Goal: Task Accomplishment & Management: Manage account settings

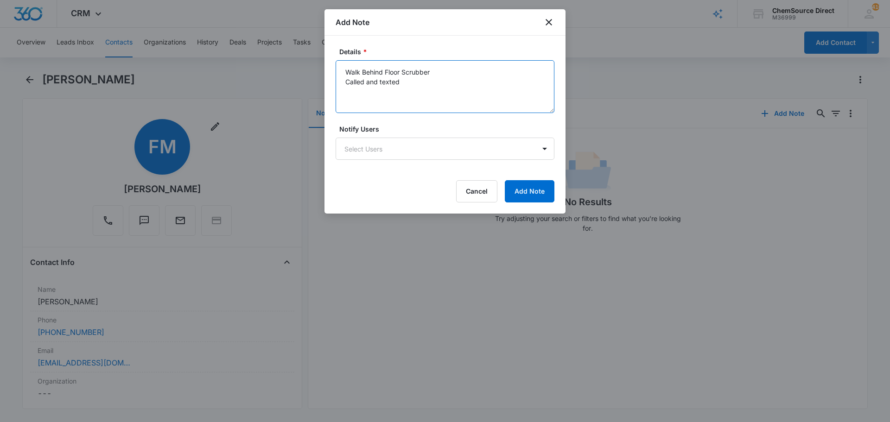
click at [351, 90] on textarea "Walk Behind Floor Scrubber Called and texted" at bounding box center [445, 86] width 219 height 53
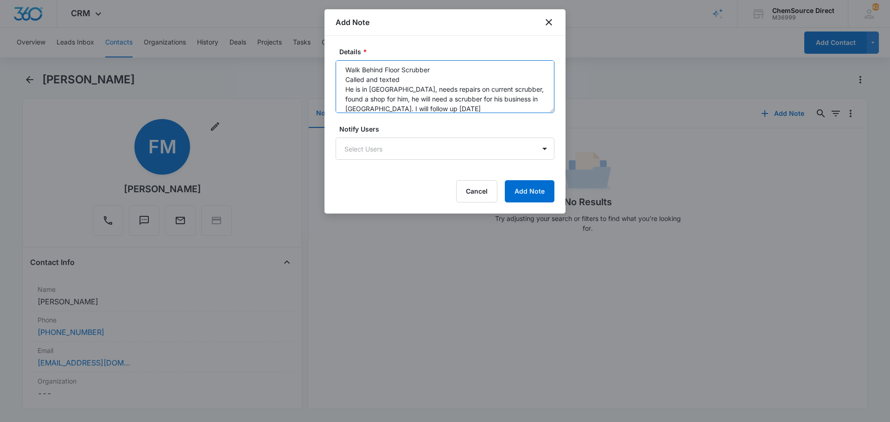
scroll to position [12, 0]
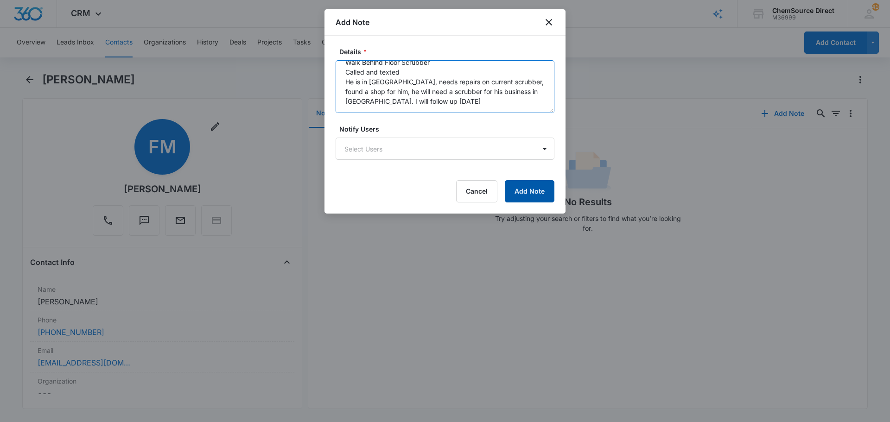
type textarea "Walk Behind Floor Scrubber Called and texted He is in [GEOGRAPHIC_DATA], needs …"
click at [535, 198] on button "Add Note" at bounding box center [530, 191] width 50 height 22
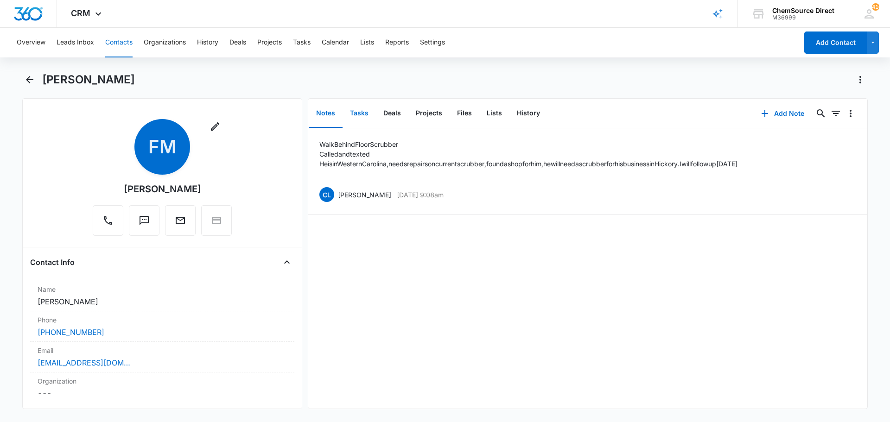
click at [366, 109] on button "Tasks" at bounding box center [359, 113] width 33 height 29
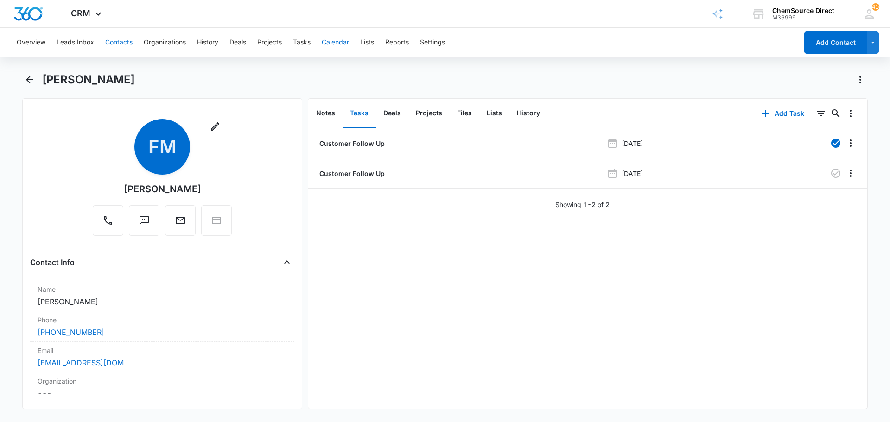
click at [335, 40] on button "Calendar" at bounding box center [335, 43] width 27 height 30
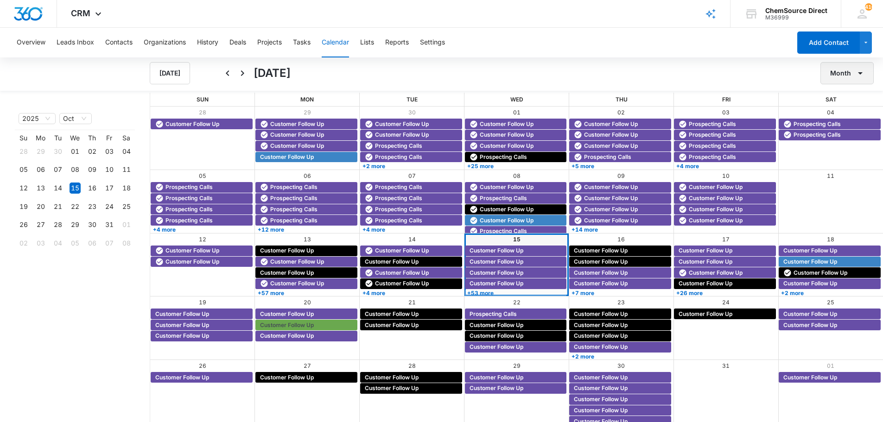
click at [839, 68] on button "Month" at bounding box center [847, 73] width 53 height 22
click at [843, 115] on div "Week" at bounding box center [845, 117] width 24 height 6
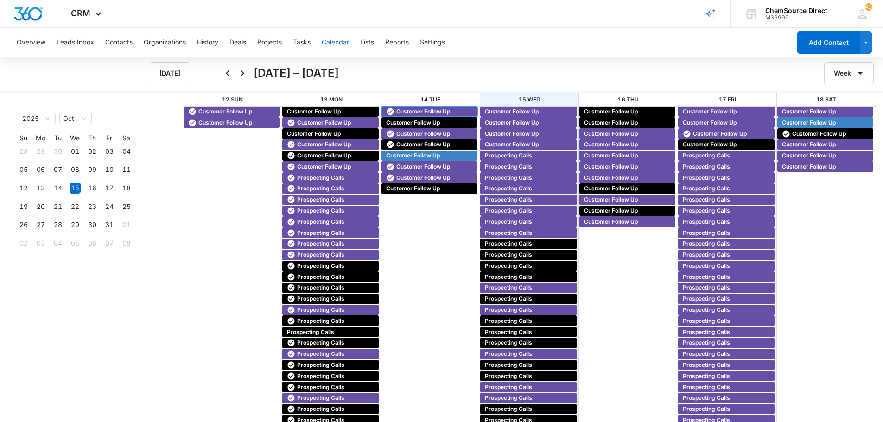
click at [399, 110] on span "Customer Follow Up" at bounding box center [423, 112] width 54 height 8
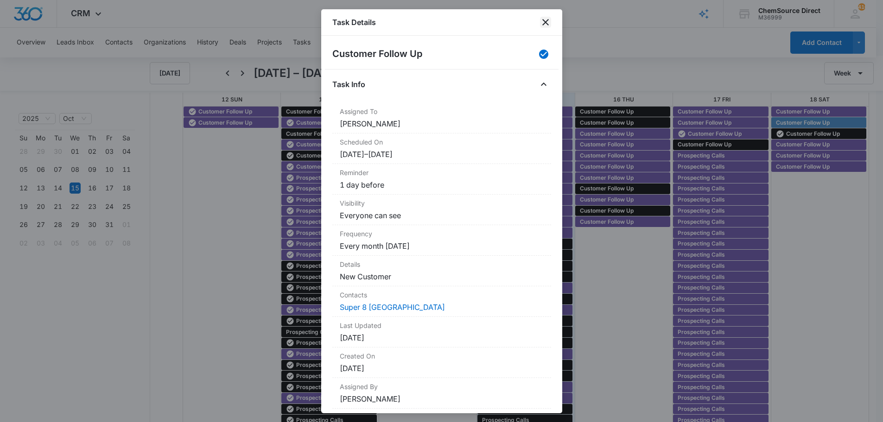
click at [545, 20] on icon "close" at bounding box center [545, 22] width 11 height 11
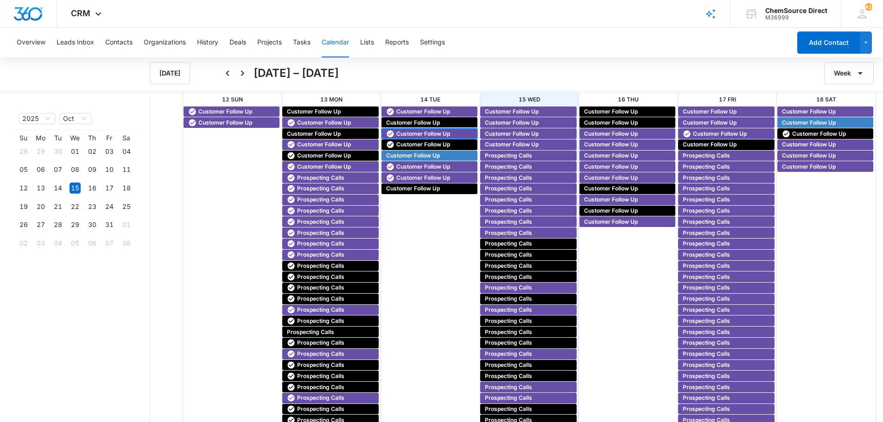
click at [408, 131] on span "Customer Follow Up" at bounding box center [423, 134] width 54 height 8
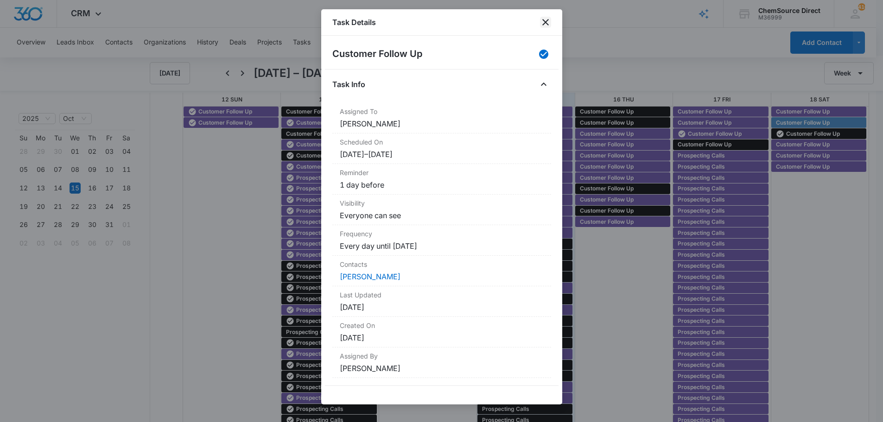
click at [542, 22] on icon "close" at bounding box center [545, 22] width 11 height 11
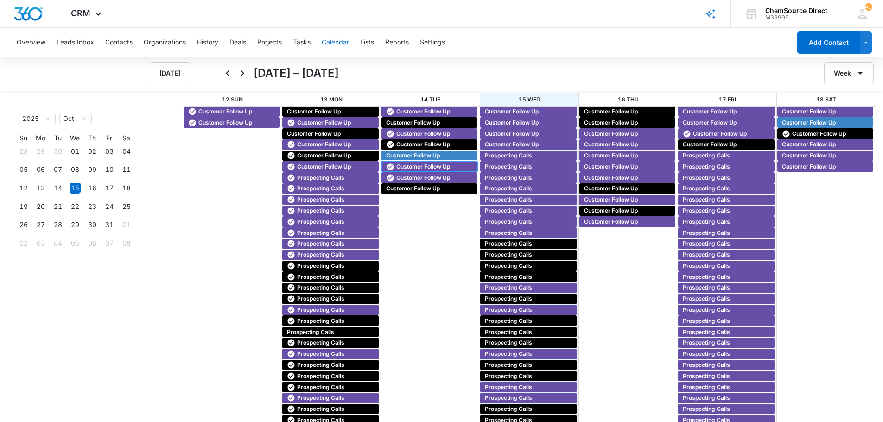
click at [403, 164] on span "Customer Follow Up" at bounding box center [423, 167] width 54 height 8
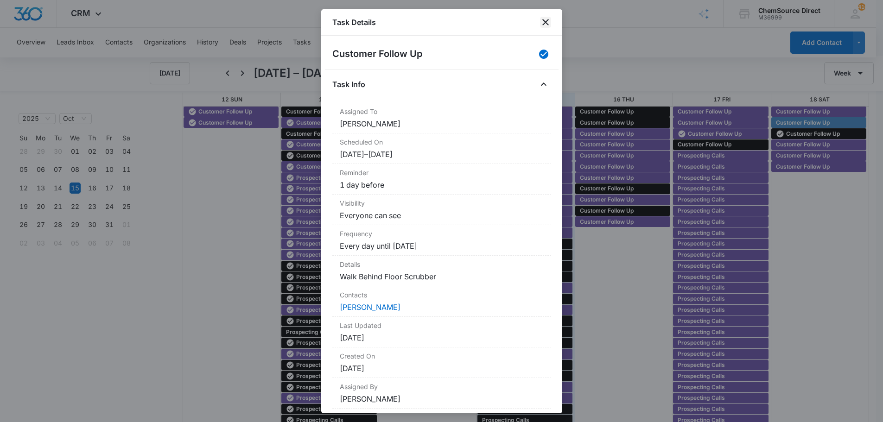
click at [543, 18] on icon "close" at bounding box center [545, 22] width 11 height 11
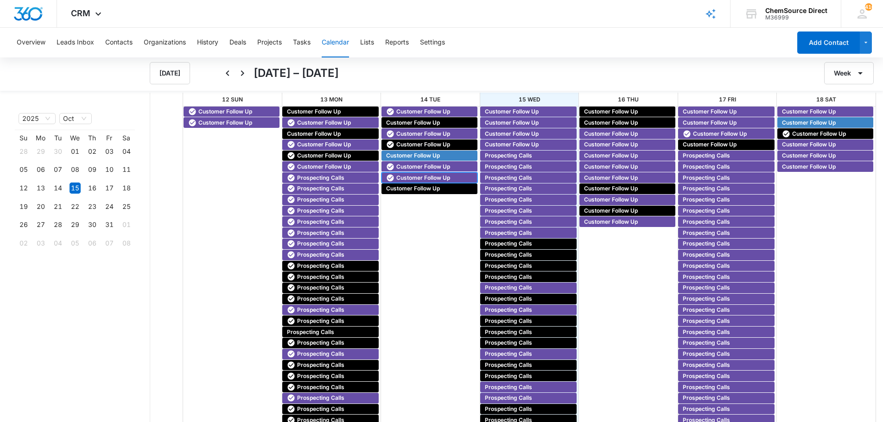
click at [408, 177] on span "Customer Follow Up" at bounding box center [423, 178] width 54 height 8
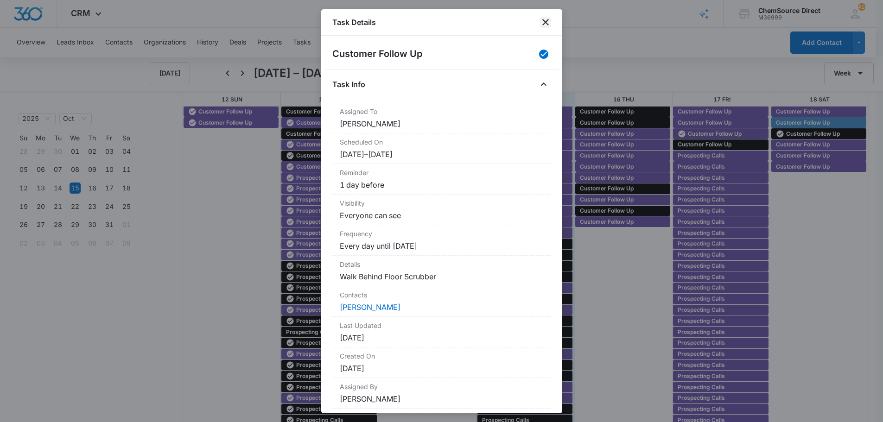
click at [551, 21] on icon "close" at bounding box center [545, 22] width 11 height 11
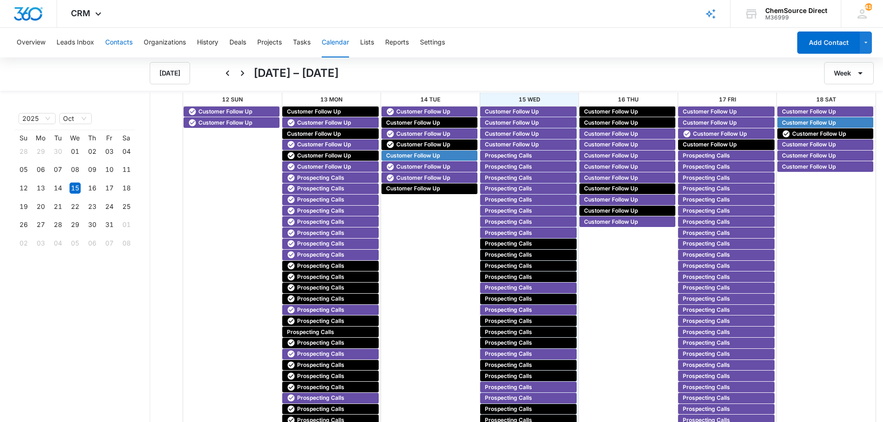
click at [111, 41] on button "Contacts" at bounding box center [118, 43] width 27 height 30
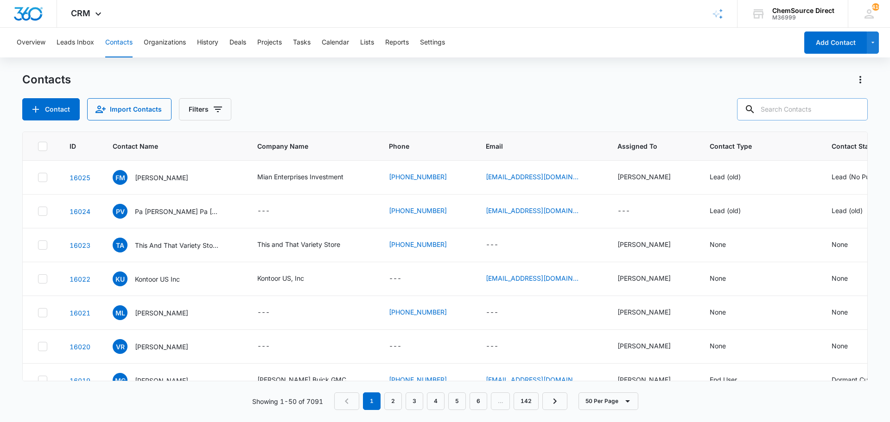
click at [788, 107] on input "text" at bounding box center [802, 109] width 131 height 22
type input "[PERSON_NAME]"
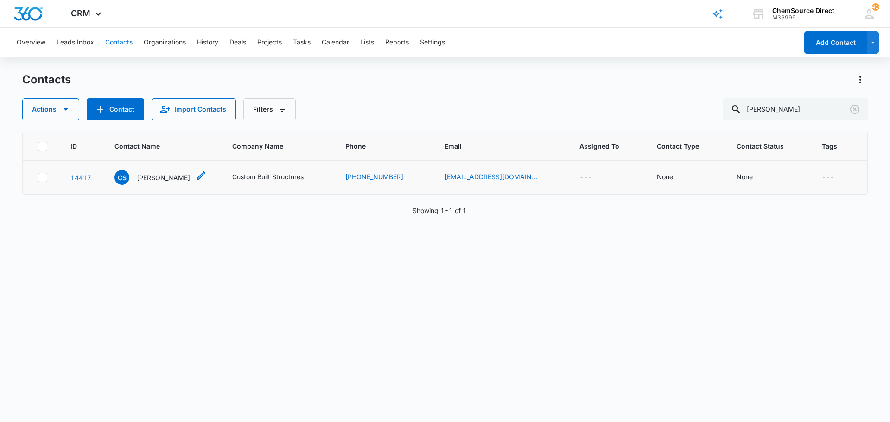
click at [151, 174] on p "[PERSON_NAME]" at bounding box center [163, 178] width 53 height 10
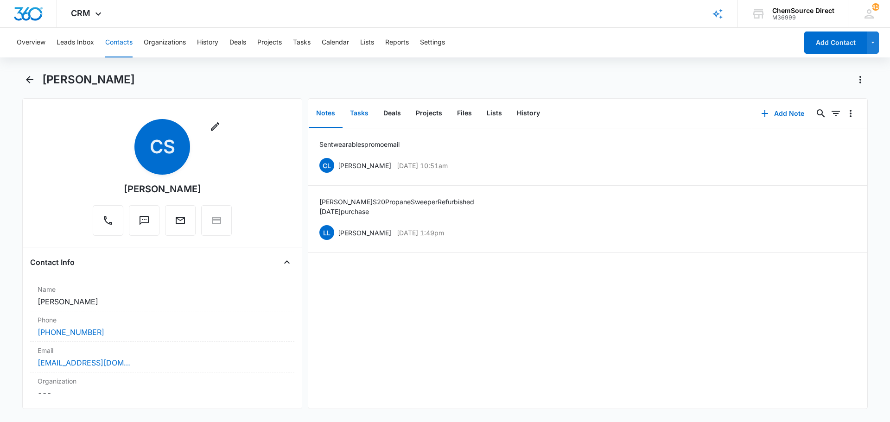
click at [352, 114] on button "Tasks" at bounding box center [359, 113] width 33 height 29
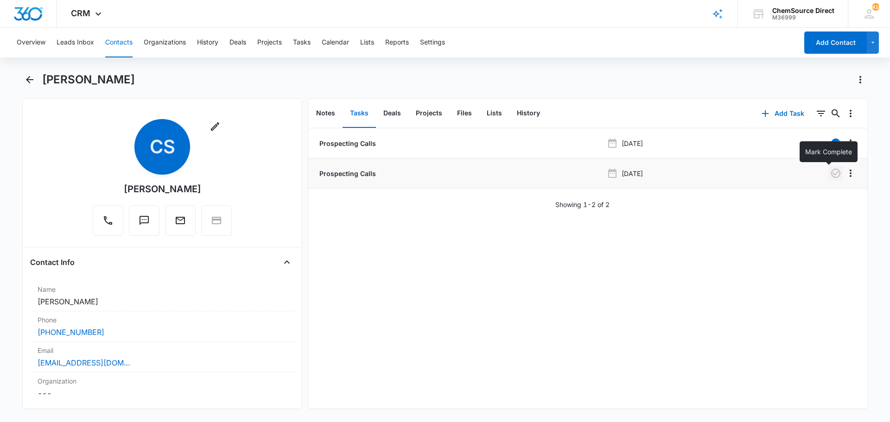
click at [830, 171] on icon "button" at bounding box center [835, 173] width 11 height 11
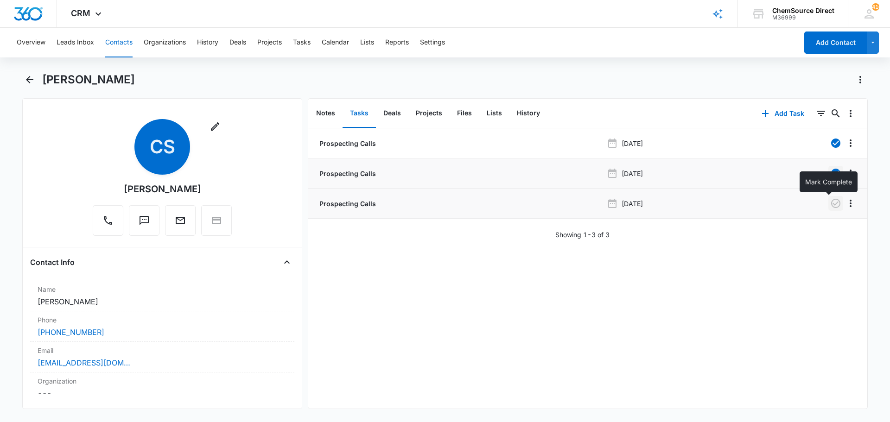
click at [831, 204] on icon "button" at bounding box center [835, 203] width 9 height 9
click at [326, 111] on button "Notes" at bounding box center [326, 113] width 34 height 29
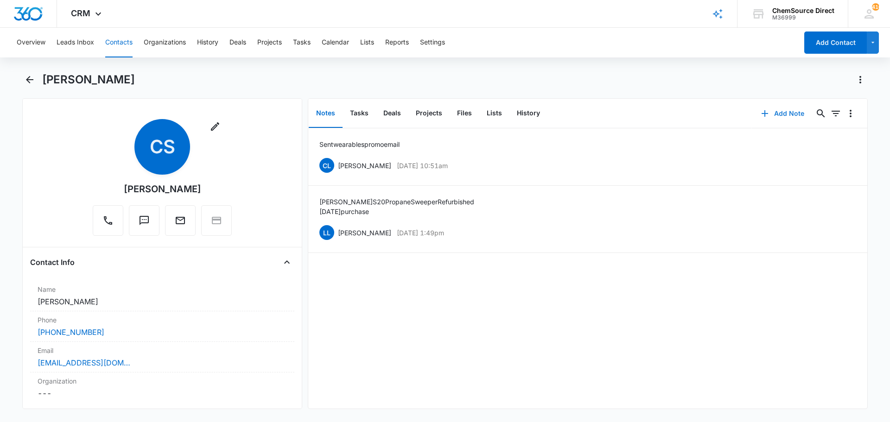
click at [786, 114] on button "Add Note" at bounding box center [783, 113] width 62 height 22
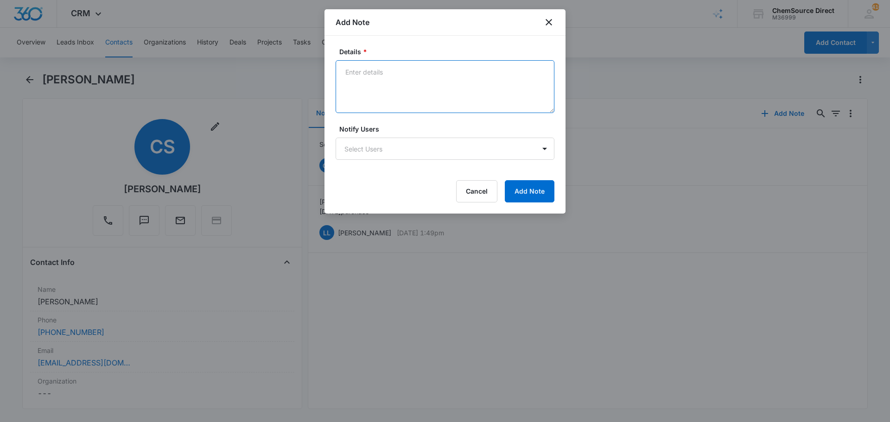
click at [363, 82] on textarea "Details *" at bounding box center [445, 86] width 219 height 53
type textarea "Spoke to [PERSON_NAME], they do not need anything right now"
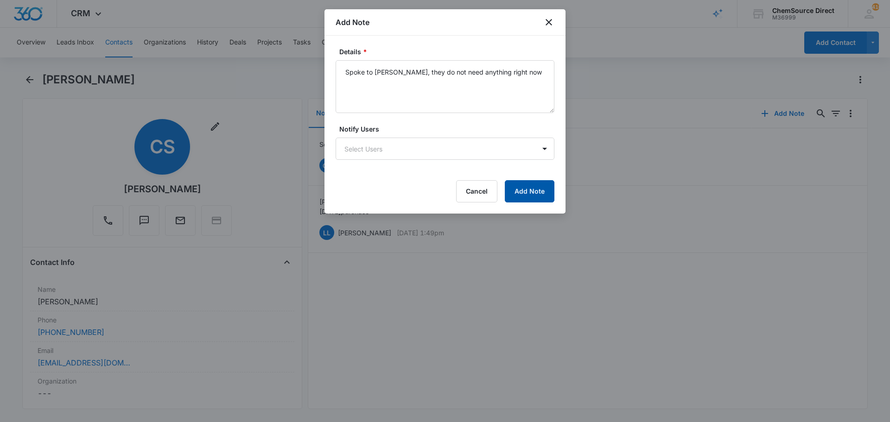
click at [532, 190] on button "Add Note" at bounding box center [530, 191] width 50 height 22
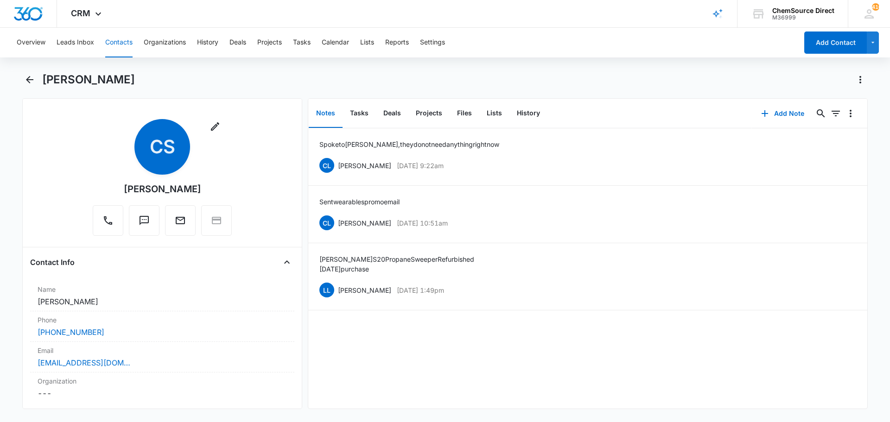
click at [123, 41] on button "Contacts" at bounding box center [118, 43] width 27 height 30
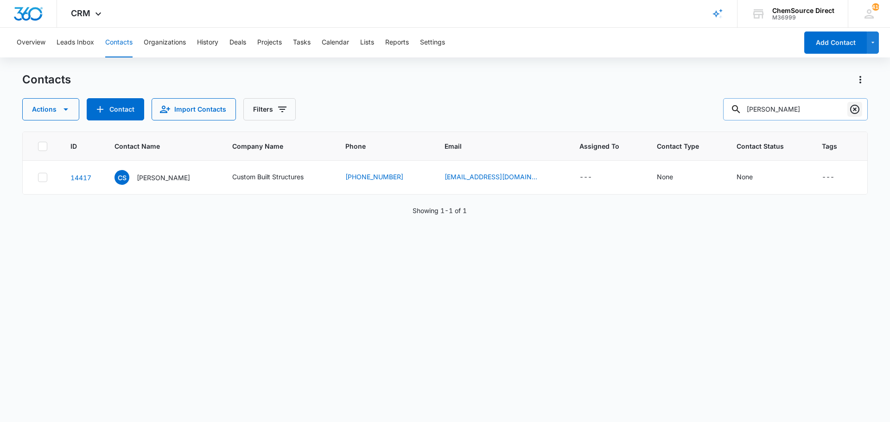
click at [853, 108] on icon "Clear" at bounding box center [854, 109] width 11 height 11
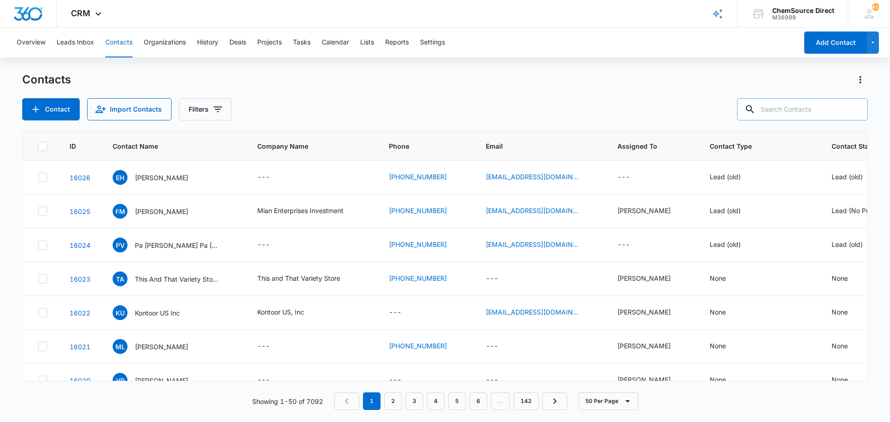
click at [777, 109] on input "text" at bounding box center [802, 109] width 131 height 22
type input "[PERSON_NAME]"
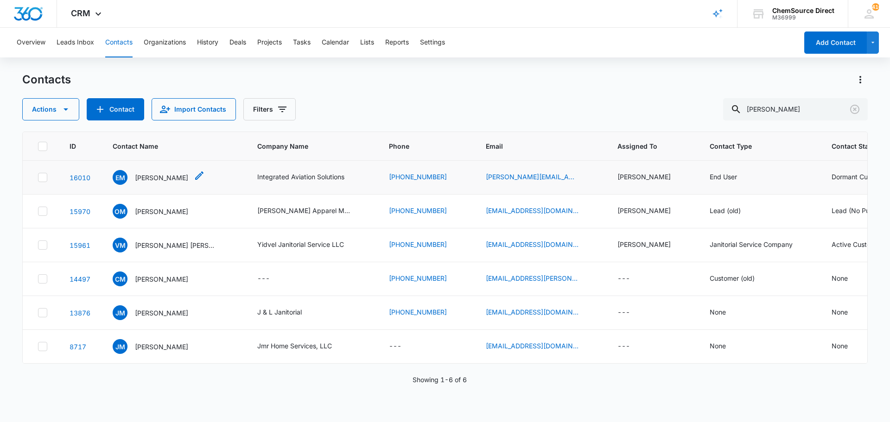
click at [173, 176] on p "[PERSON_NAME]" at bounding box center [161, 178] width 53 height 10
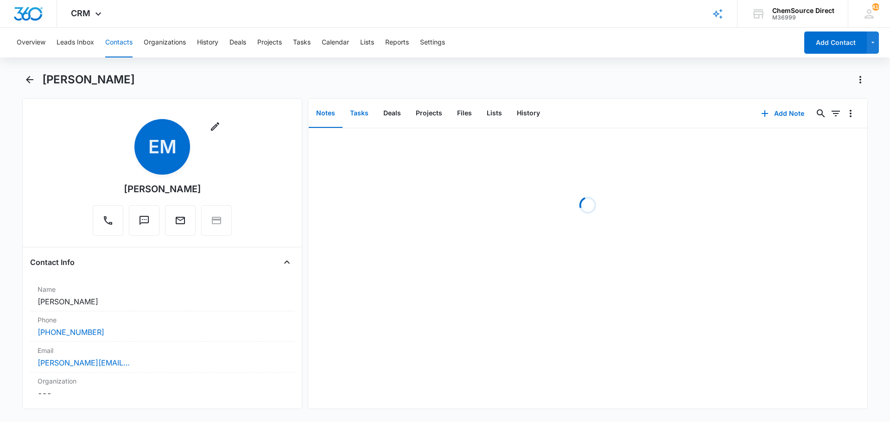
click at [358, 112] on button "Tasks" at bounding box center [359, 113] width 33 height 29
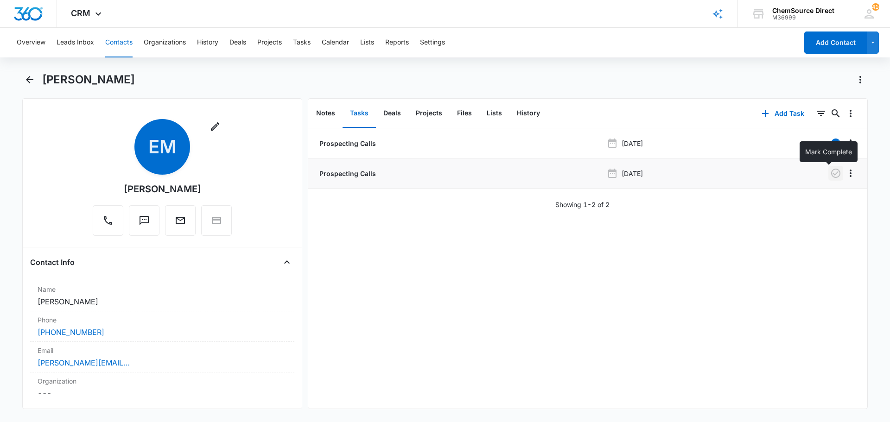
click at [830, 173] on icon "button" at bounding box center [835, 173] width 11 height 11
click at [332, 115] on button "Notes" at bounding box center [326, 113] width 34 height 29
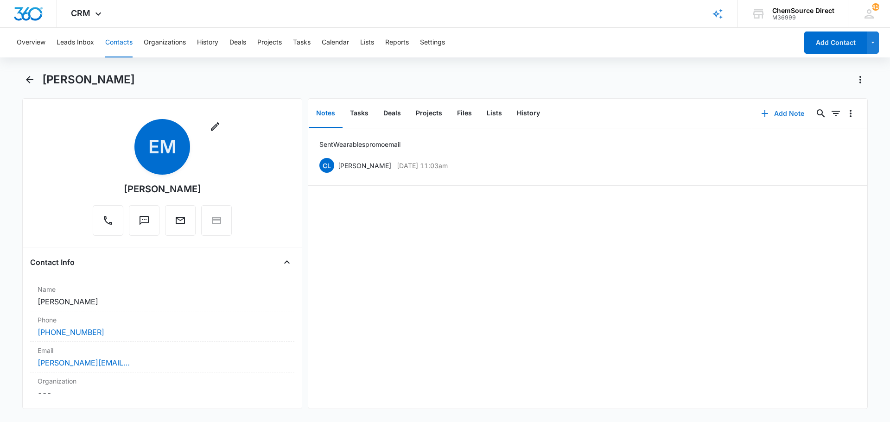
click at [774, 115] on button "Add Note" at bounding box center [783, 113] width 62 height 22
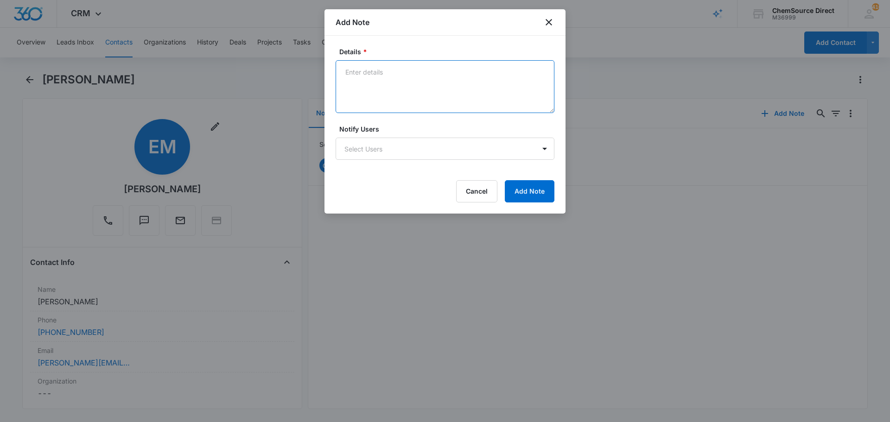
click at [363, 80] on textarea "Details *" at bounding box center [445, 86] width 219 height 53
type textarea "Called and left a message"
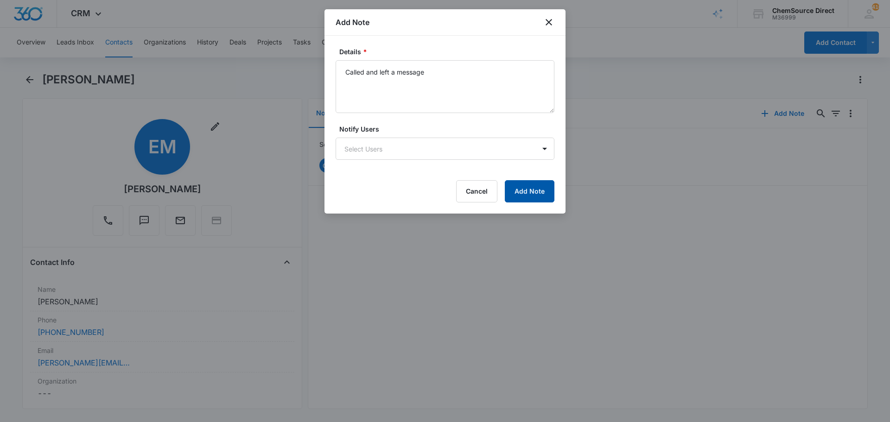
click at [528, 190] on button "Add Note" at bounding box center [530, 191] width 50 height 22
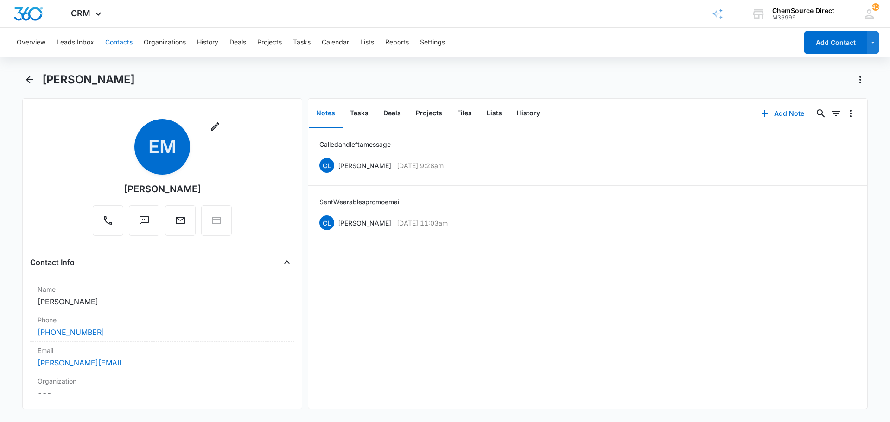
click at [124, 42] on button "Contacts" at bounding box center [118, 43] width 27 height 30
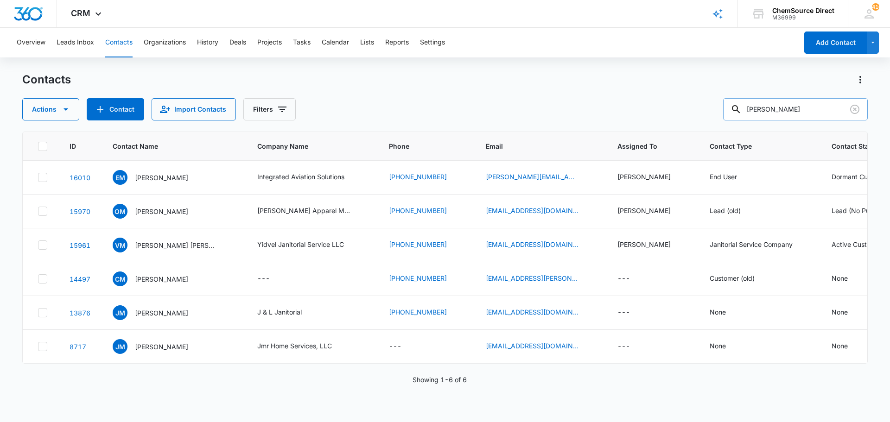
click at [763, 109] on input "[PERSON_NAME]" at bounding box center [795, 109] width 145 height 22
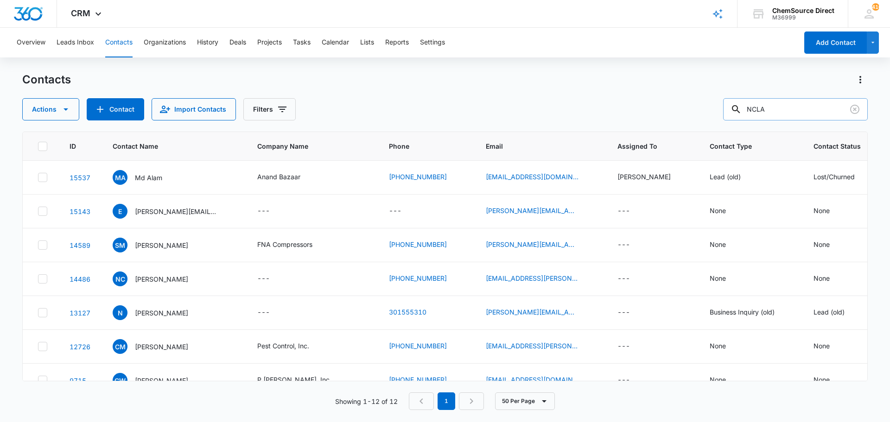
click at [767, 106] on input "NCLA" at bounding box center [795, 109] width 145 height 22
type input "[PERSON_NAME]"
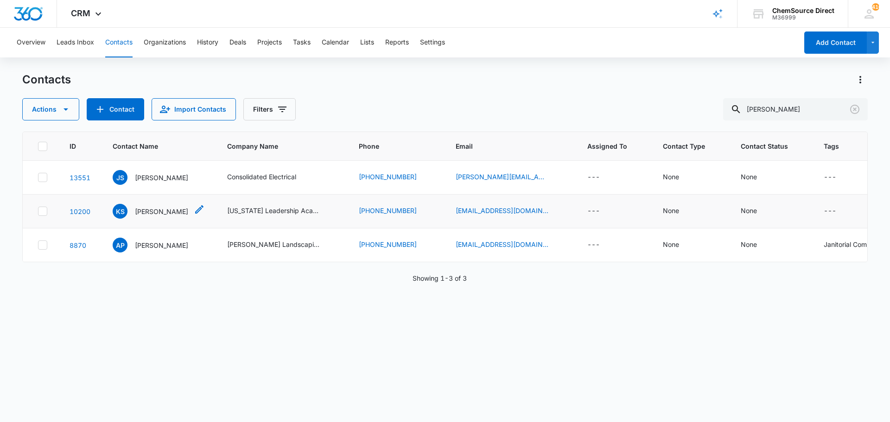
click at [156, 211] on p "[PERSON_NAME]" at bounding box center [161, 212] width 53 height 10
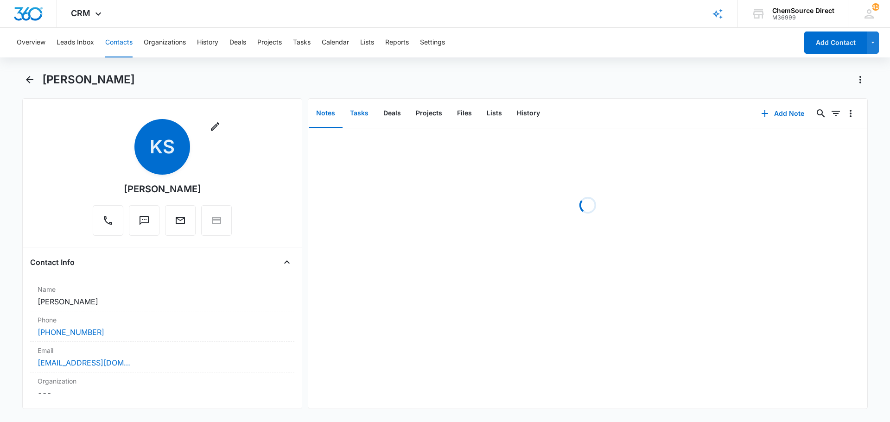
click at [362, 113] on button "Tasks" at bounding box center [359, 113] width 33 height 29
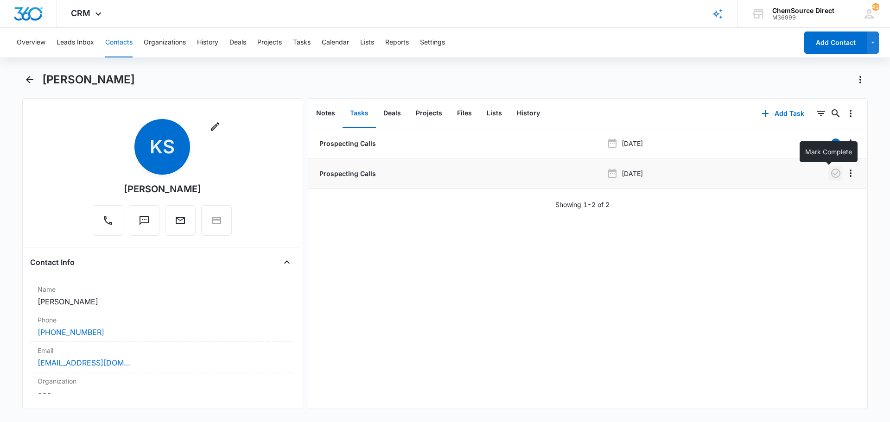
click at [830, 173] on icon "button" at bounding box center [835, 173] width 11 height 11
click at [325, 113] on button "Notes" at bounding box center [326, 113] width 34 height 29
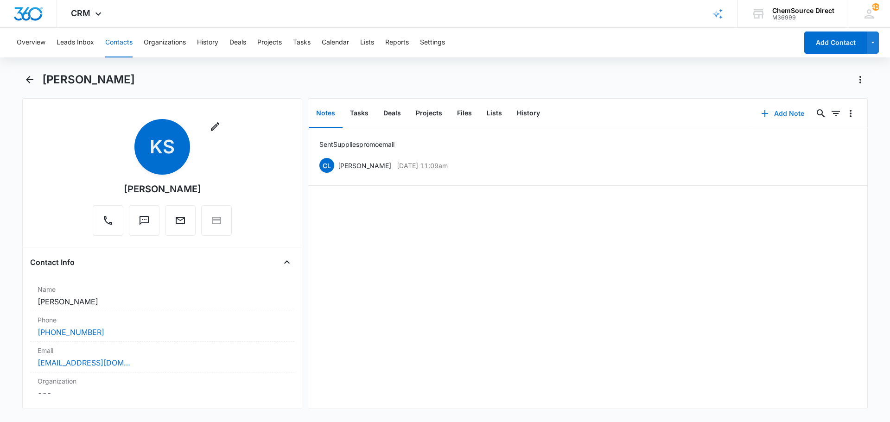
click at [776, 111] on button "Add Note" at bounding box center [783, 113] width 62 height 22
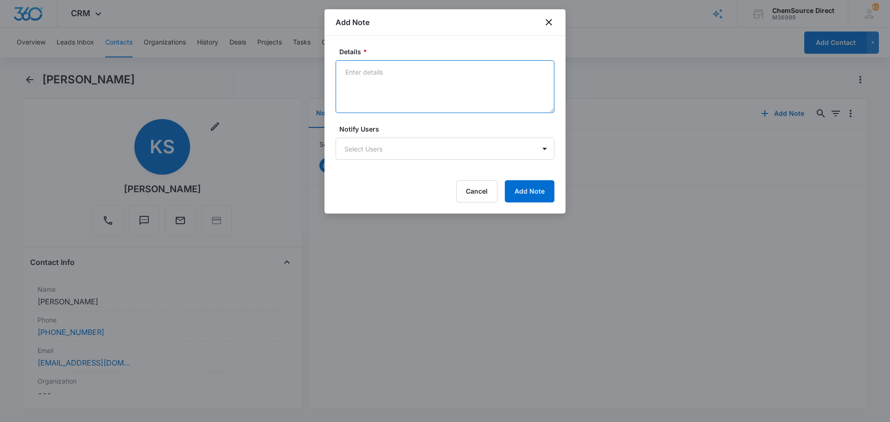
click at [357, 71] on textarea "Details *" at bounding box center [445, 86] width 219 height 53
type textarea "Called and left a message"
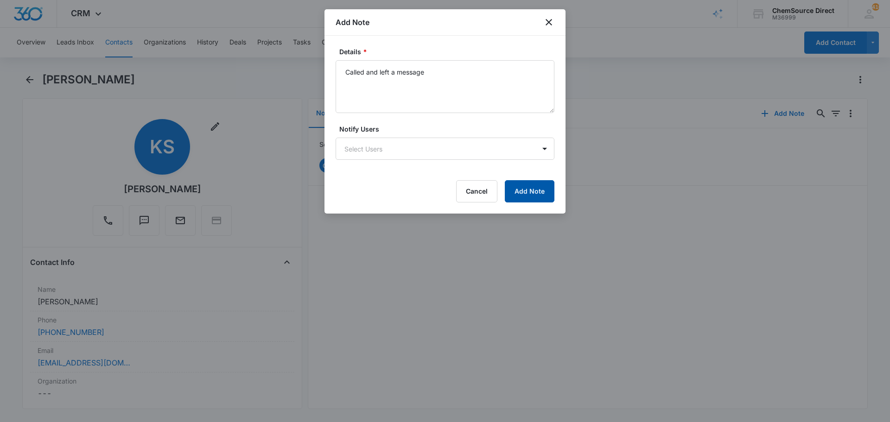
click at [529, 188] on button "Add Note" at bounding box center [530, 191] width 50 height 22
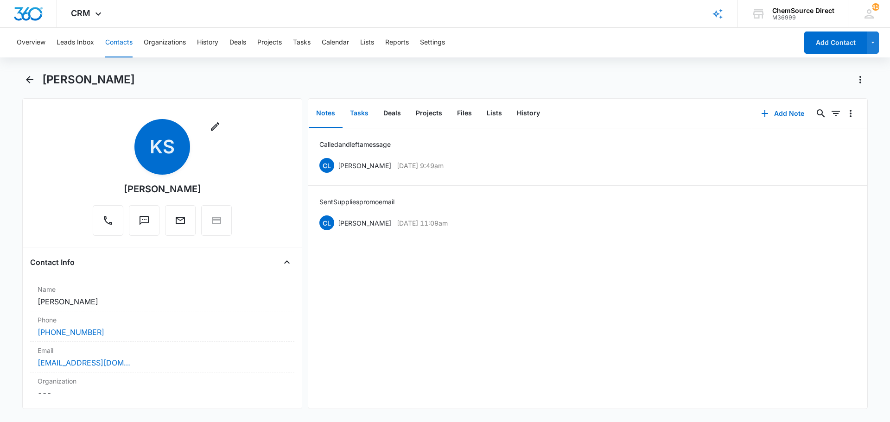
click at [362, 110] on button "Tasks" at bounding box center [359, 113] width 33 height 29
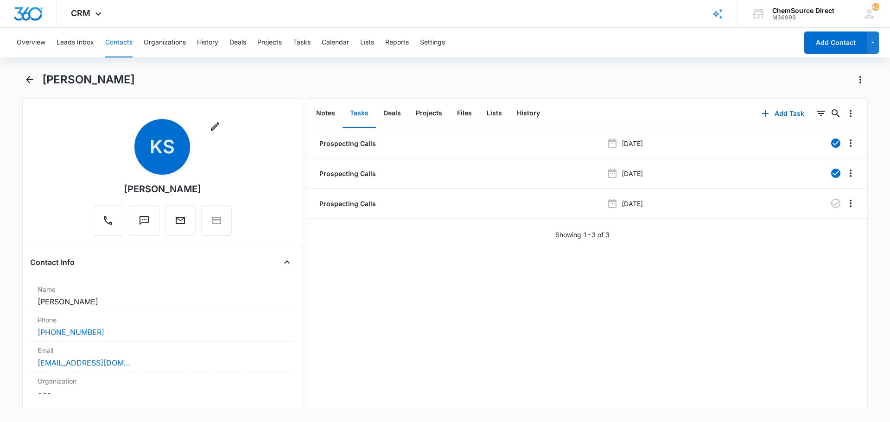
click at [127, 43] on button "Contacts" at bounding box center [118, 43] width 27 height 30
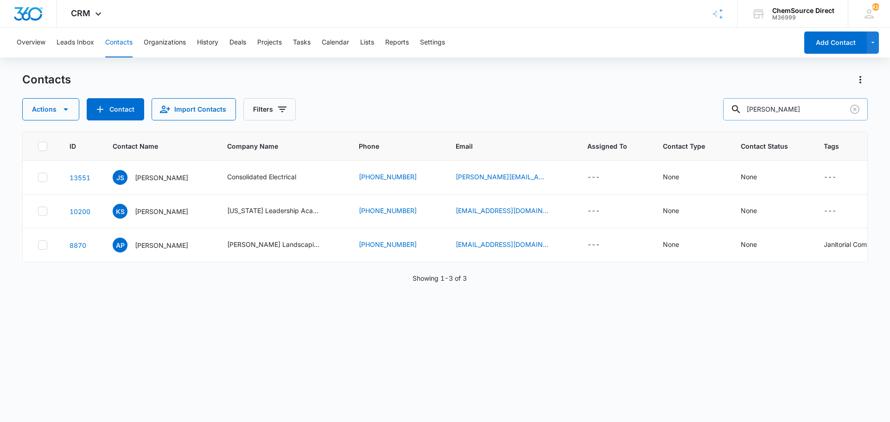
click at [768, 111] on input "[PERSON_NAME]" at bounding box center [795, 109] width 145 height 22
type input "lindau"
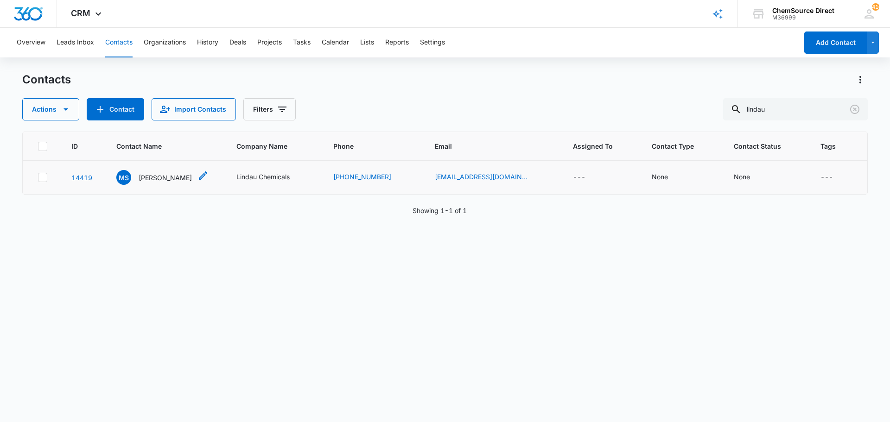
click at [172, 178] on p "[PERSON_NAME]" at bounding box center [165, 178] width 53 height 10
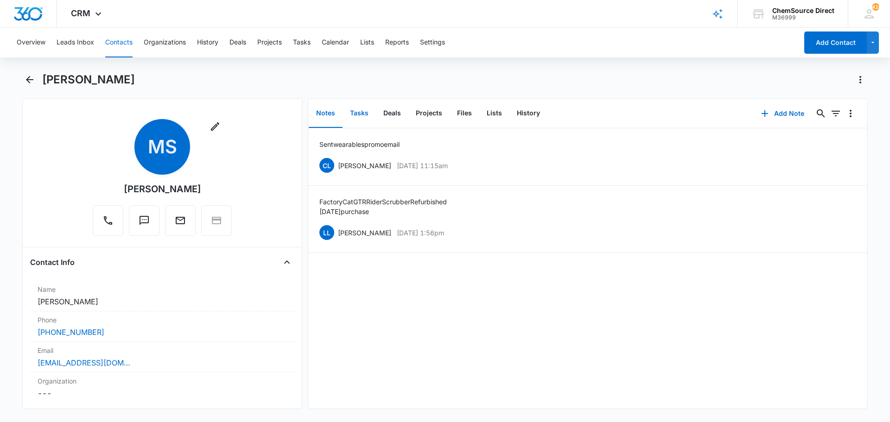
click at [361, 112] on button "Tasks" at bounding box center [359, 113] width 33 height 29
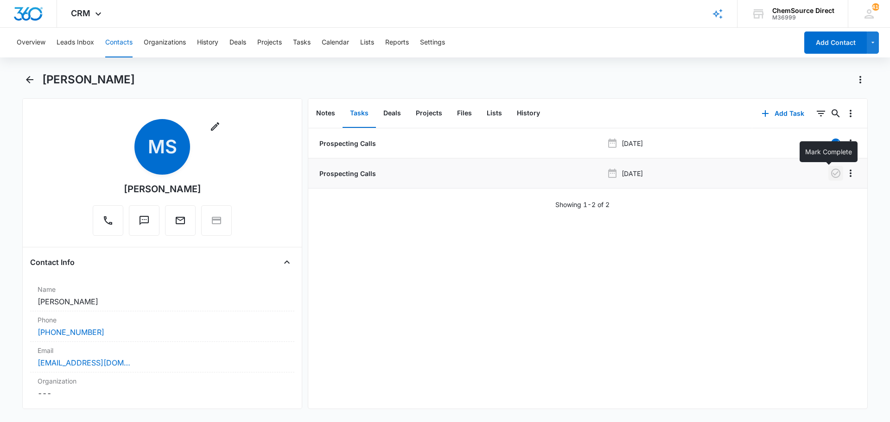
click at [831, 170] on icon "button" at bounding box center [835, 173] width 9 height 9
click at [330, 113] on button "Notes" at bounding box center [326, 113] width 34 height 29
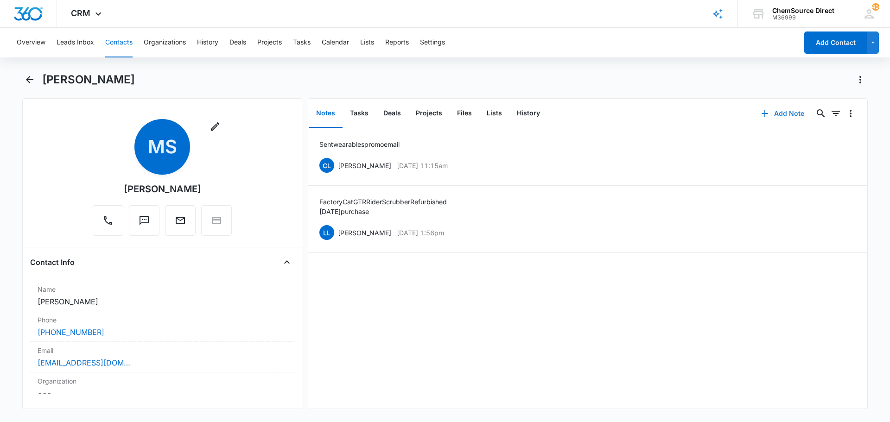
click at [775, 112] on button "Add Note" at bounding box center [783, 113] width 62 height 22
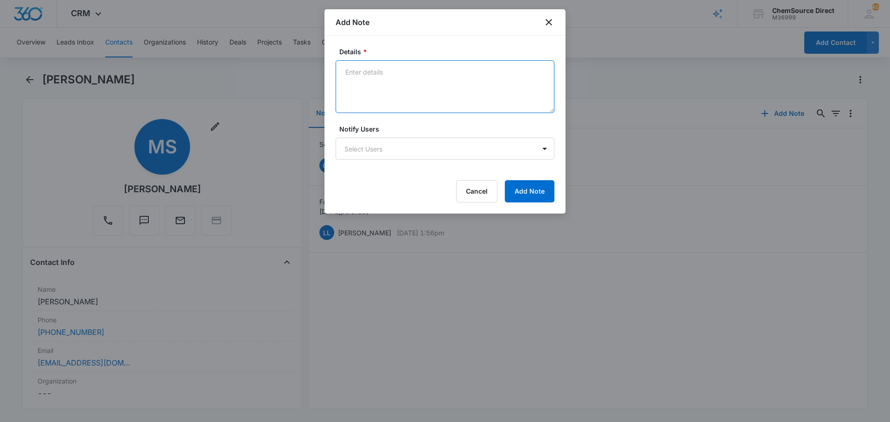
click at [376, 84] on textarea "Details *" at bounding box center [445, 86] width 219 height 53
type textarea "Called and left a message"
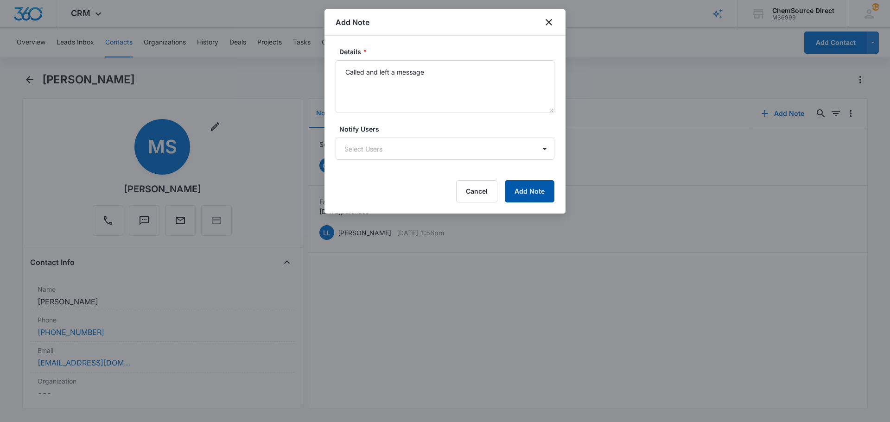
click at [540, 185] on button "Add Note" at bounding box center [530, 191] width 50 height 22
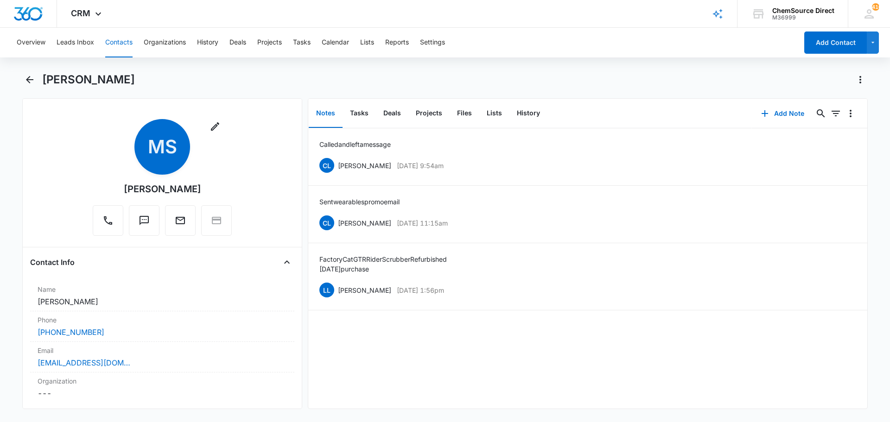
click at [121, 45] on button "Contacts" at bounding box center [118, 43] width 27 height 30
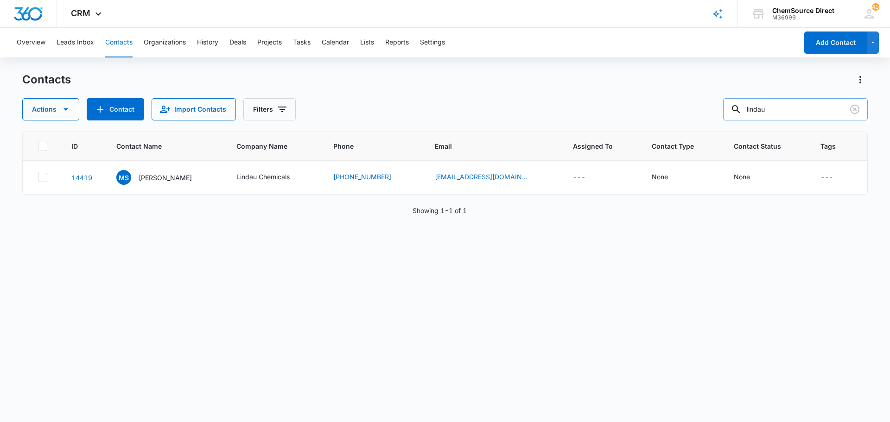
click at [761, 108] on input "lindau" at bounding box center [795, 109] width 145 height 22
type input "pine view"
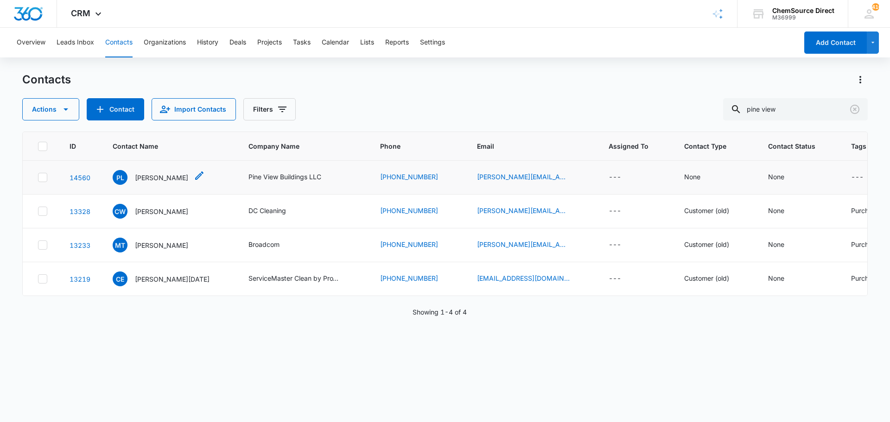
click at [150, 174] on p "[PERSON_NAME]" at bounding box center [161, 178] width 53 height 10
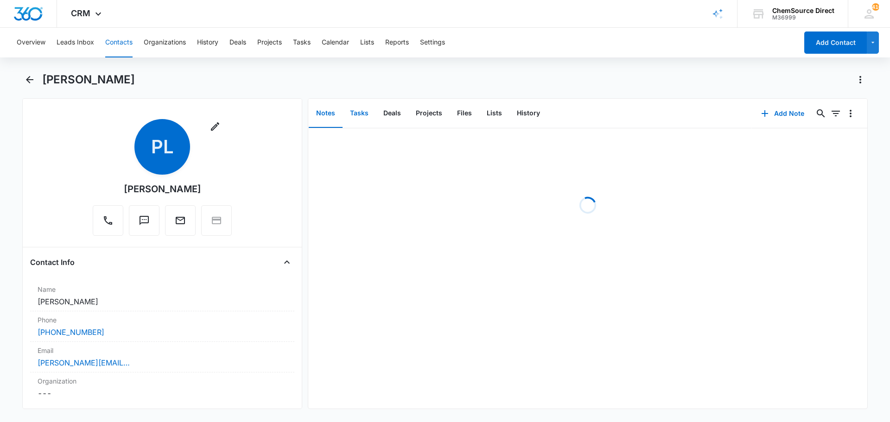
click at [363, 112] on button "Tasks" at bounding box center [359, 113] width 33 height 29
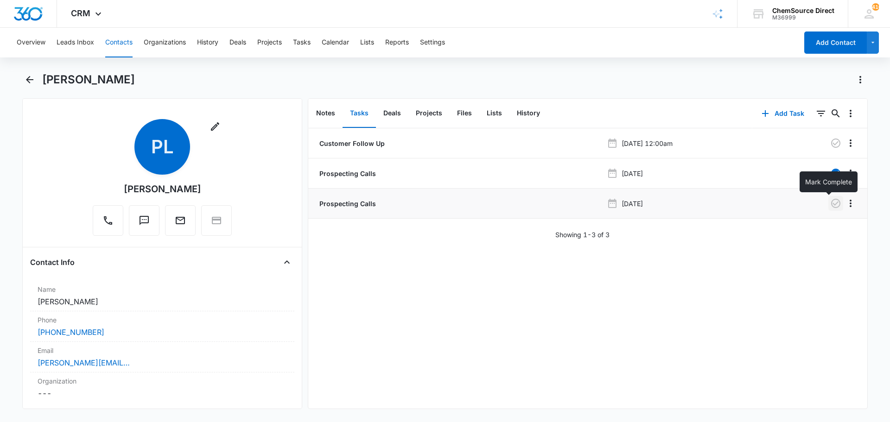
click at [831, 204] on icon "button" at bounding box center [835, 203] width 9 height 9
click at [322, 113] on button "Notes" at bounding box center [326, 113] width 34 height 29
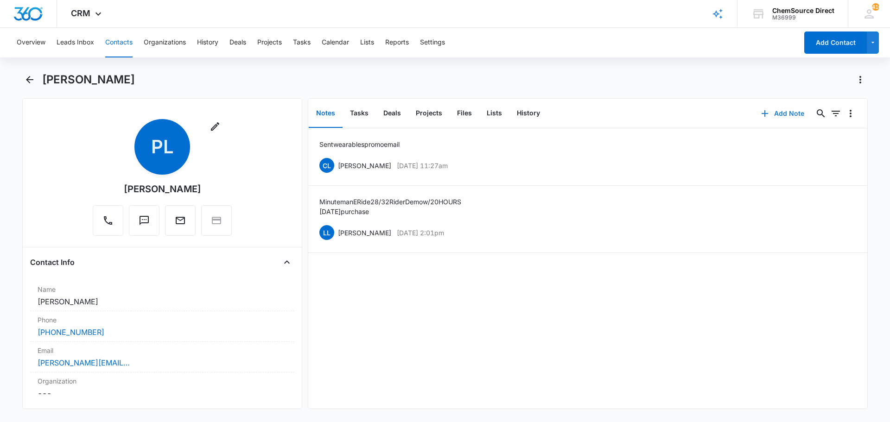
click at [775, 112] on button "Add Note" at bounding box center [783, 113] width 62 height 22
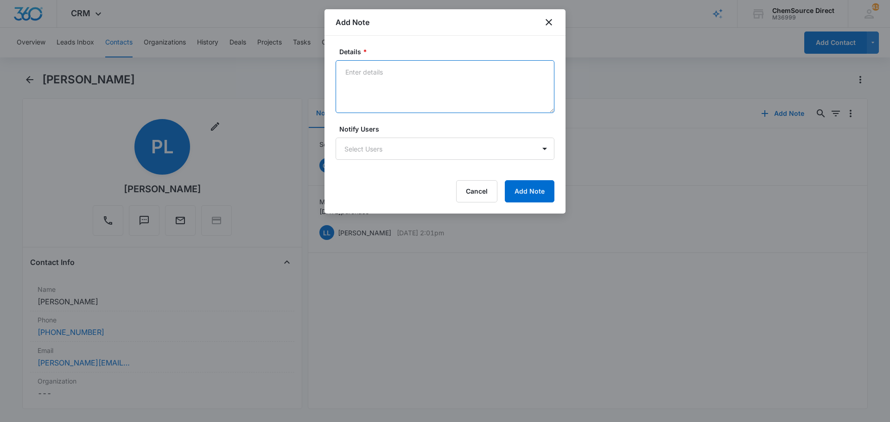
click at [377, 87] on textarea "Details *" at bounding box center [445, 86] width 219 height 53
type textarea "Called and left a message"
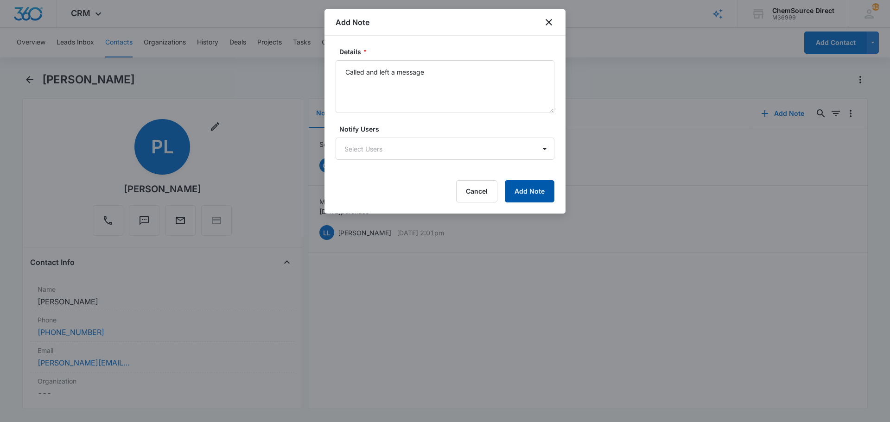
click at [529, 189] on button "Add Note" at bounding box center [530, 191] width 50 height 22
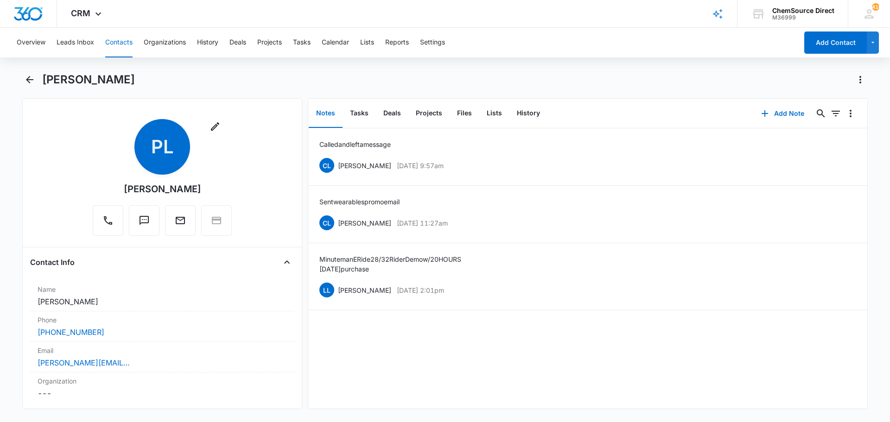
click at [124, 43] on button "Contacts" at bounding box center [118, 43] width 27 height 30
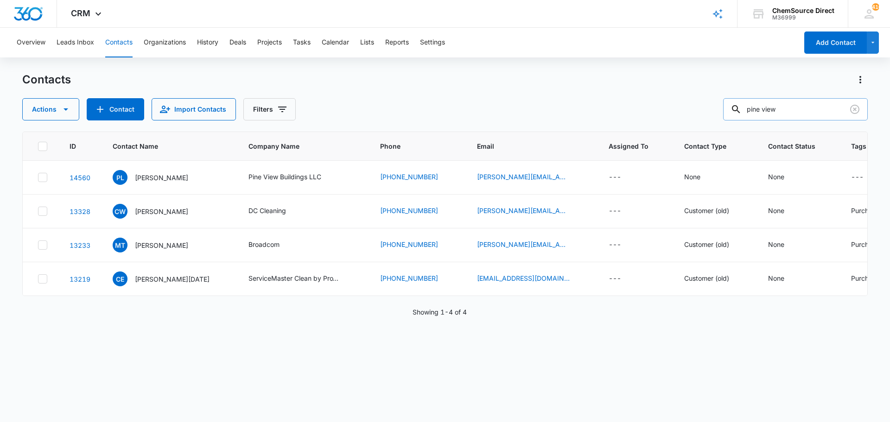
click at [770, 108] on input "pine view" at bounding box center [795, 109] width 145 height 22
type input "ardex"
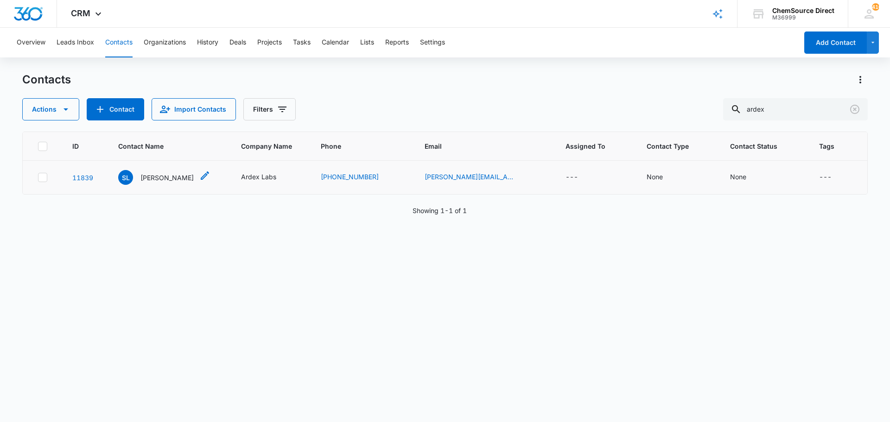
click at [153, 176] on p "[PERSON_NAME]" at bounding box center [166, 178] width 53 height 10
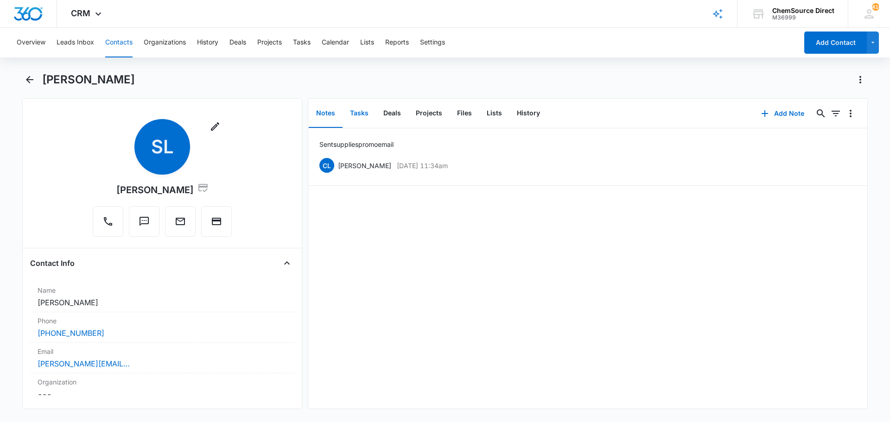
click at [363, 110] on button "Tasks" at bounding box center [359, 113] width 33 height 29
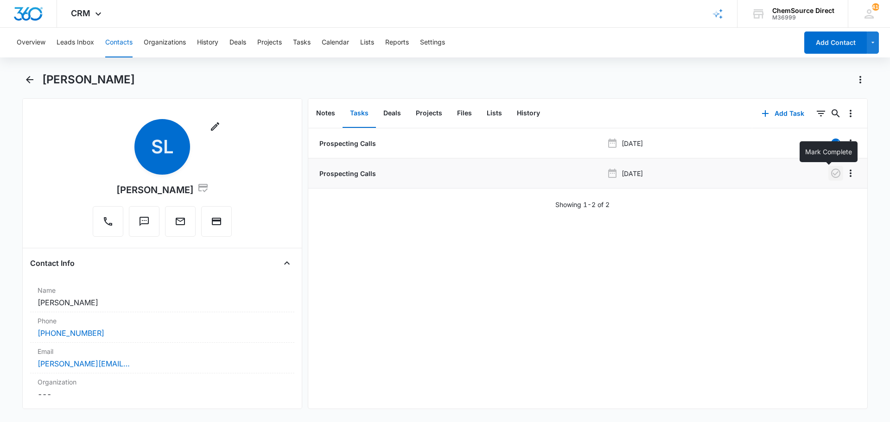
click at [831, 170] on icon "button" at bounding box center [835, 173] width 9 height 9
click at [325, 113] on button "Notes" at bounding box center [326, 113] width 34 height 29
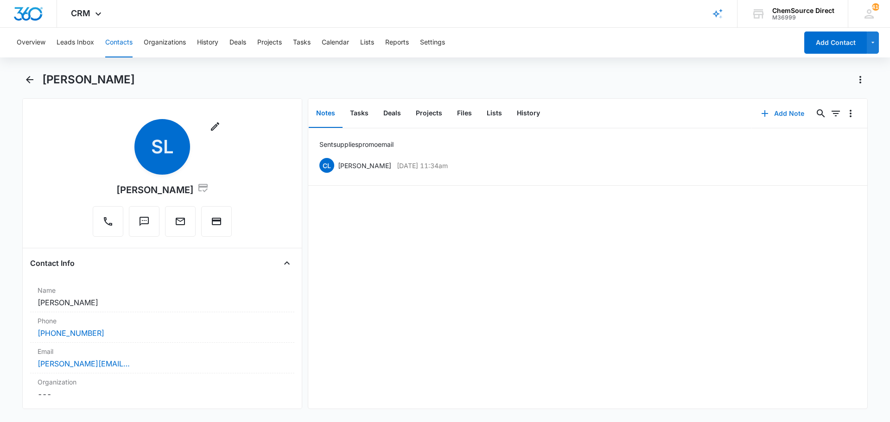
click at [774, 114] on button "Add Note" at bounding box center [783, 113] width 62 height 22
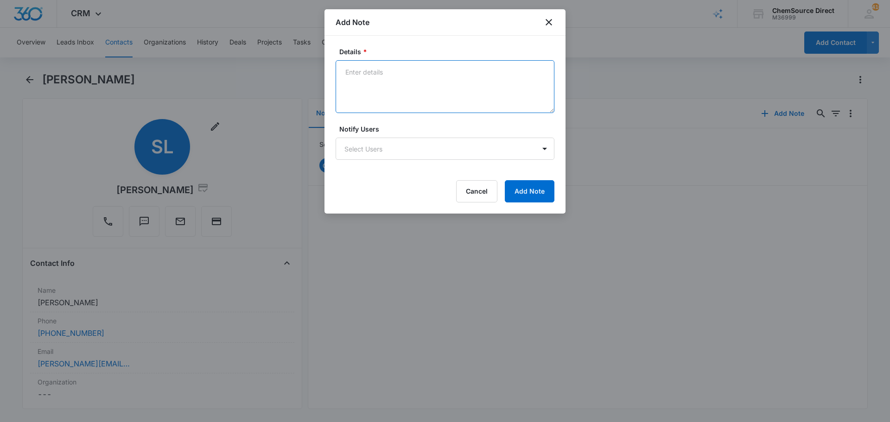
click at [381, 85] on textarea "Details *" at bounding box center [445, 86] width 219 height 53
type textarea "Called and left a message"
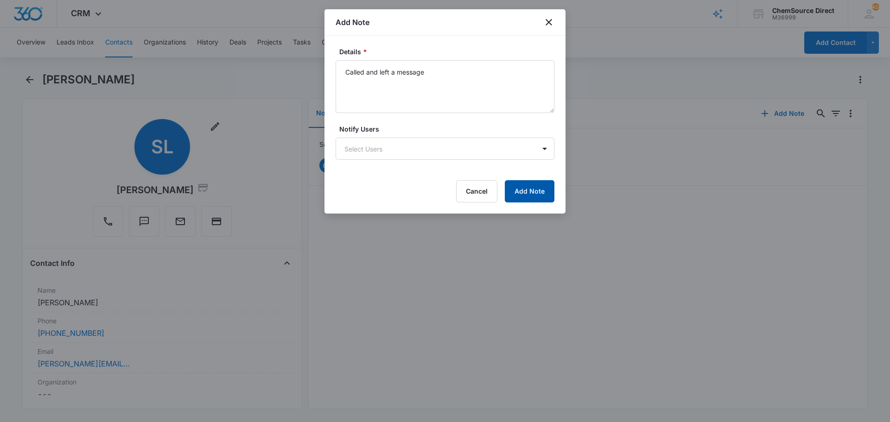
click at [528, 194] on button "Add Note" at bounding box center [530, 191] width 50 height 22
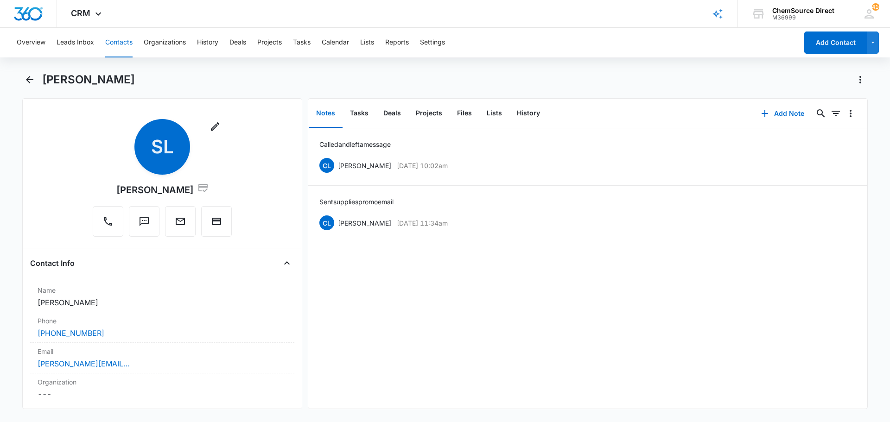
click at [115, 41] on button "Contacts" at bounding box center [118, 43] width 27 height 30
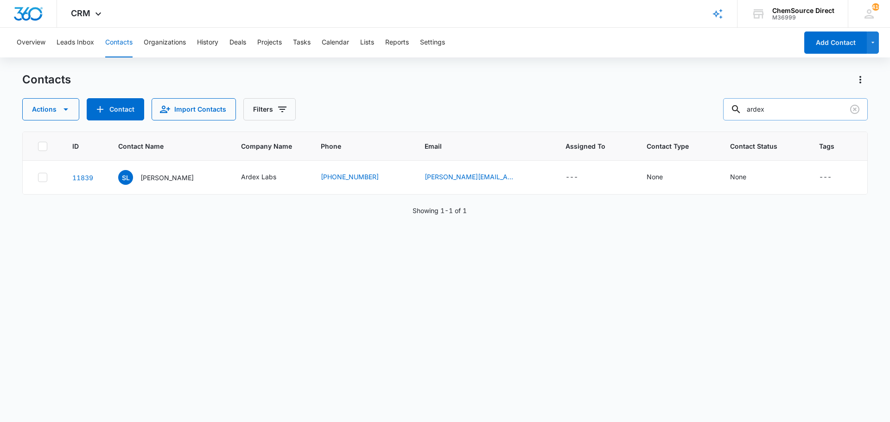
click at [757, 108] on input "ardex" at bounding box center [795, 109] width 145 height 22
type input "[PERSON_NAME] paint"
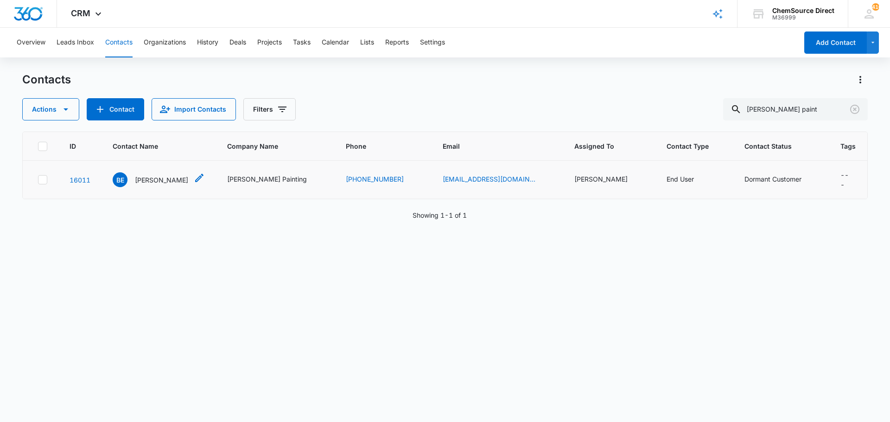
click at [158, 176] on p "[PERSON_NAME]" at bounding box center [161, 180] width 53 height 10
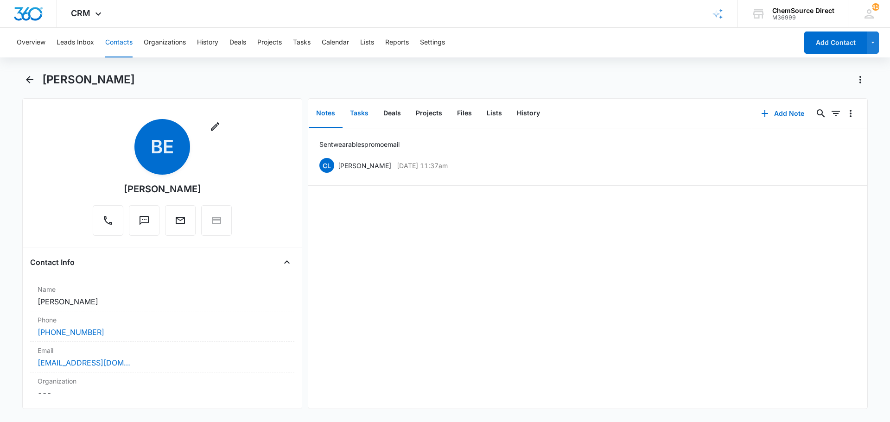
click at [362, 111] on button "Tasks" at bounding box center [359, 113] width 33 height 29
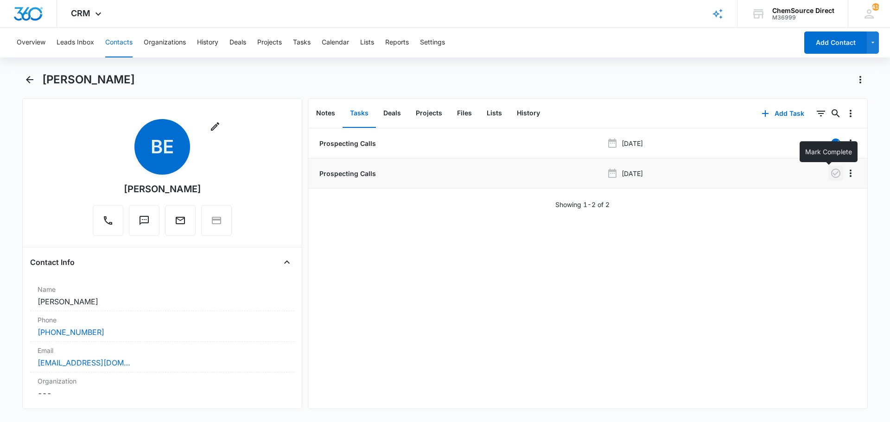
click at [830, 172] on icon "button" at bounding box center [835, 173] width 11 height 11
click at [329, 113] on button "Notes" at bounding box center [326, 113] width 34 height 29
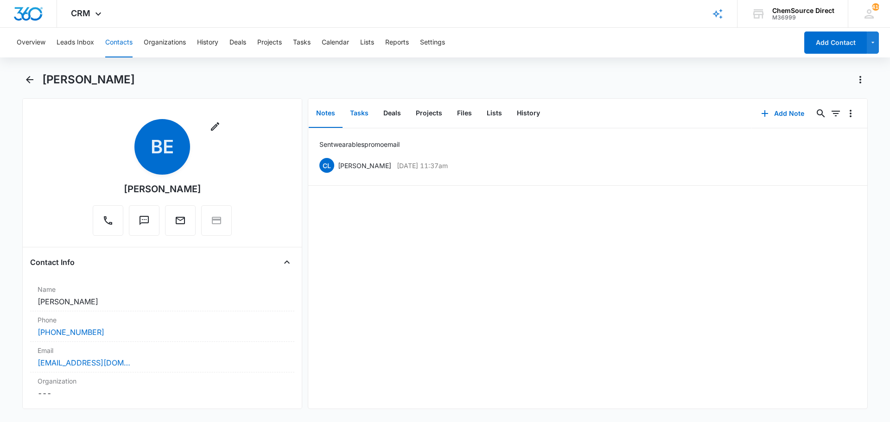
click at [364, 111] on button "Tasks" at bounding box center [359, 113] width 33 height 29
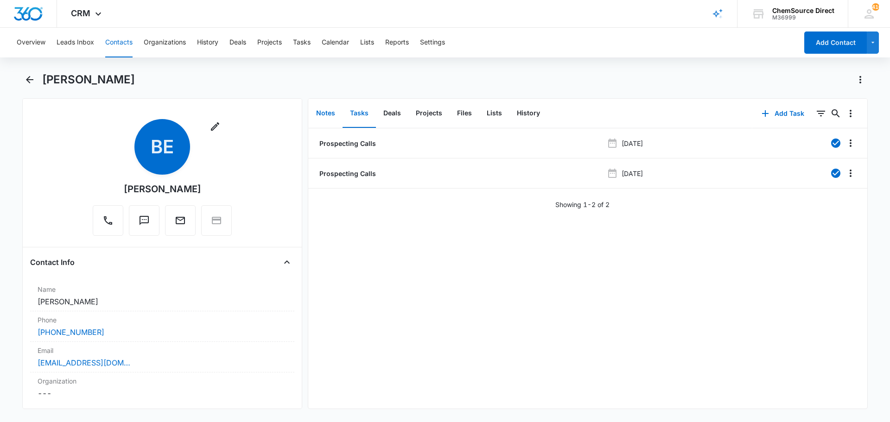
click at [334, 115] on button "Notes" at bounding box center [326, 113] width 34 height 29
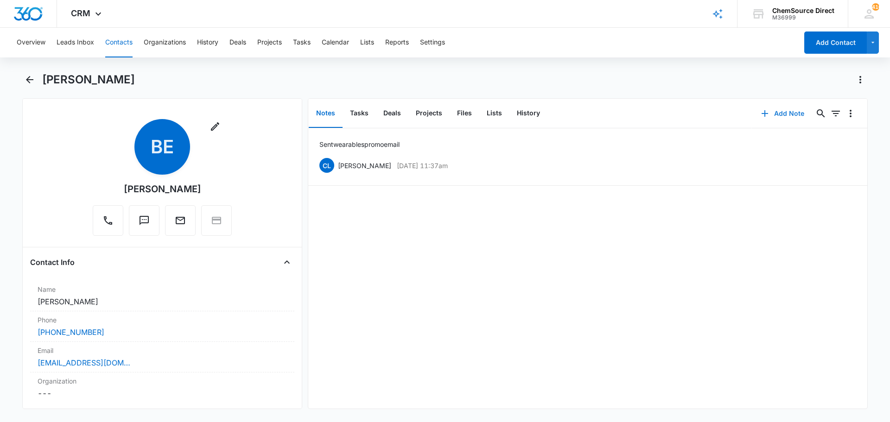
click at [774, 111] on button "Add Note" at bounding box center [783, 113] width 62 height 22
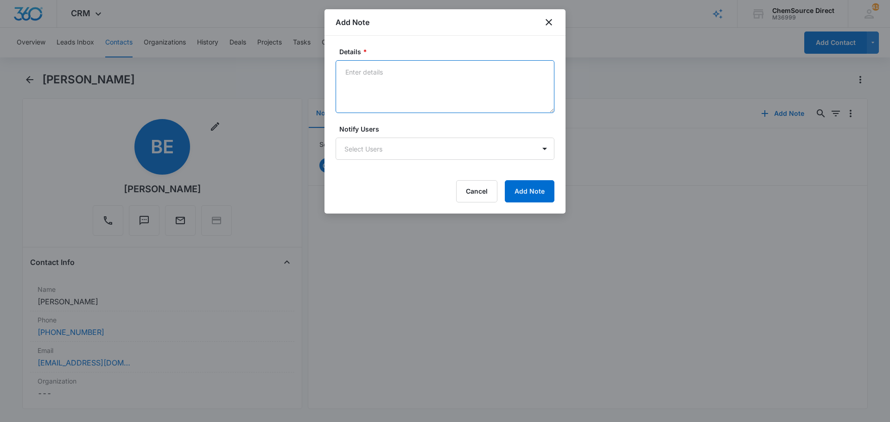
click at [382, 78] on textarea "Details *" at bounding box center [445, 86] width 219 height 53
type textarea "Called and left a message"
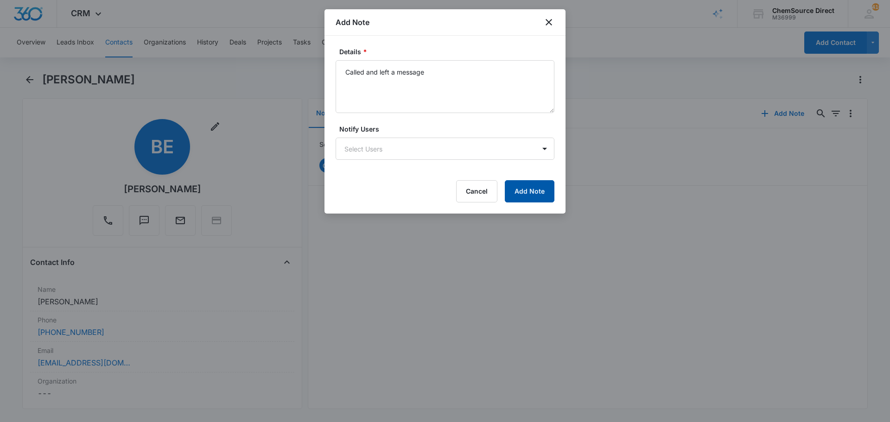
click at [522, 188] on button "Add Note" at bounding box center [530, 191] width 50 height 22
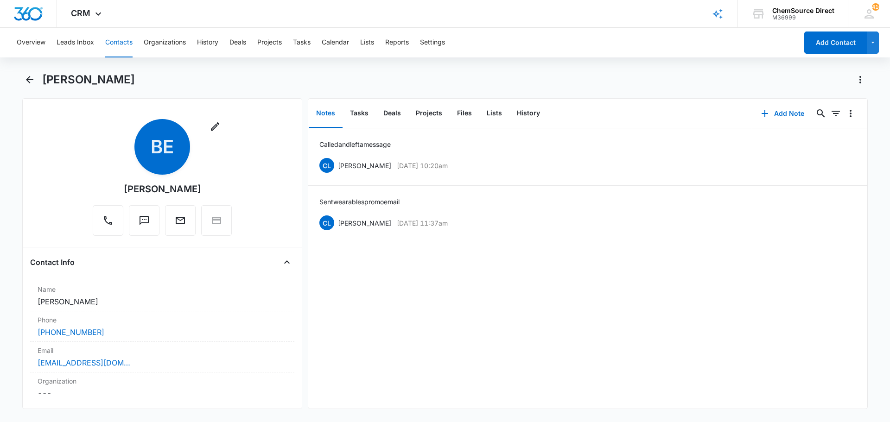
click at [114, 41] on button "Contacts" at bounding box center [118, 43] width 27 height 30
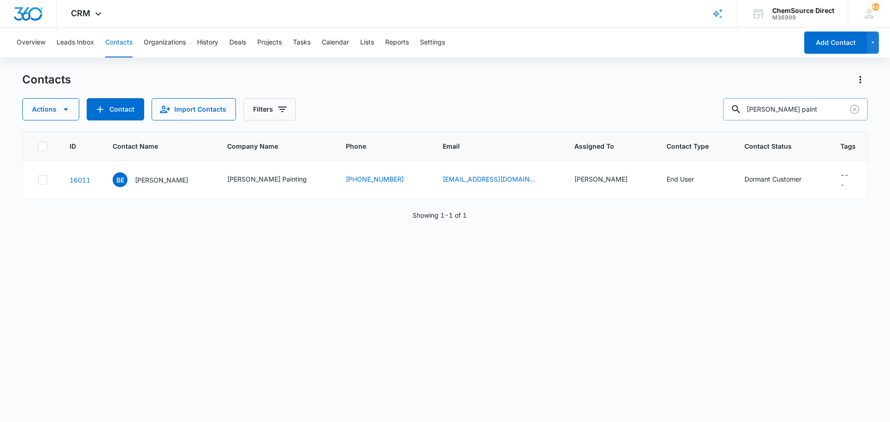
click at [772, 109] on input "[PERSON_NAME] paint" at bounding box center [795, 109] width 145 height 22
type input "harco"
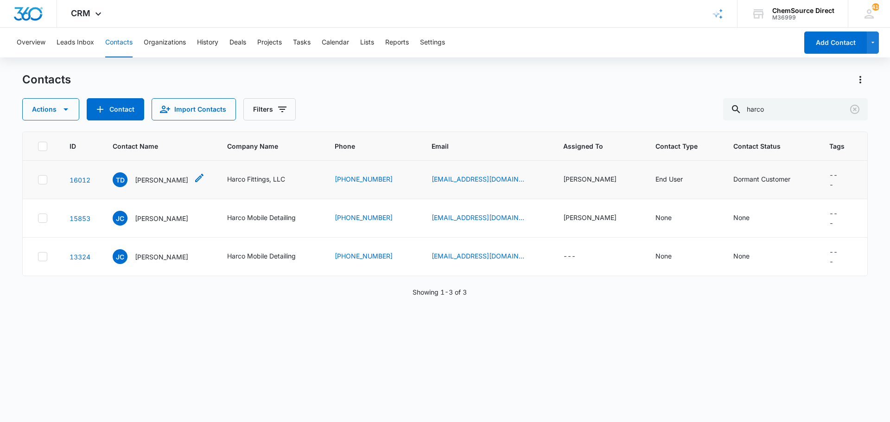
click at [143, 176] on p "[PERSON_NAME]" at bounding box center [161, 180] width 53 height 10
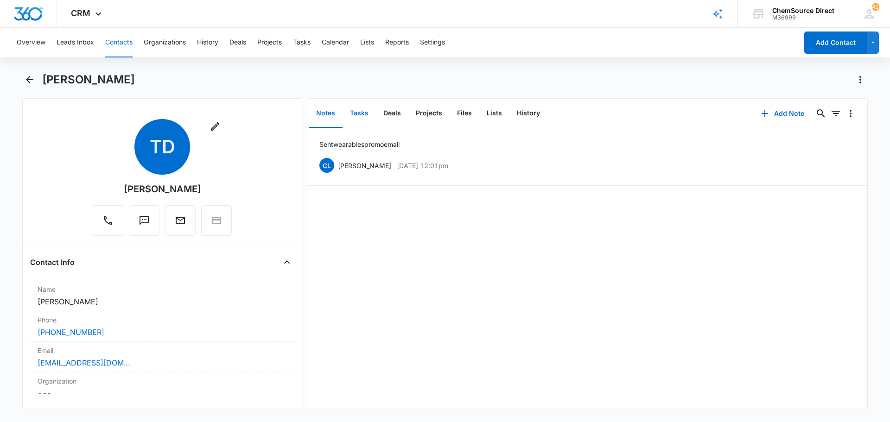
click at [358, 113] on button "Tasks" at bounding box center [359, 113] width 33 height 29
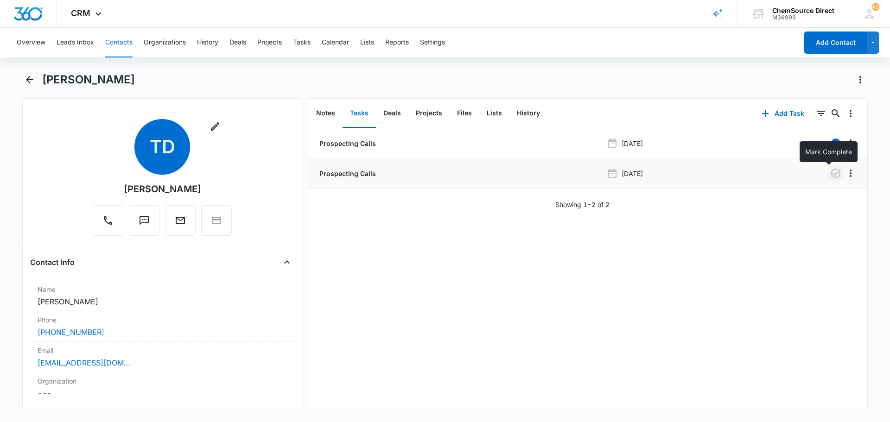
click at [831, 173] on icon "button" at bounding box center [835, 173] width 11 height 11
click at [324, 111] on button "Notes" at bounding box center [326, 113] width 34 height 29
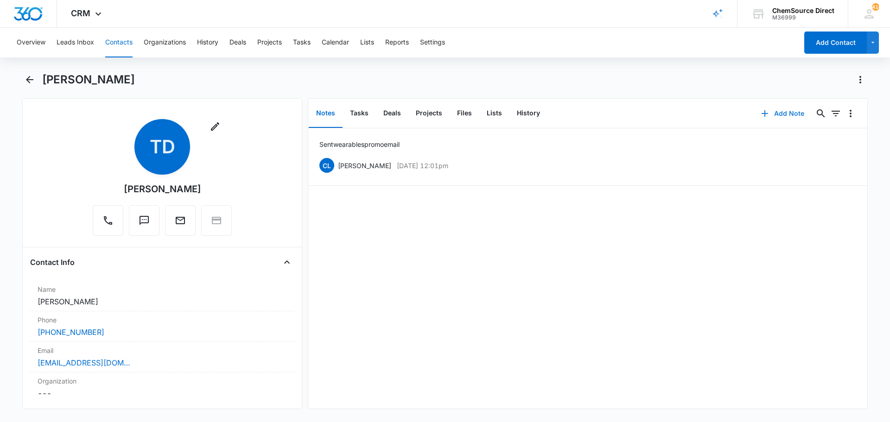
click at [781, 112] on button "Add Note" at bounding box center [783, 113] width 62 height 22
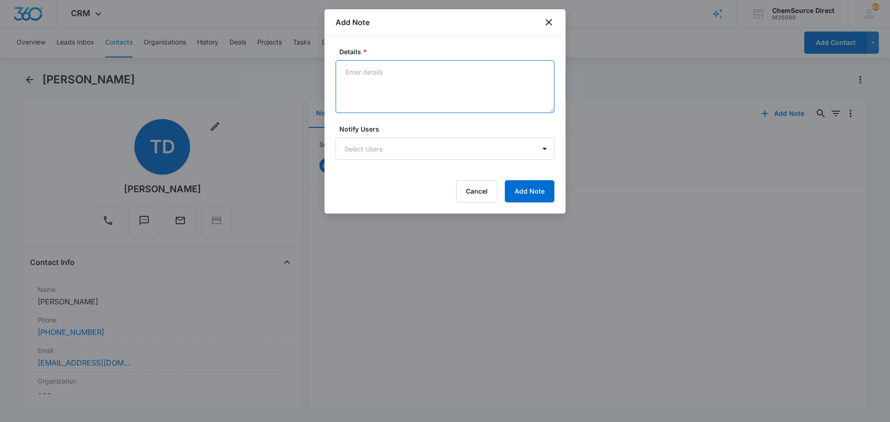
click at [382, 63] on textarea "Details *" at bounding box center [445, 86] width 219 height 53
type textarea "Called and left a message"
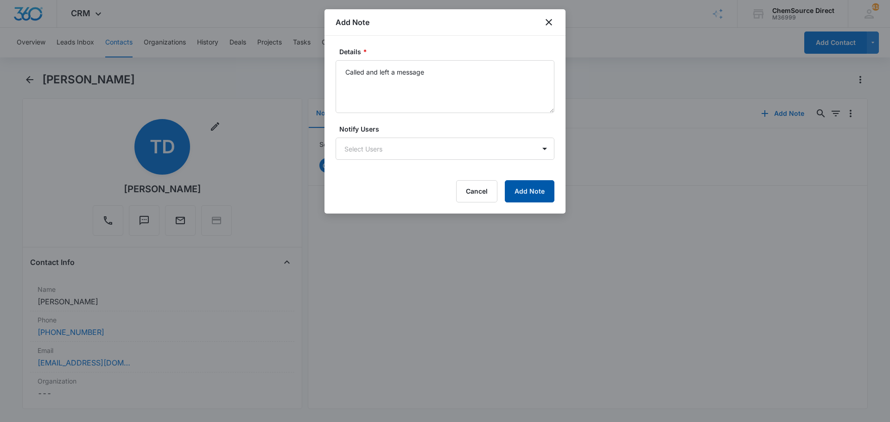
click at [536, 186] on button "Add Note" at bounding box center [530, 191] width 50 height 22
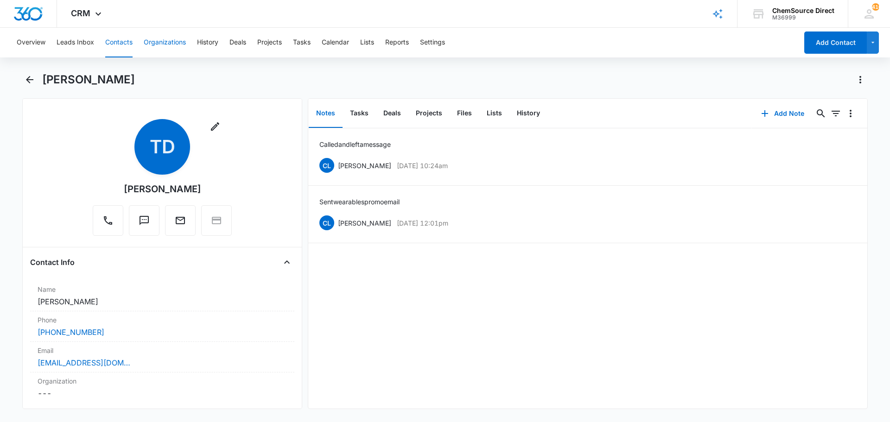
click at [169, 44] on button "Organizations" at bounding box center [165, 43] width 42 height 30
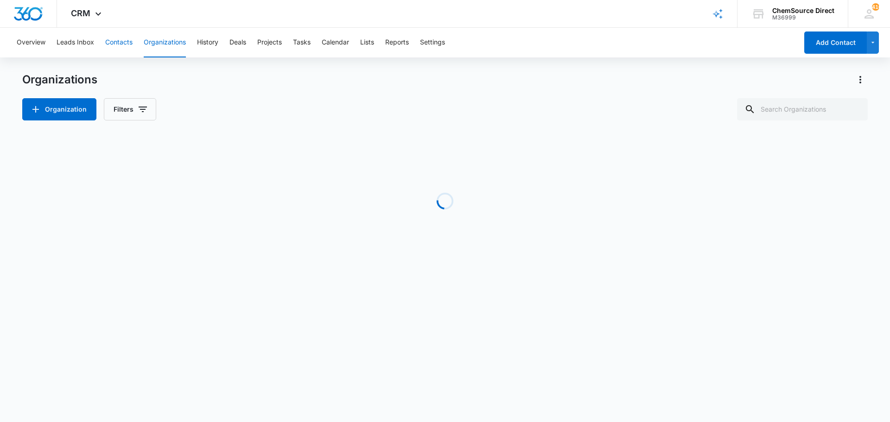
click at [129, 41] on button "Contacts" at bounding box center [118, 43] width 27 height 30
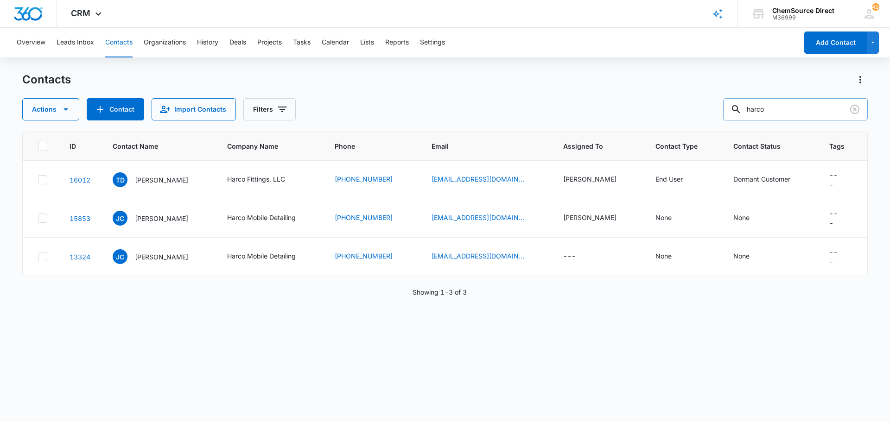
click at [763, 110] on input "harco" at bounding box center [795, 109] width 145 height 22
type input "commercial industrial solutions"
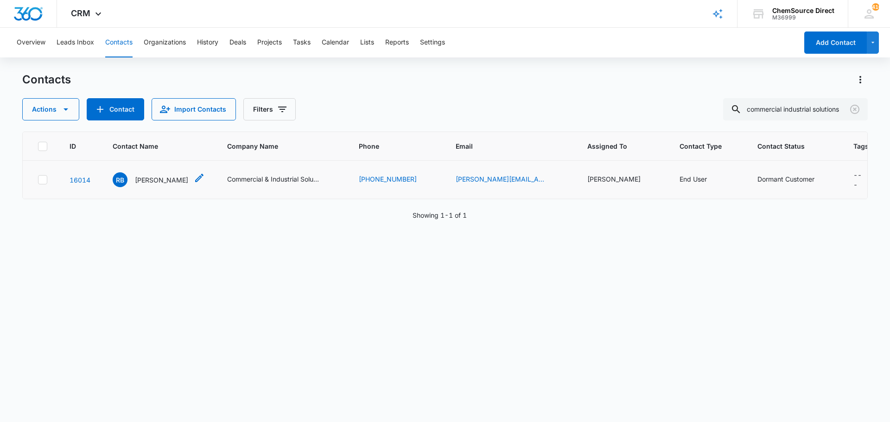
scroll to position [0, 0]
click at [161, 177] on p "[PERSON_NAME]" at bounding box center [161, 180] width 53 height 10
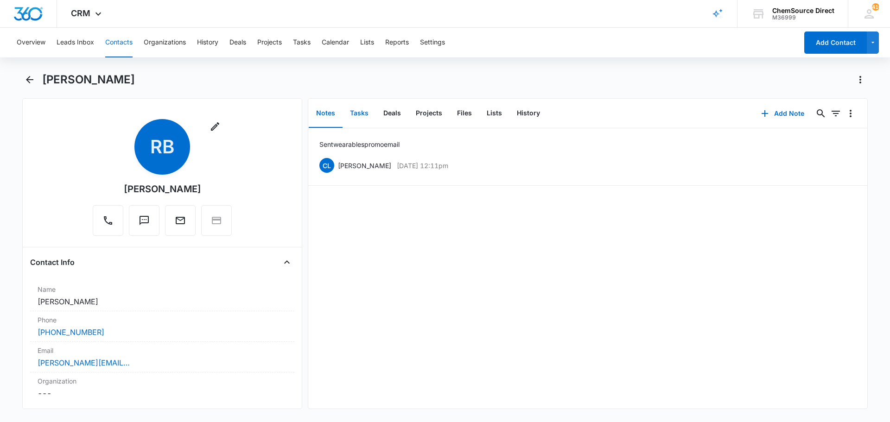
click at [363, 111] on button "Tasks" at bounding box center [359, 113] width 33 height 29
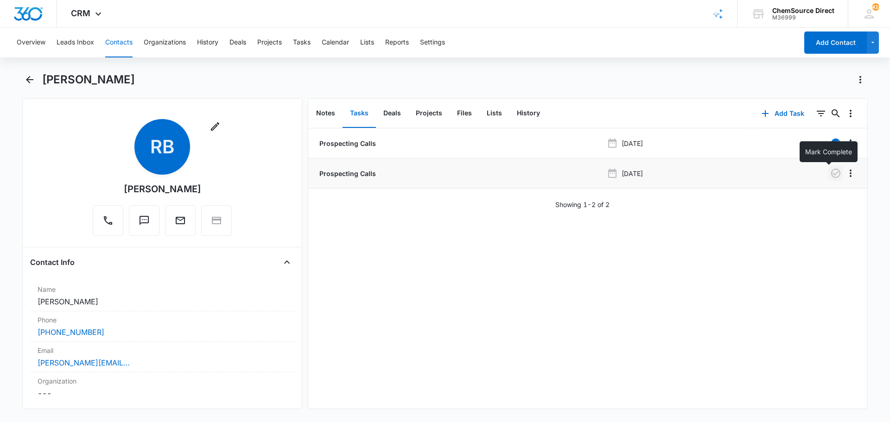
click at [830, 172] on icon "button" at bounding box center [835, 173] width 11 height 11
click at [327, 113] on button "Notes" at bounding box center [326, 113] width 34 height 29
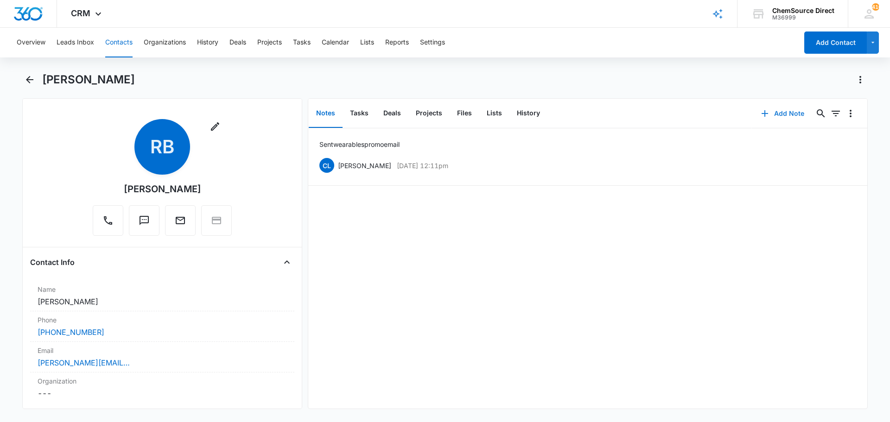
click at [779, 112] on button "Add Note" at bounding box center [783, 113] width 62 height 22
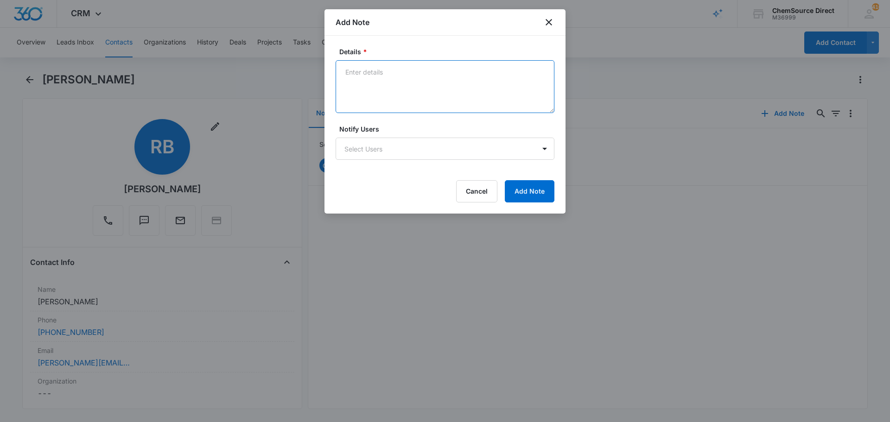
click at [370, 83] on textarea "Details *" at bounding box center [445, 86] width 219 height 53
type textarea "Doesn't need anything at this time"
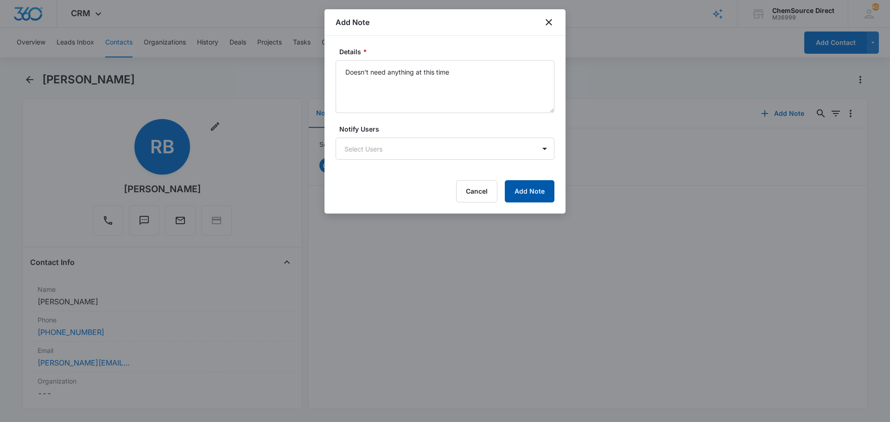
click at [529, 186] on button "Add Note" at bounding box center [530, 191] width 50 height 22
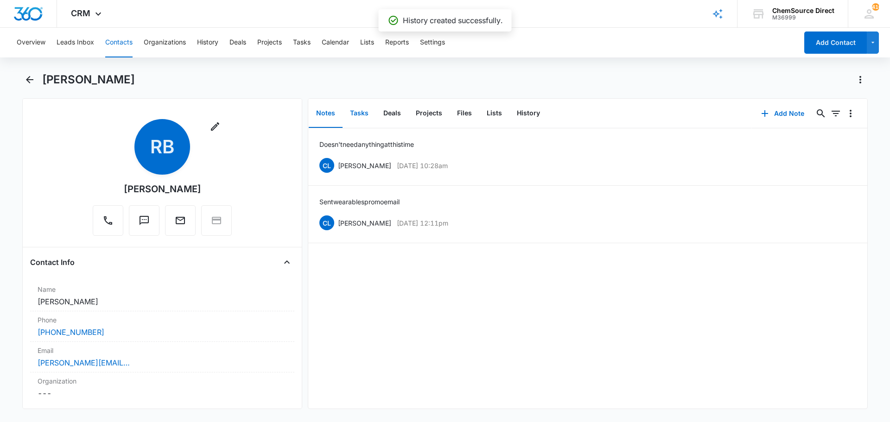
click at [358, 111] on button "Tasks" at bounding box center [359, 113] width 33 height 29
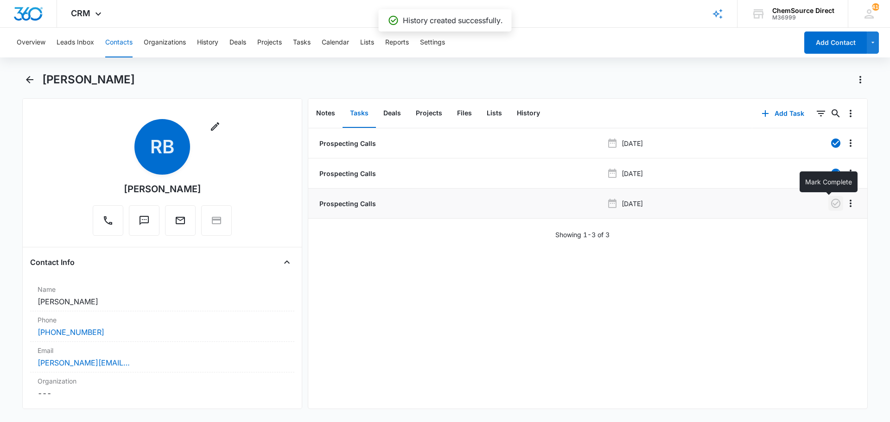
click at [830, 203] on icon "button" at bounding box center [835, 203] width 11 height 11
click at [489, 297] on div "Prospecting Calls [DATE] Prospecting Calls [DATE] Prospecting Calls [DATE] Show…" at bounding box center [587, 268] width 559 height 280
click at [327, 113] on button "Notes" at bounding box center [326, 113] width 34 height 29
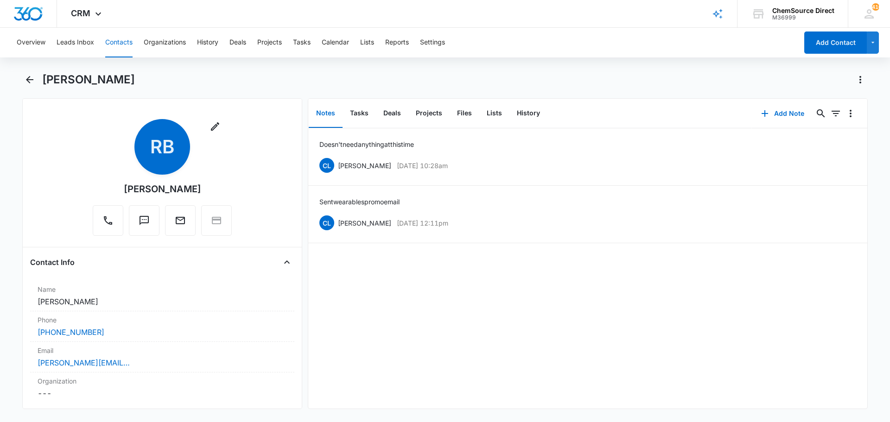
click at [114, 43] on button "Contacts" at bounding box center [118, 43] width 27 height 30
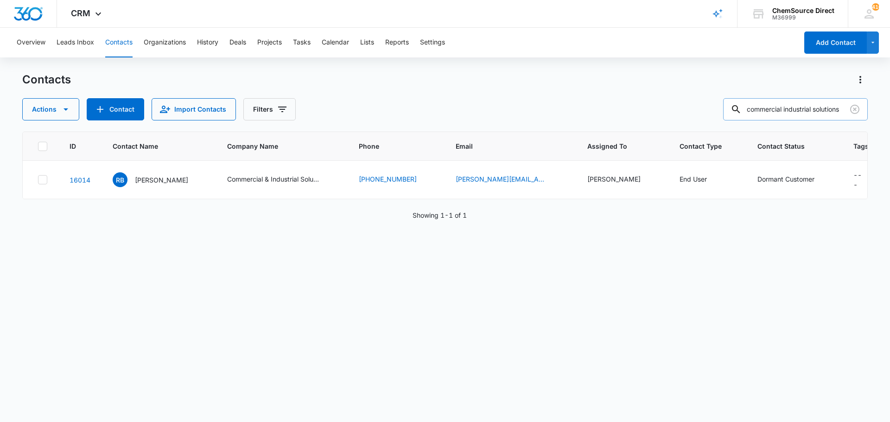
click at [777, 115] on input "commercial industrial solutions" at bounding box center [795, 109] width 145 height 22
type input "bay leaf"
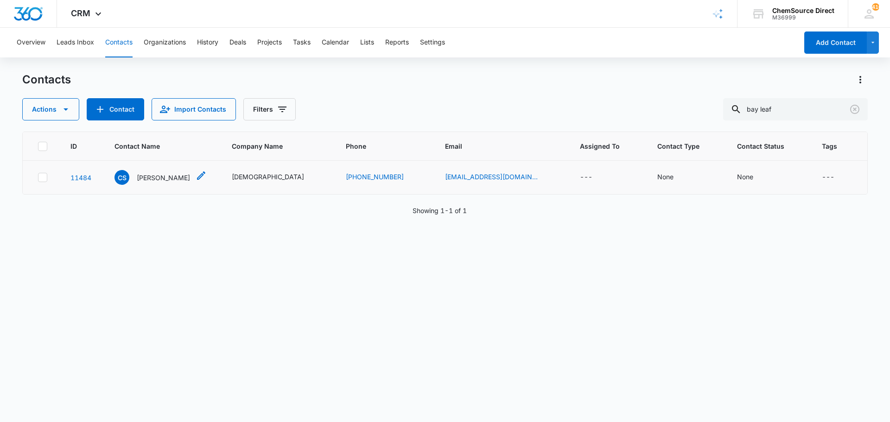
click at [174, 176] on p "[PERSON_NAME]" at bounding box center [163, 178] width 53 height 10
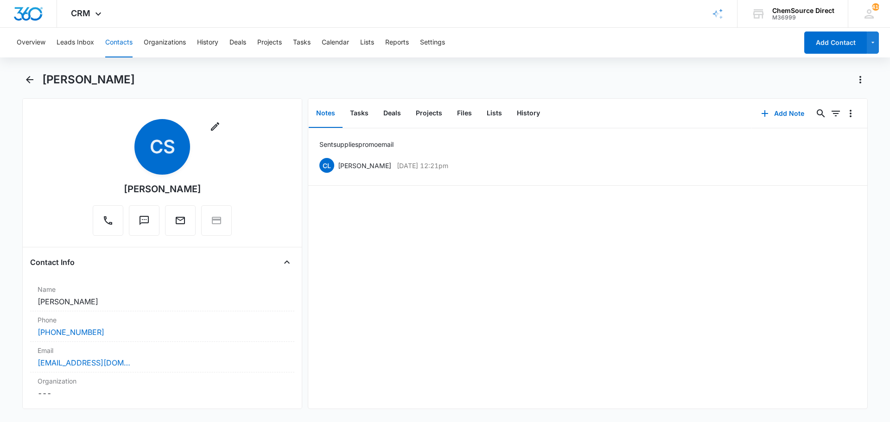
click at [479, 256] on div "Sent supplies promo email CL [PERSON_NAME] [DATE] 12:21pm Delete Edit" at bounding box center [587, 268] width 559 height 280
click at [359, 112] on button "Tasks" at bounding box center [359, 113] width 33 height 29
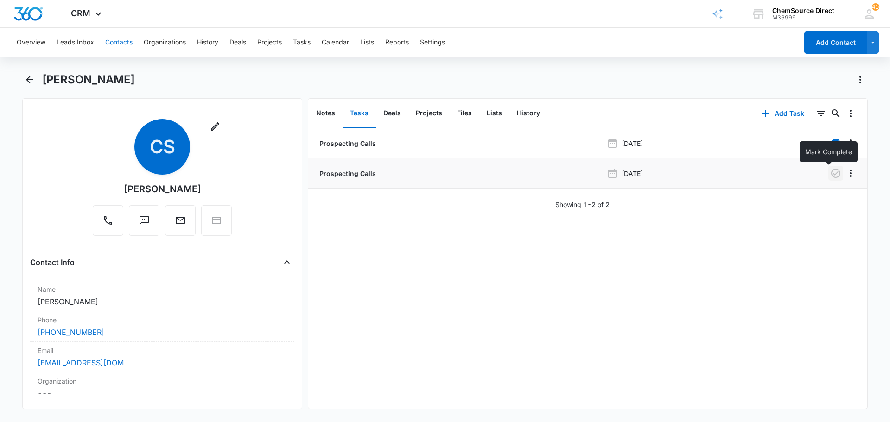
click at [830, 172] on icon "button" at bounding box center [835, 173] width 11 height 11
click at [612, 264] on div "Prospecting Calls [DATE] Prospecting Calls [DATE] Showing 1-2 of 2" at bounding box center [587, 268] width 559 height 280
click at [326, 112] on button "Notes" at bounding box center [326, 113] width 34 height 29
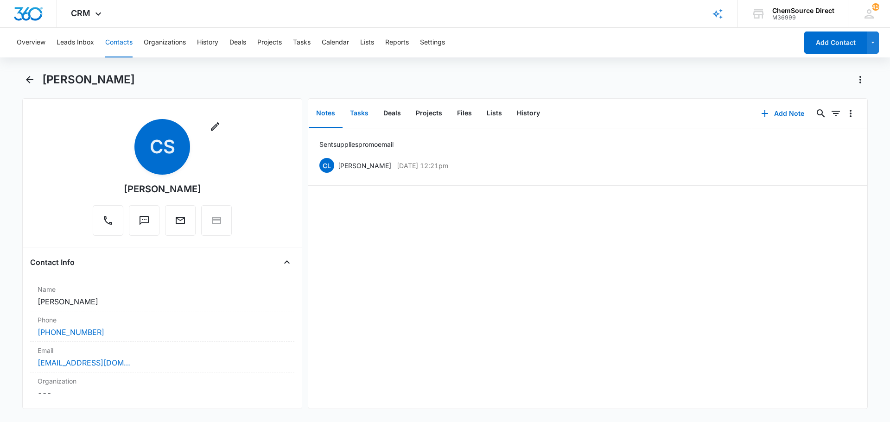
click at [357, 114] on button "Tasks" at bounding box center [359, 113] width 33 height 29
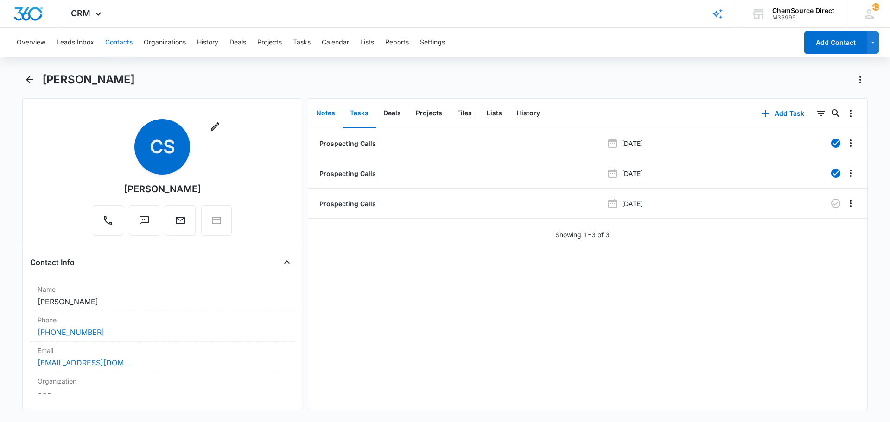
click at [326, 112] on button "Notes" at bounding box center [326, 113] width 34 height 29
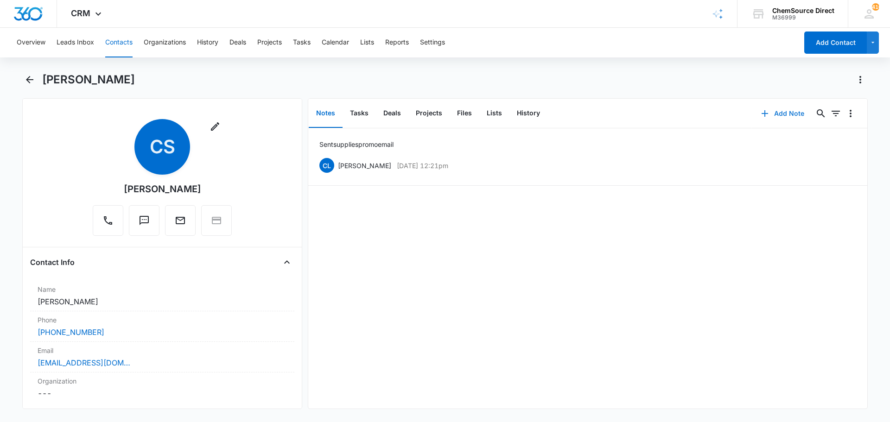
click at [782, 113] on button "Add Note" at bounding box center [783, 113] width 62 height 22
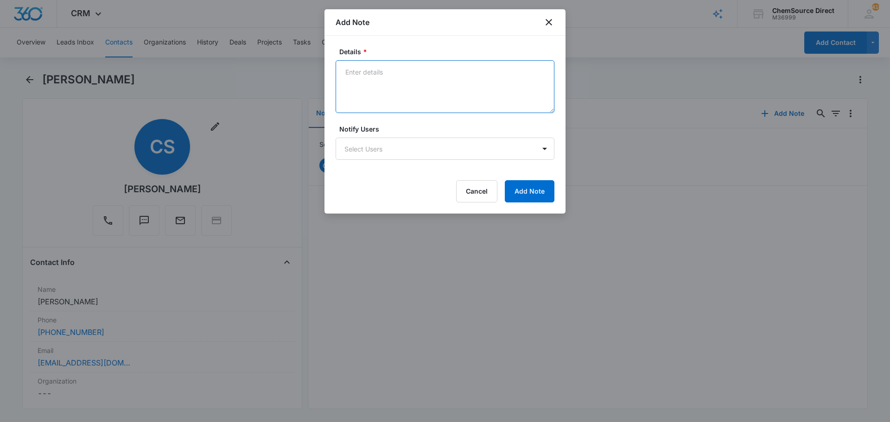
click at [365, 77] on textarea "Details *" at bounding box center [445, 86] width 219 height 53
type textarea "Called and left a message"
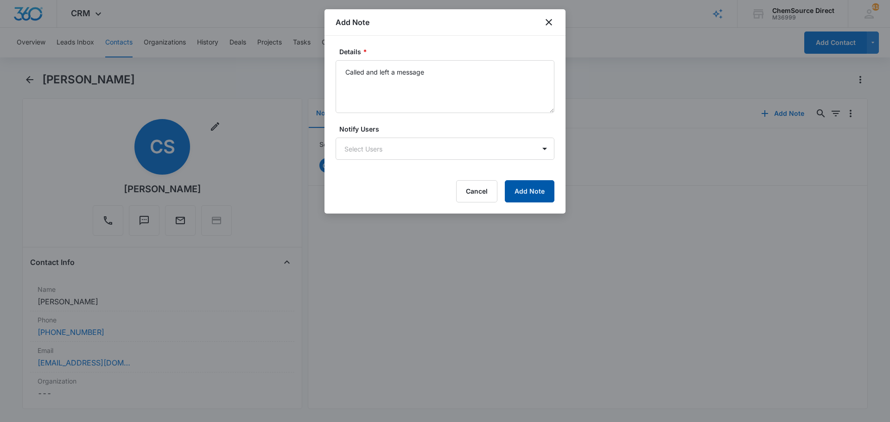
click at [530, 194] on button "Add Note" at bounding box center [530, 191] width 50 height 22
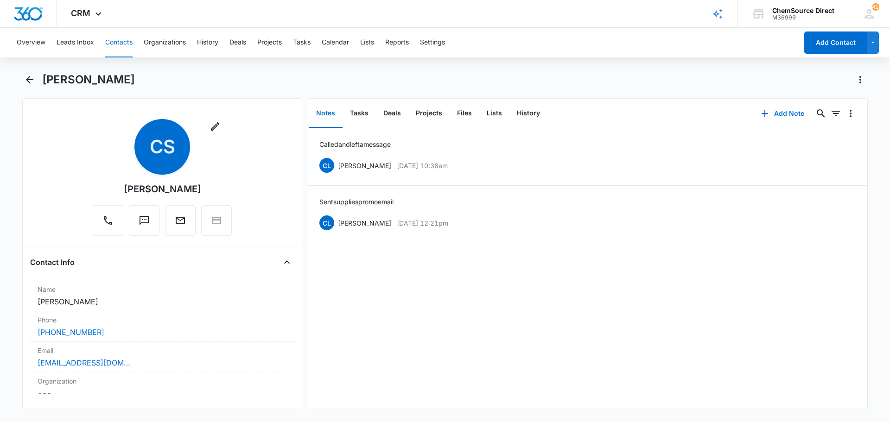
click at [124, 40] on button "Contacts" at bounding box center [118, 43] width 27 height 30
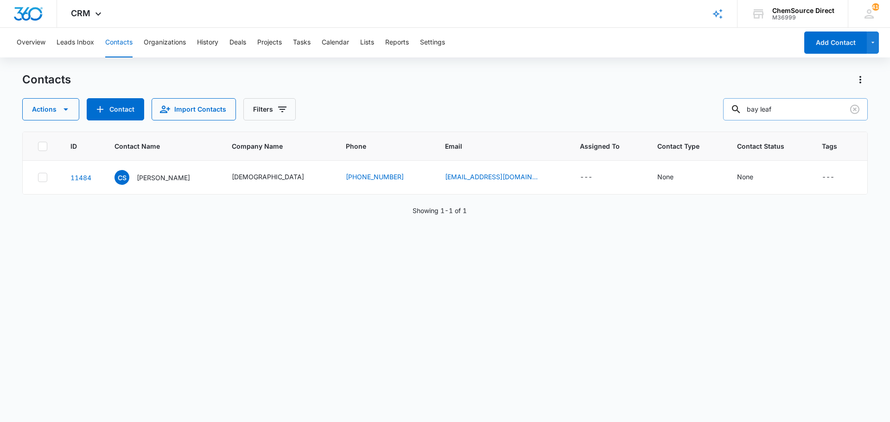
click at [768, 111] on input "bay leaf" at bounding box center [795, 109] width 145 height 22
type input "[PERSON_NAME]"
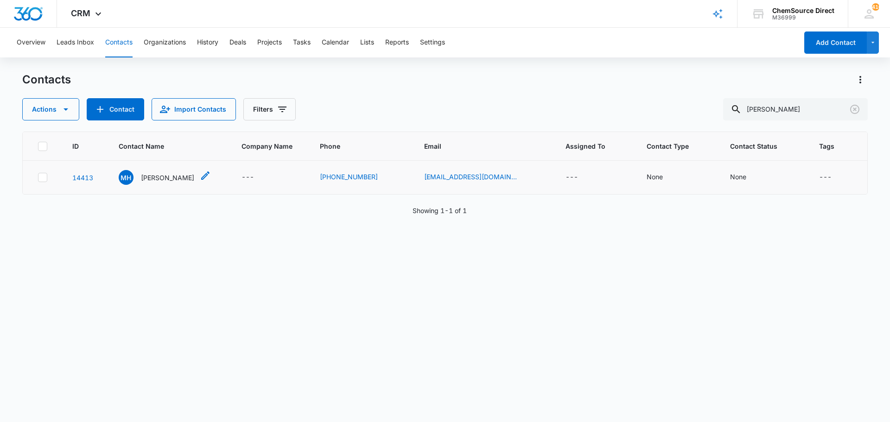
click at [151, 174] on p "[PERSON_NAME]" at bounding box center [167, 178] width 53 height 10
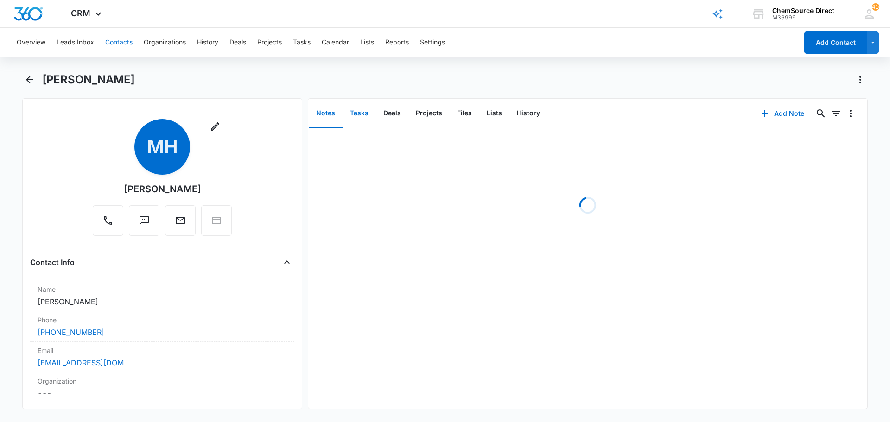
click at [354, 113] on button "Tasks" at bounding box center [359, 113] width 33 height 29
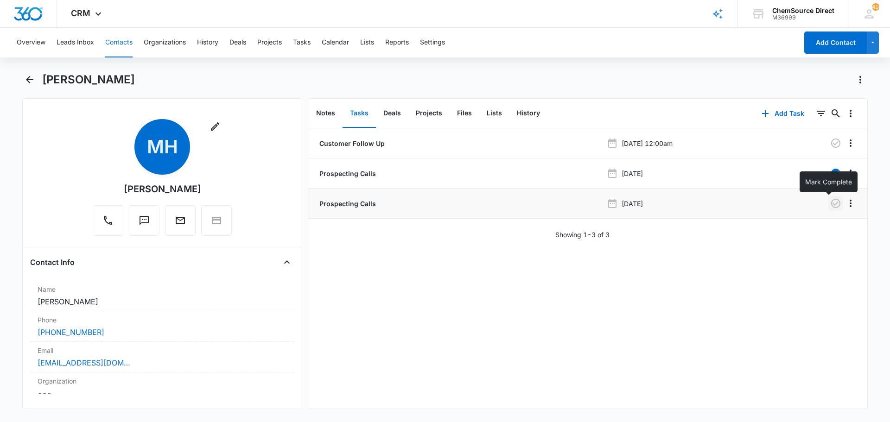
click at [831, 200] on icon "button" at bounding box center [835, 203] width 9 height 9
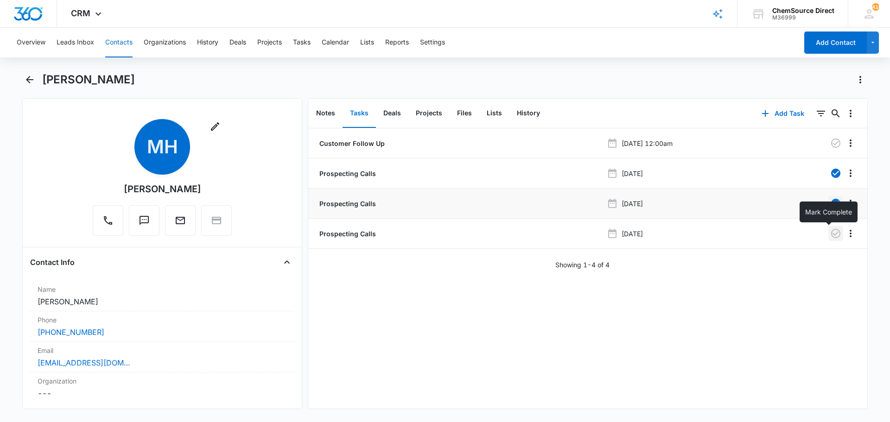
click at [830, 231] on icon "button" at bounding box center [835, 233] width 11 height 11
click at [323, 110] on button "Notes" at bounding box center [326, 113] width 34 height 29
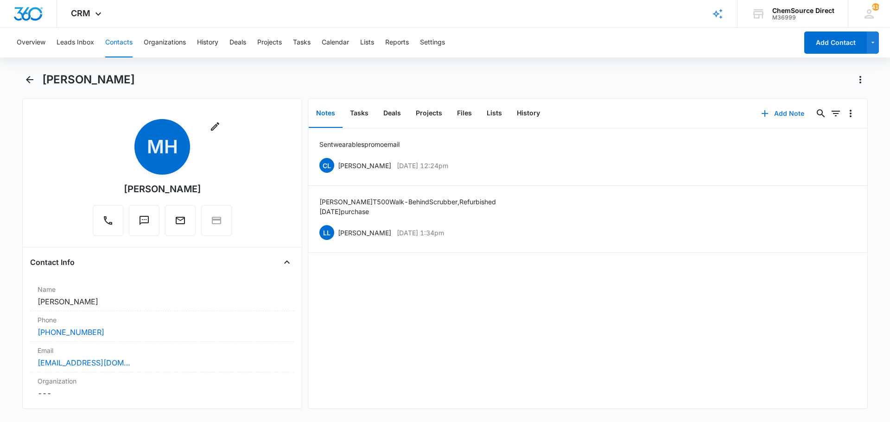
click at [780, 113] on button "Add Note" at bounding box center [783, 113] width 62 height 22
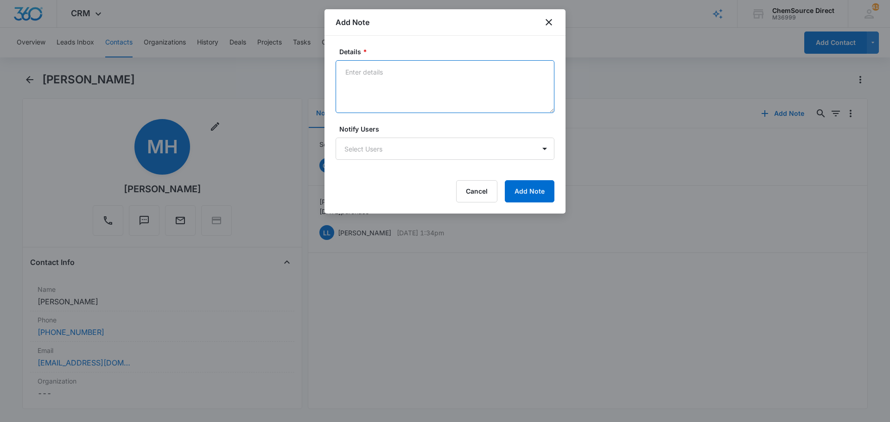
click at [379, 72] on textarea "Details *" at bounding box center [445, 86] width 219 height 53
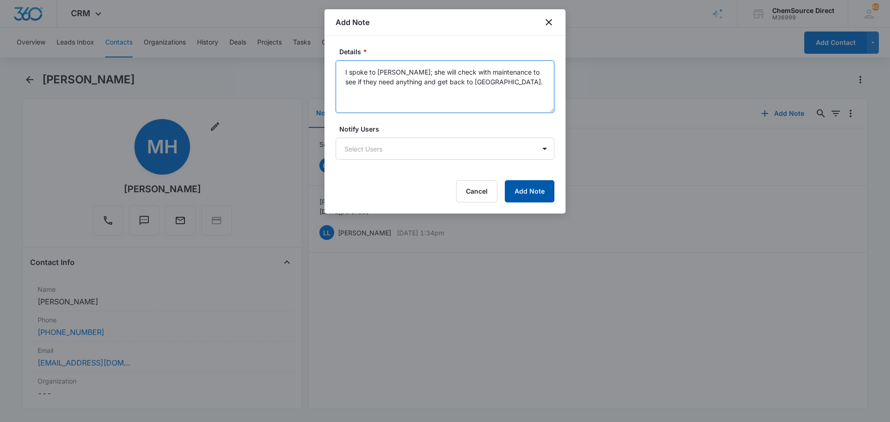
type textarea "I spoke to [PERSON_NAME]; she will check with maintenance to see if they need a…"
click at [540, 189] on button "Add Note" at bounding box center [530, 191] width 50 height 22
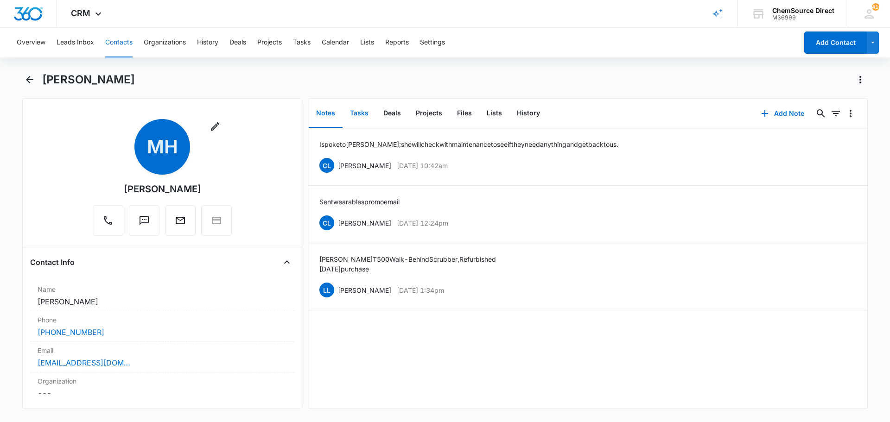
click at [359, 112] on button "Tasks" at bounding box center [359, 113] width 33 height 29
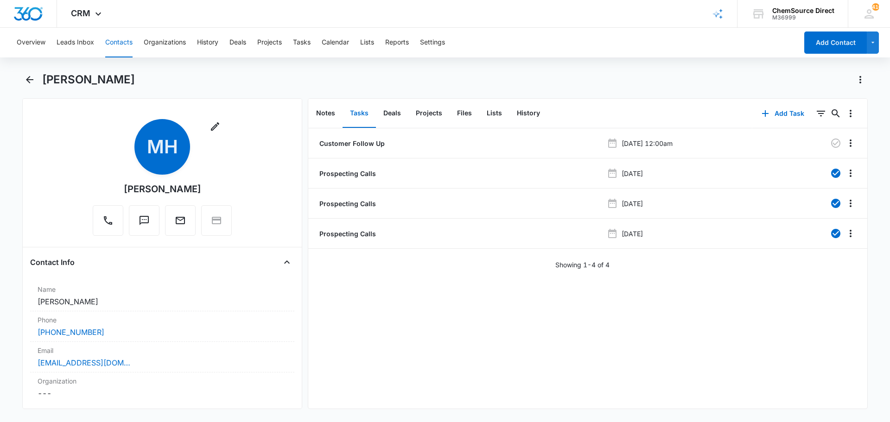
click at [123, 42] on button "Contacts" at bounding box center [118, 43] width 27 height 30
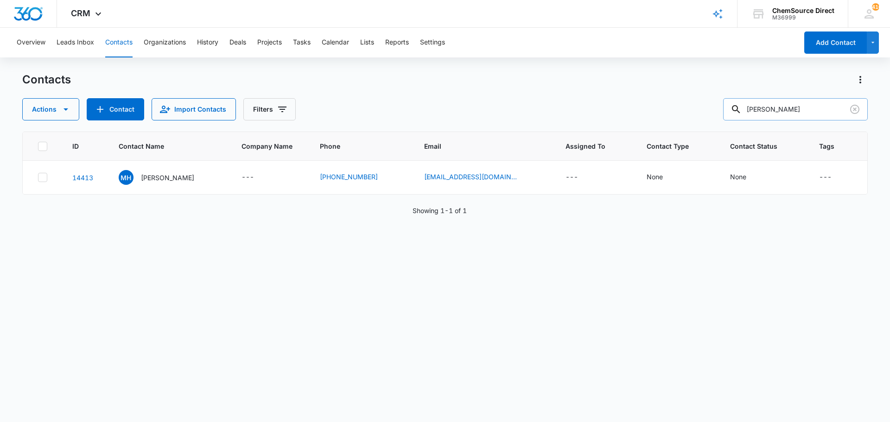
click at [771, 109] on input "[PERSON_NAME]" at bounding box center [795, 109] width 145 height 22
type input "flambeau"
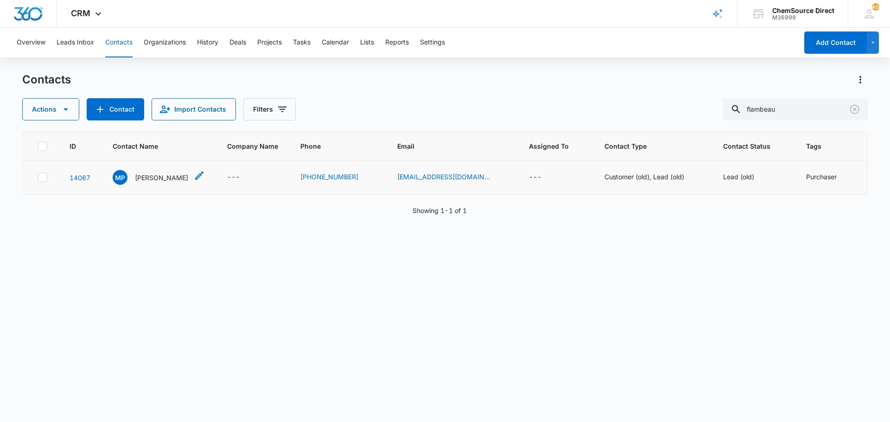
click at [154, 177] on p "[PERSON_NAME]" at bounding box center [161, 178] width 53 height 10
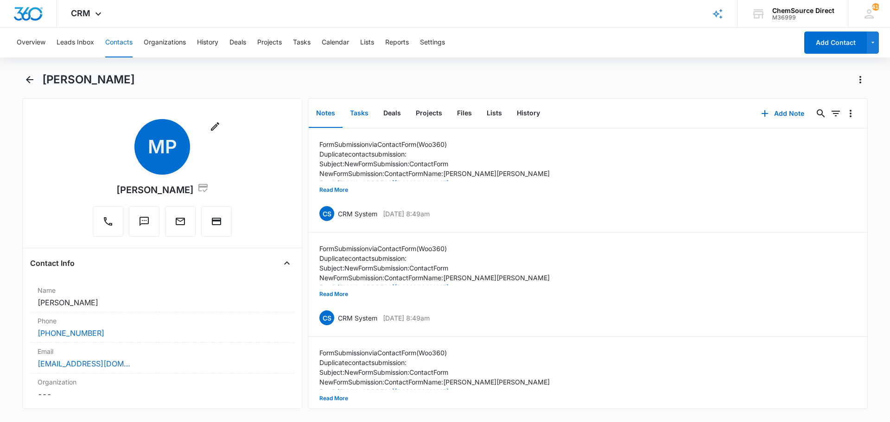
click at [359, 110] on button "Tasks" at bounding box center [359, 113] width 33 height 29
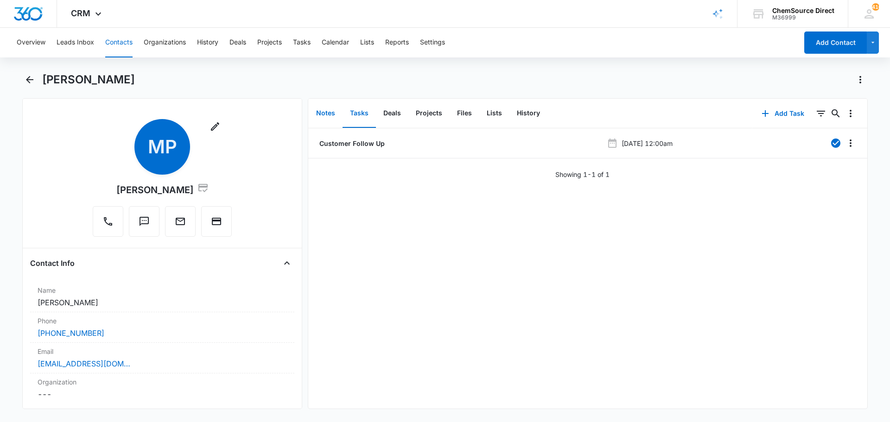
click at [322, 112] on button "Notes" at bounding box center [326, 113] width 34 height 29
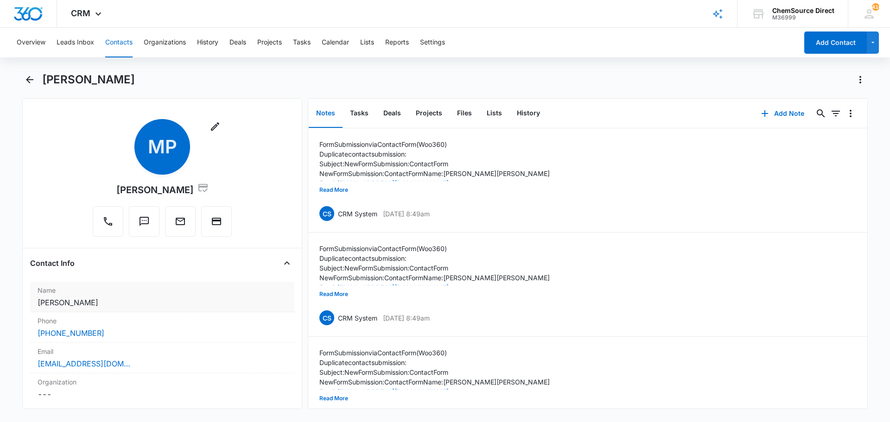
click at [103, 304] on dd "Cancel Save Changes [PERSON_NAME]" at bounding box center [162, 302] width 249 height 11
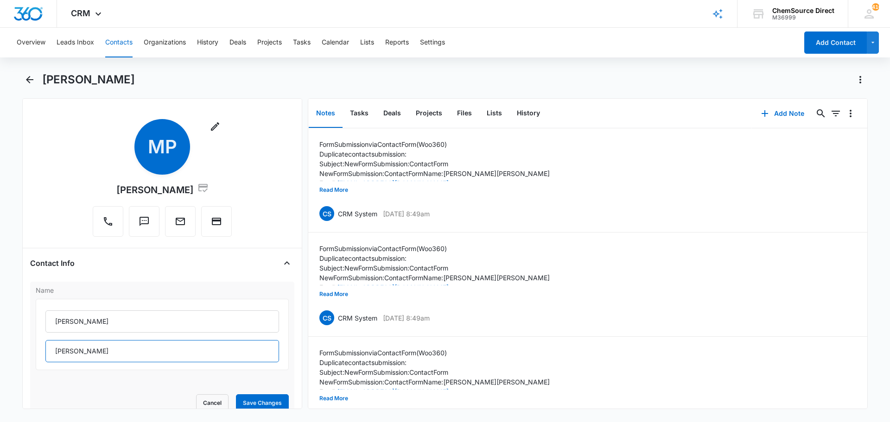
click at [62, 352] on input "[PERSON_NAME]" at bounding box center [162, 351] width 234 height 22
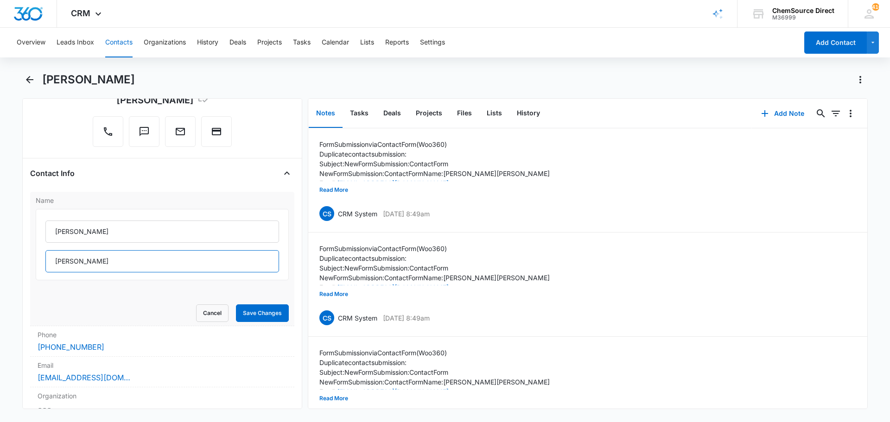
scroll to position [93, 0]
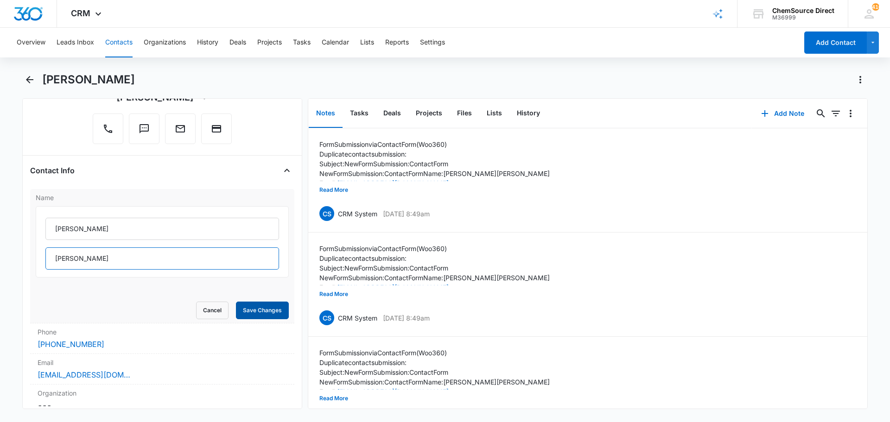
type input "[PERSON_NAME]"
click at [262, 306] on button "Save Changes" at bounding box center [262, 311] width 53 height 18
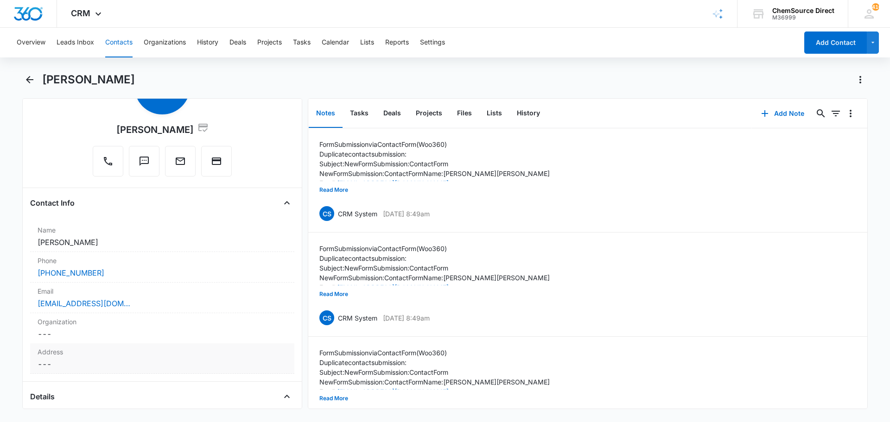
scroll to position [0, 0]
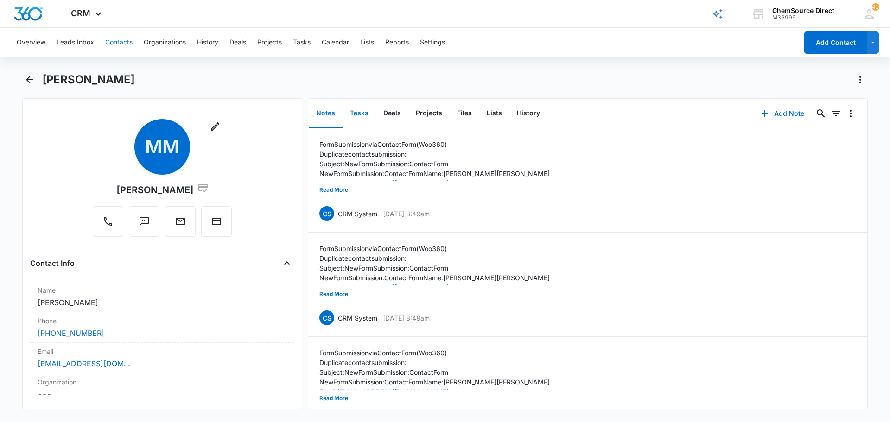
click at [357, 113] on button "Tasks" at bounding box center [359, 113] width 33 height 29
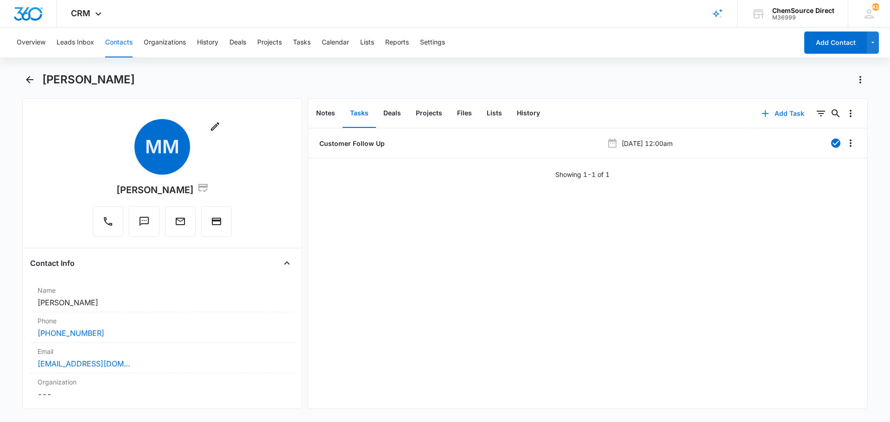
click at [779, 112] on button "Add Task" at bounding box center [782, 113] width 61 height 22
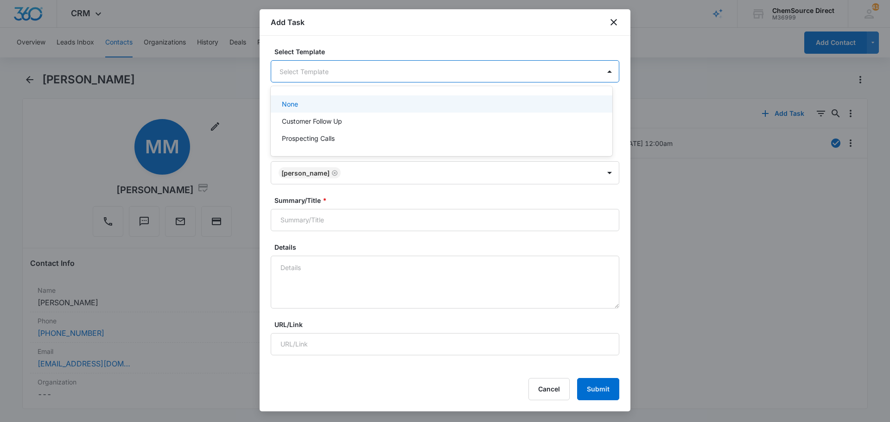
click at [298, 65] on body "CRM Apps Reputation Forms CRM Email Social Payments POS Content Ads Intelligenc…" at bounding box center [445, 211] width 890 height 422
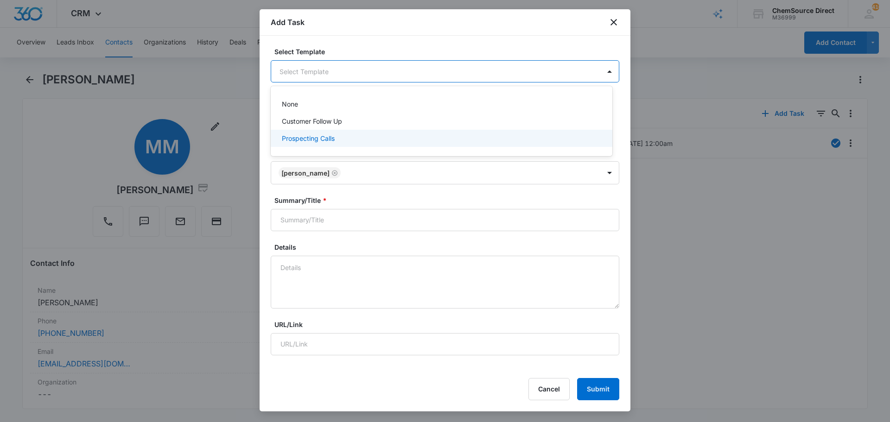
click at [299, 136] on p "Prospecting Calls" at bounding box center [308, 139] width 53 height 10
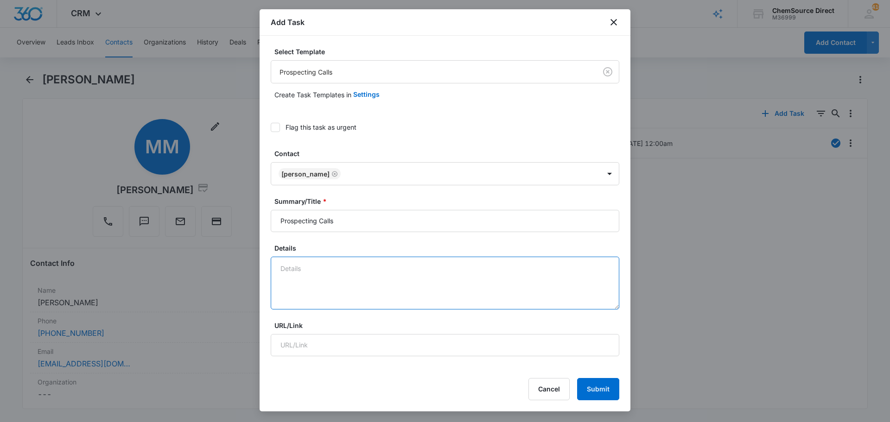
click at [298, 270] on textarea "Details" at bounding box center [445, 283] width 349 height 53
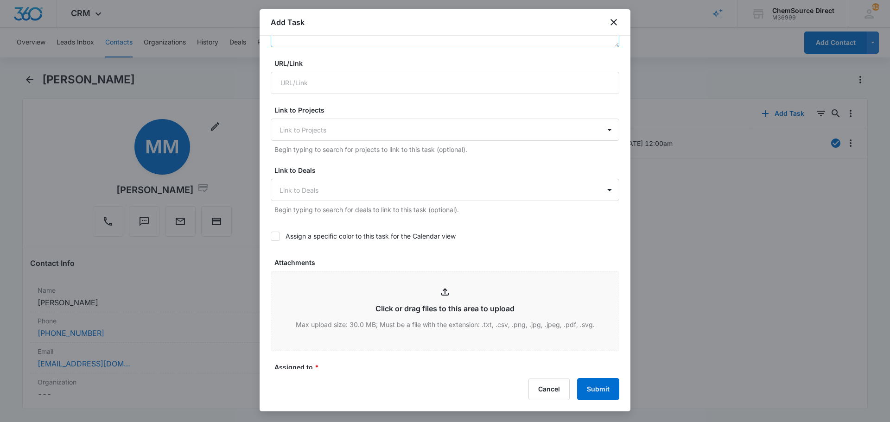
scroll to position [325, 0]
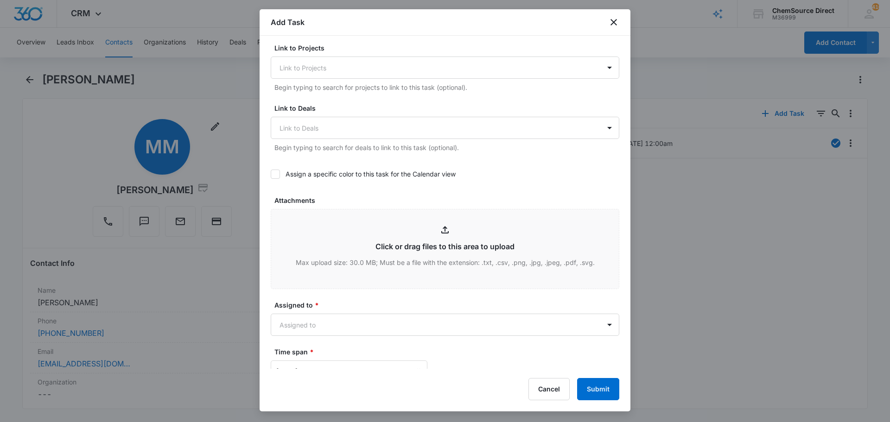
type textarea "Wearables promo, code, WEAR10"
click at [280, 172] on label "Assign a specific color to this task for the Calendar view" at bounding box center [445, 174] width 349 height 10
click at [271, 174] on input "Assign a specific color to this task for the Calendar view" at bounding box center [271, 174] width 0 height 0
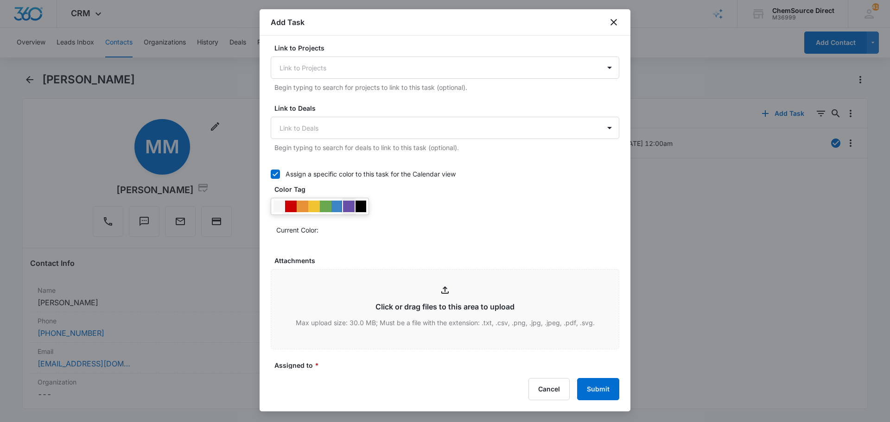
click at [353, 207] on div at bounding box center [349, 207] width 12 height 12
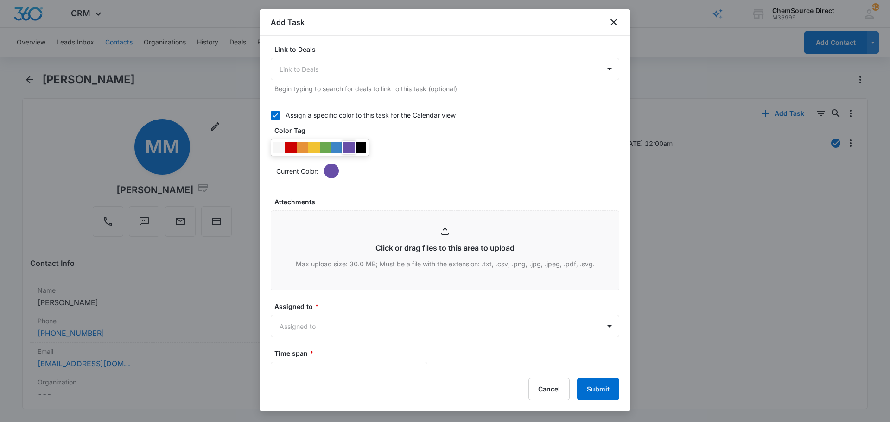
scroll to position [464, 0]
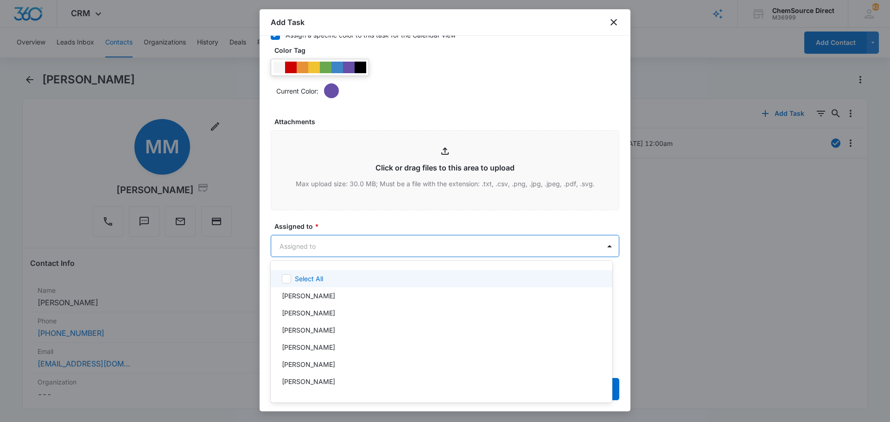
click at [309, 240] on body "CRM Apps Reputation Forms CRM Email Social Payments POS Content Ads Intelligenc…" at bounding box center [445, 211] width 890 height 422
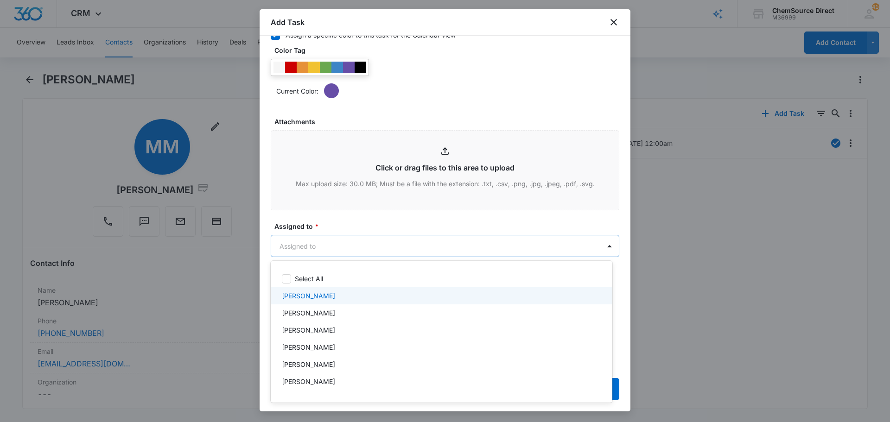
click at [319, 291] on div "[PERSON_NAME]" at bounding box center [441, 296] width 318 height 10
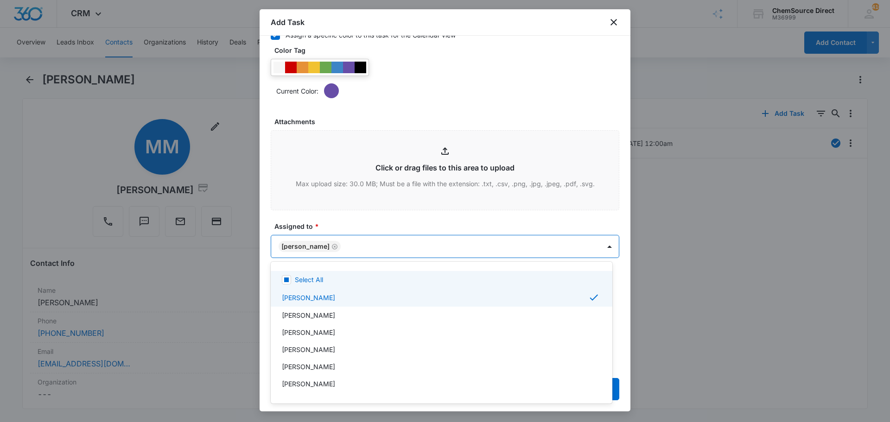
click at [344, 211] on div at bounding box center [445, 211] width 890 height 422
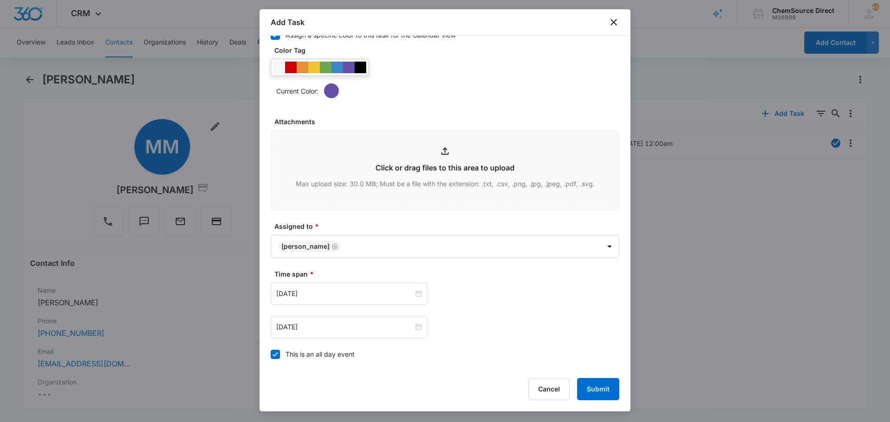
scroll to position [585, 0]
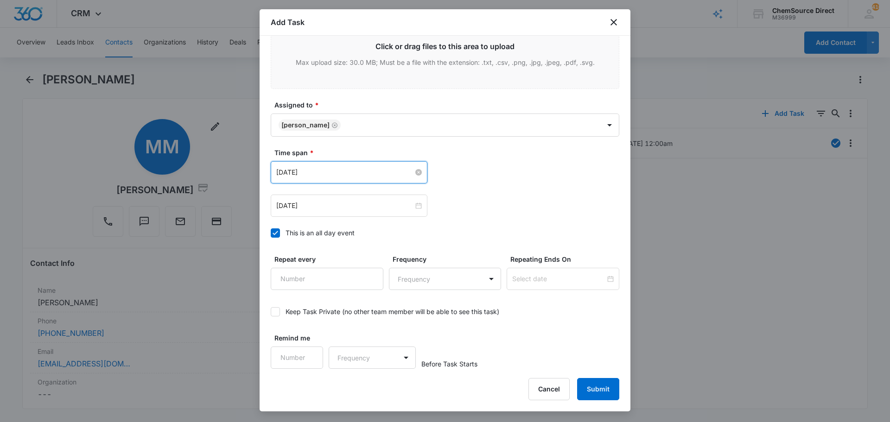
click at [331, 171] on input "[DATE]" at bounding box center [344, 172] width 137 height 10
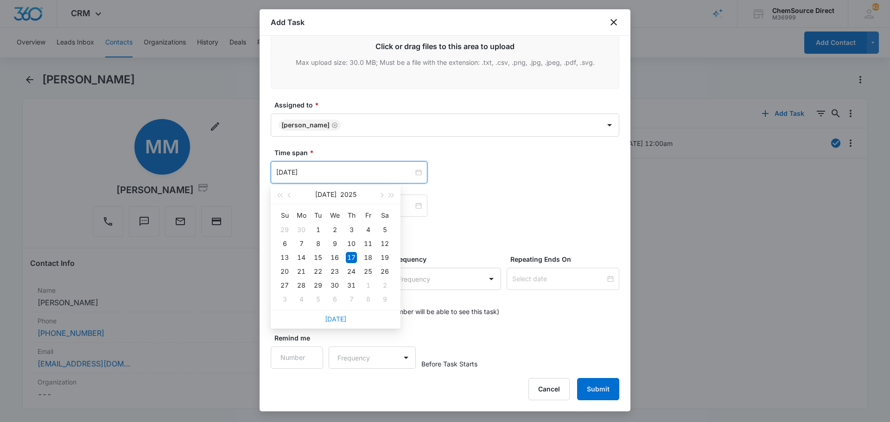
click at [339, 317] on link "[DATE]" at bounding box center [335, 319] width 21 height 8
type input "[DATE]"
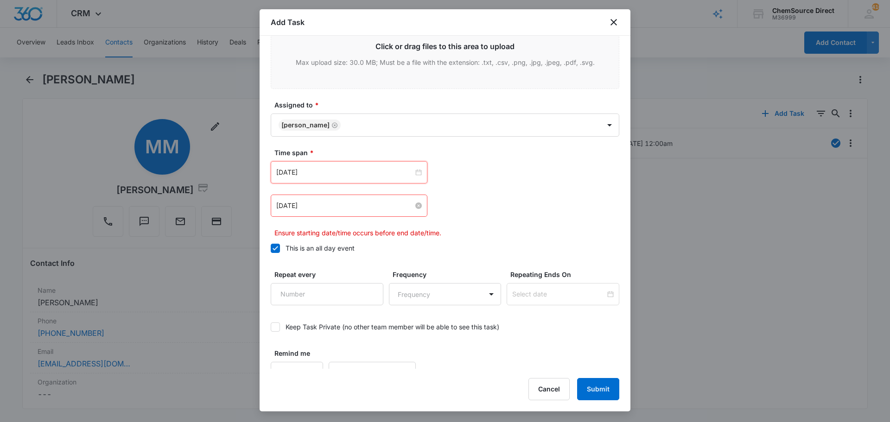
click at [344, 206] on input "[DATE]" at bounding box center [344, 206] width 137 height 10
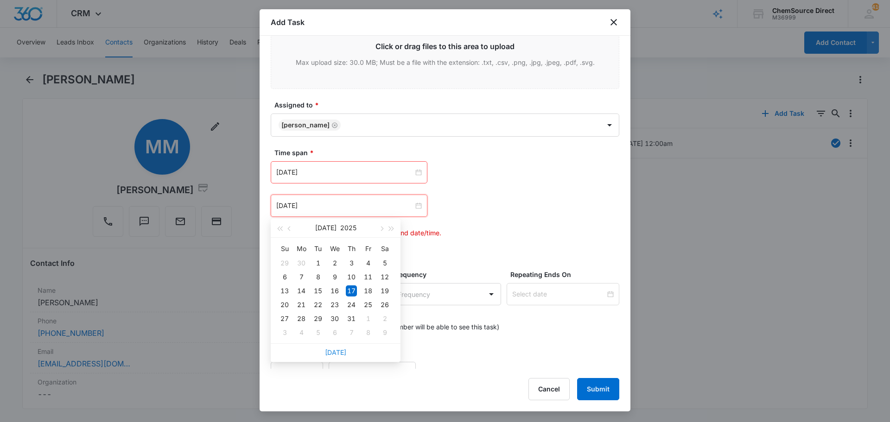
click at [337, 353] on link "[DATE]" at bounding box center [335, 353] width 21 height 8
type input "[DATE]"
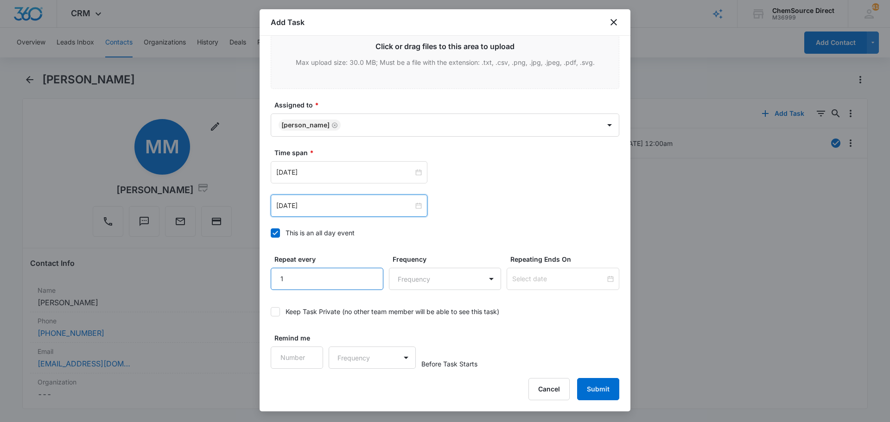
click at [369, 274] on input "1" at bounding box center [327, 279] width 113 height 22
type input "2"
click at [369, 274] on input "2" at bounding box center [327, 279] width 113 height 22
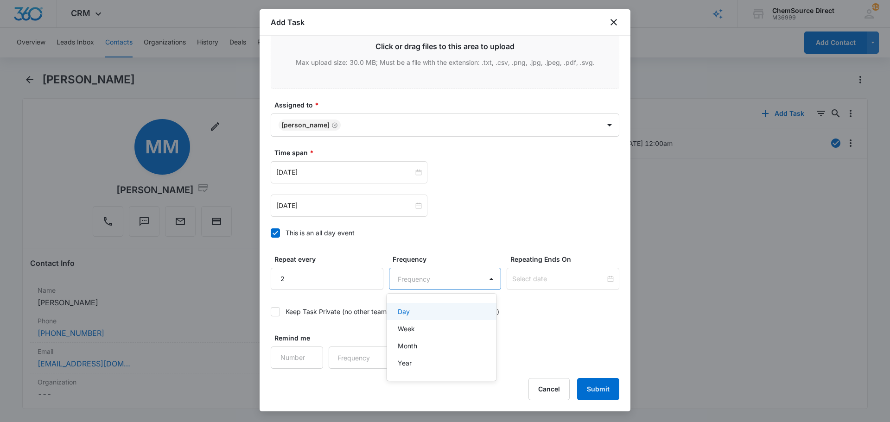
click at [415, 279] on body "CRM Apps Reputation Forms CRM Email Social Payments POS Content Ads Intelligenc…" at bounding box center [445, 211] width 890 height 422
click at [420, 310] on div "Day" at bounding box center [441, 312] width 86 height 10
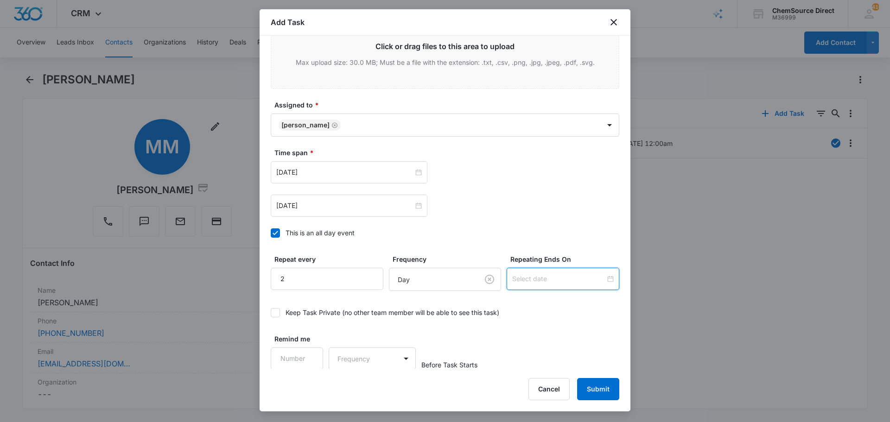
click at [517, 279] on input at bounding box center [558, 279] width 93 height 10
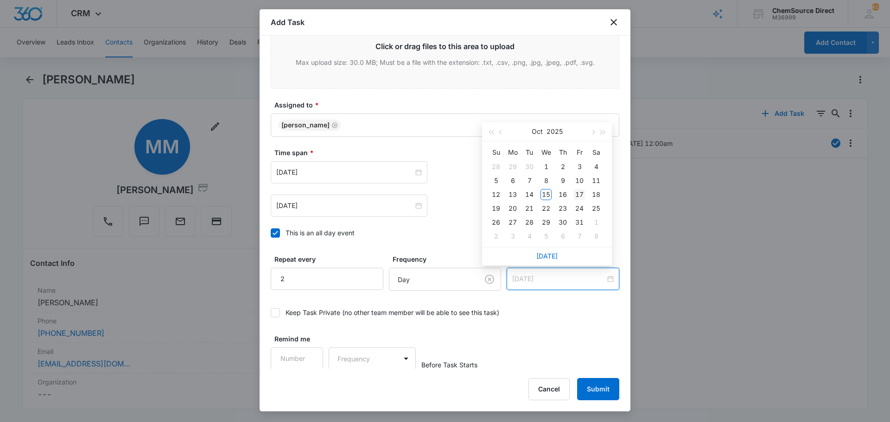
type input "[DATE]"
click at [578, 196] on div "17" at bounding box center [579, 194] width 11 height 11
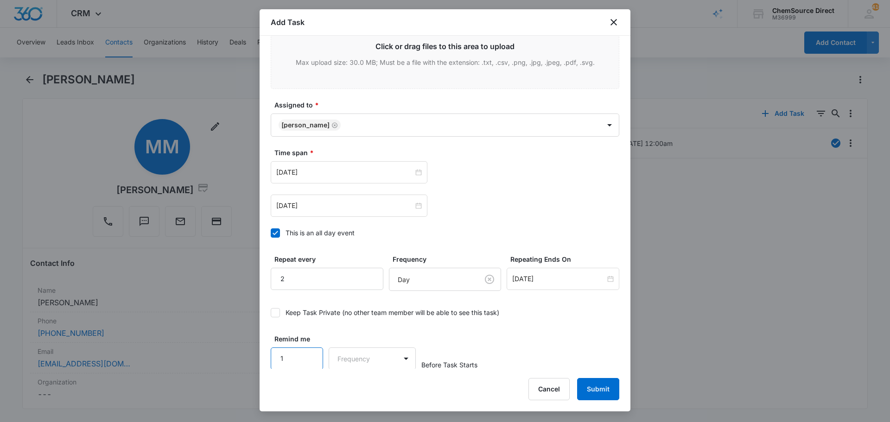
type input "1"
click at [310, 356] on input "1" at bounding box center [297, 359] width 52 height 22
click at [338, 363] on body "CRM Apps Reputation Forms CRM Email Social Payments POS Content Ads Intelligenc…" at bounding box center [445, 211] width 890 height 422
click at [361, 387] on div "Days" at bounding box center [369, 391] width 61 height 10
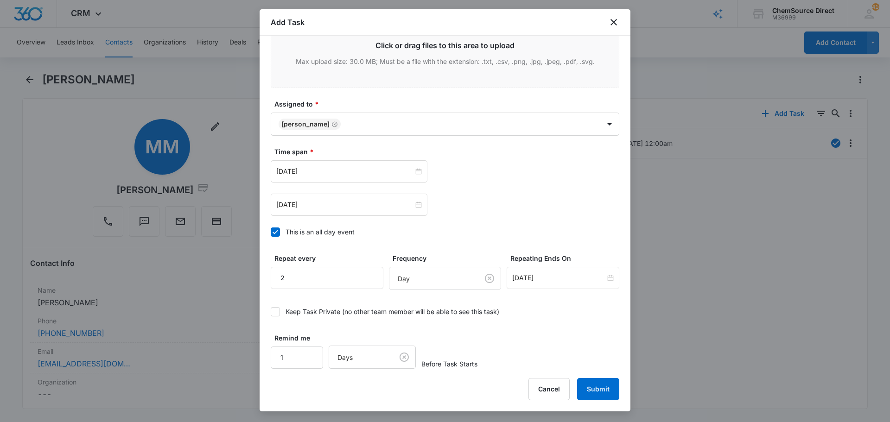
click at [528, 339] on div "Remind me 1 Days Before Task Starts" at bounding box center [445, 351] width 349 height 36
click at [594, 390] on button "Submit" at bounding box center [598, 389] width 42 height 22
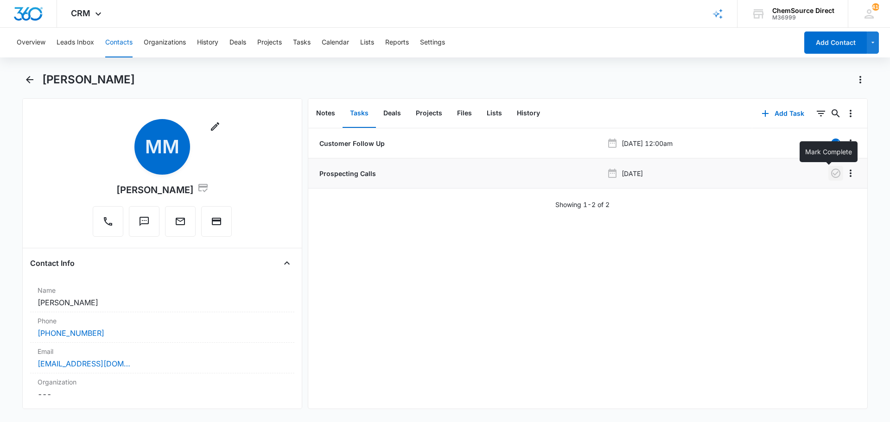
click at [831, 176] on icon "button" at bounding box center [835, 173] width 9 height 9
click at [325, 112] on button "Notes" at bounding box center [326, 113] width 34 height 29
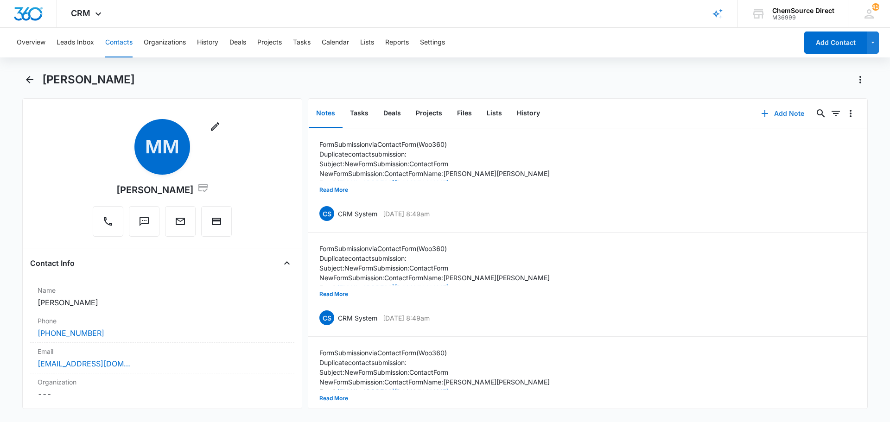
click at [778, 111] on button "Add Note" at bounding box center [783, 113] width 62 height 22
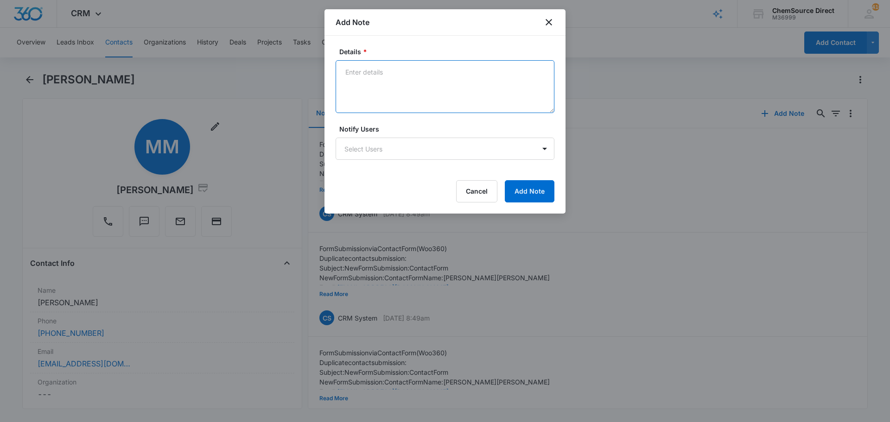
click at [374, 81] on textarea "Details *" at bounding box center [445, 86] width 219 height 53
click at [369, 87] on textarea "Updated contact info" at bounding box center [445, 86] width 219 height 53
type textarea "Updated contact info Sent email and left a message"
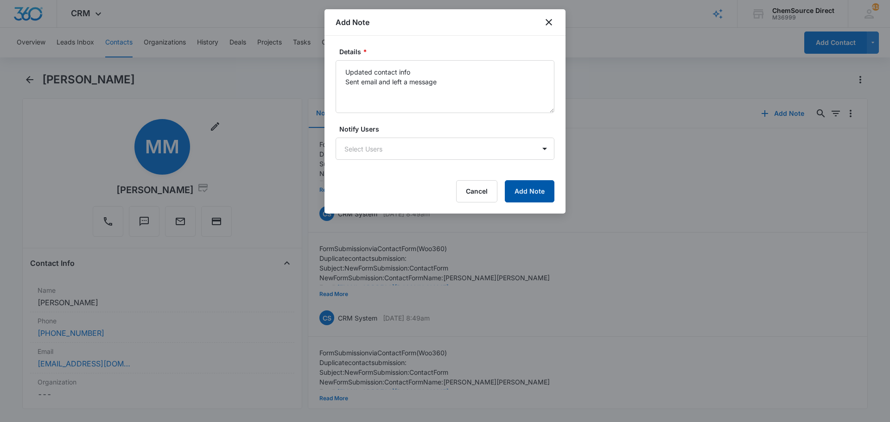
click at [525, 189] on button "Add Note" at bounding box center [530, 191] width 50 height 22
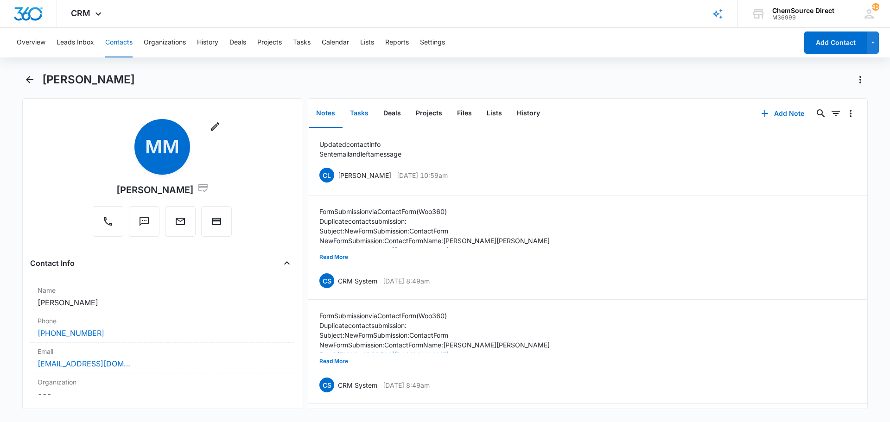
click at [358, 111] on button "Tasks" at bounding box center [359, 113] width 33 height 29
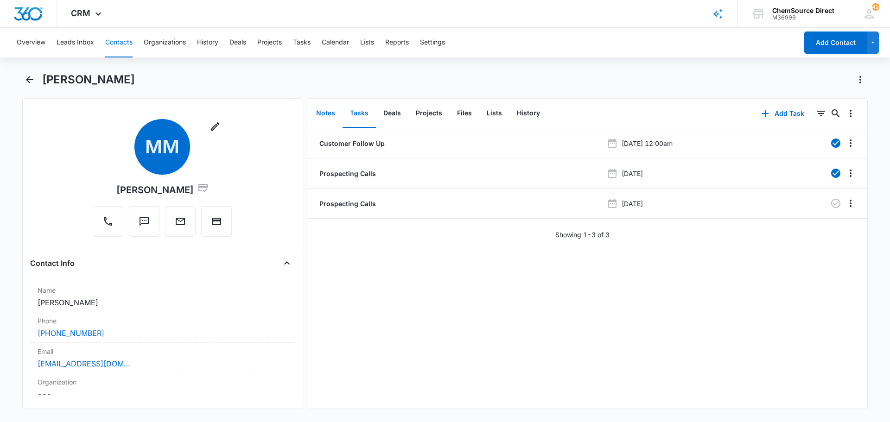
click at [323, 112] on button "Notes" at bounding box center [326, 113] width 34 height 29
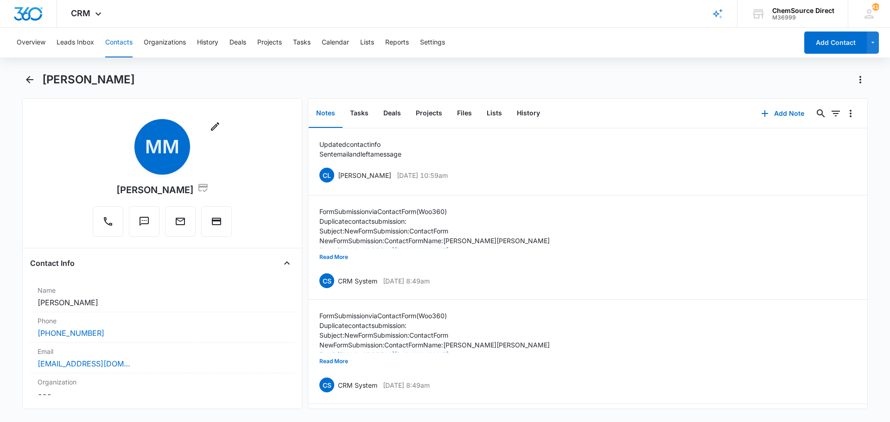
click at [119, 40] on button "Contacts" at bounding box center [118, 43] width 27 height 30
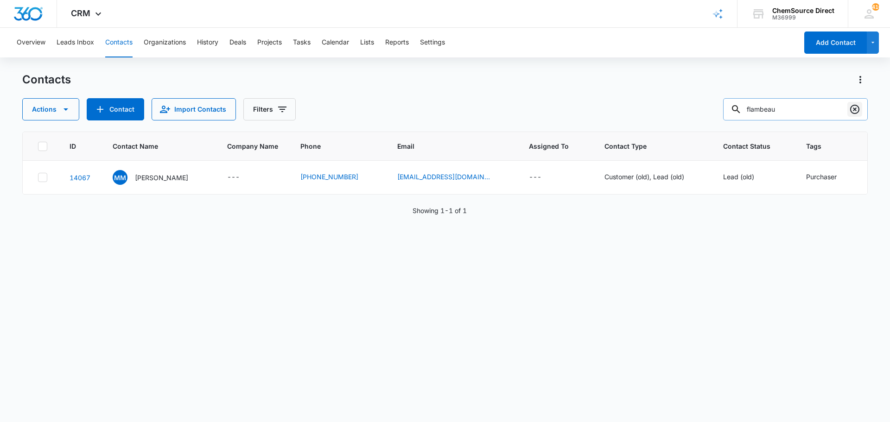
click at [853, 108] on icon "Clear" at bounding box center [854, 109] width 11 height 11
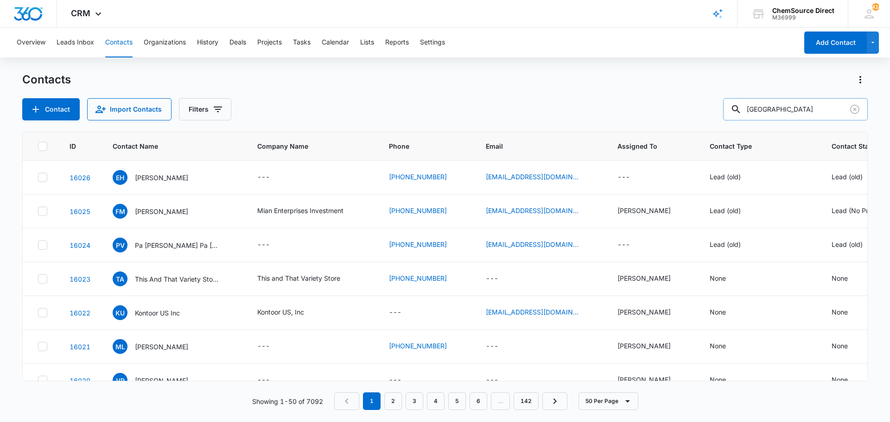
type input "[GEOGRAPHIC_DATA]"
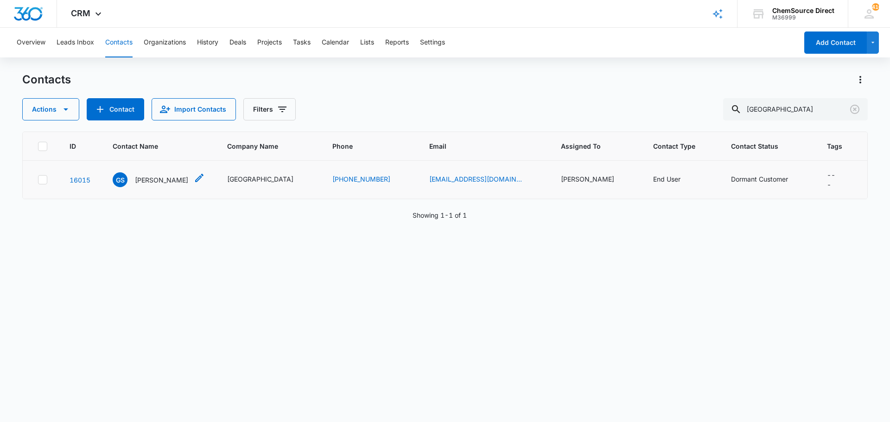
click at [157, 178] on p "[PERSON_NAME]" at bounding box center [161, 180] width 53 height 10
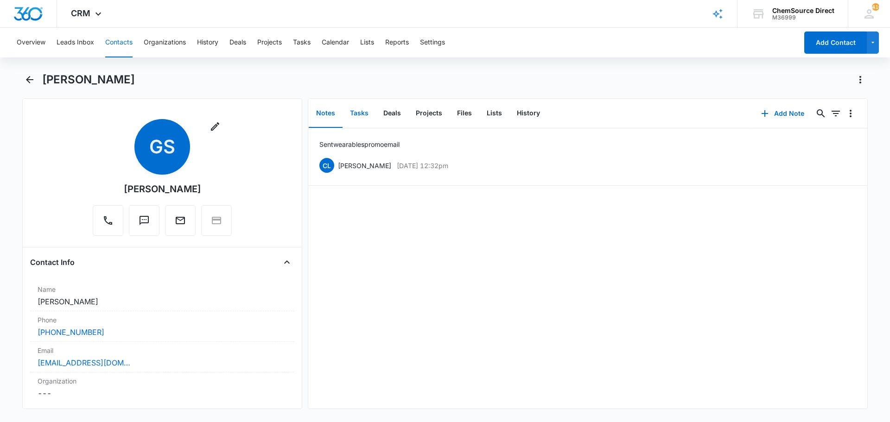
click at [361, 112] on button "Tasks" at bounding box center [359, 113] width 33 height 29
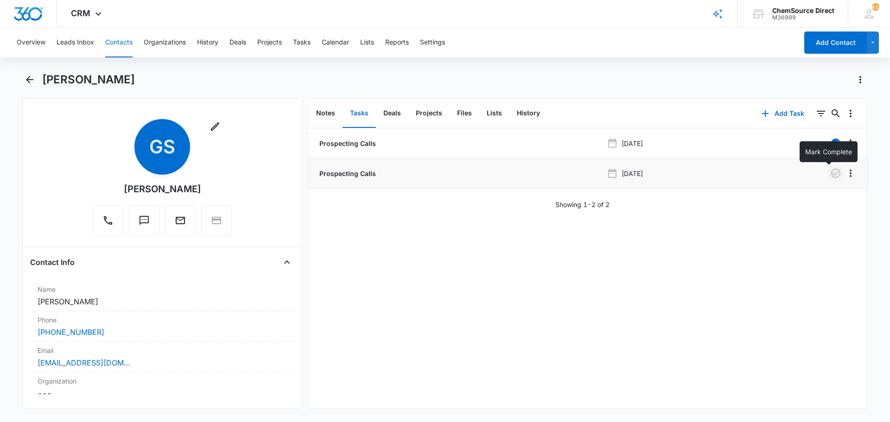
click at [830, 173] on icon "button" at bounding box center [835, 173] width 11 height 11
click at [320, 110] on button "Notes" at bounding box center [326, 113] width 34 height 29
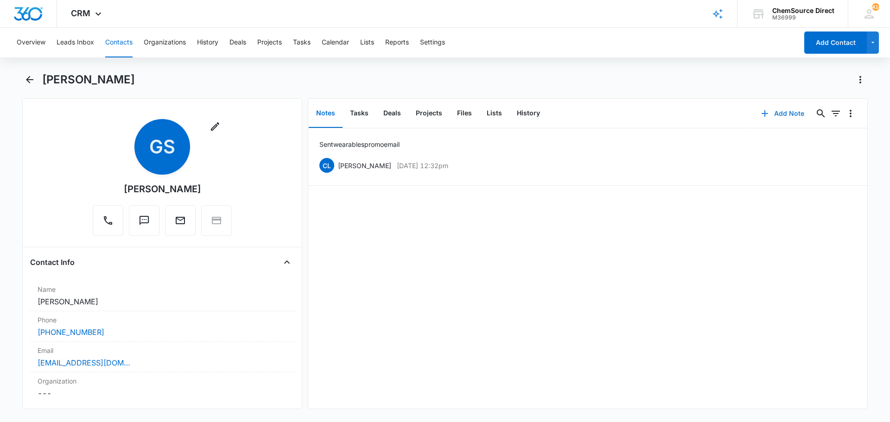
click at [772, 114] on button "Add Note" at bounding box center [783, 113] width 62 height 22
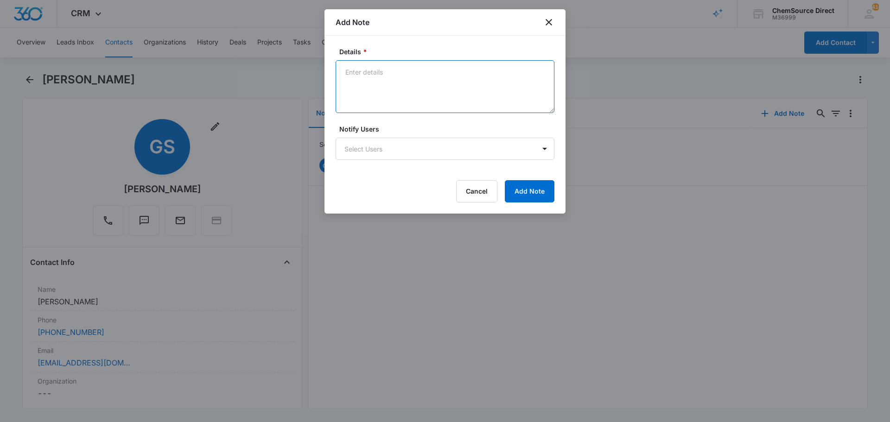
click at [368, 66] on textarea "Details *" at bounding box center [445, 86] width 219 height 53
drag, startPoint x: 346, startPoint y: 72, endPoint x: 459, endPoint y: 88, distance: 113.8
click at [459, 88] on textarea "Spoke to [PERSON_NAME], good to go right now, loves his [PERSON_NAME], will kee…" at bounding box center [445, 86] width 219 height 53
click at [428, 102] on textarea "Spoke to [PERSON_NAME], good to go right now, loves his [PERSON_NAME], will kee…" at bounding box center [445, 86] width 219 height 53
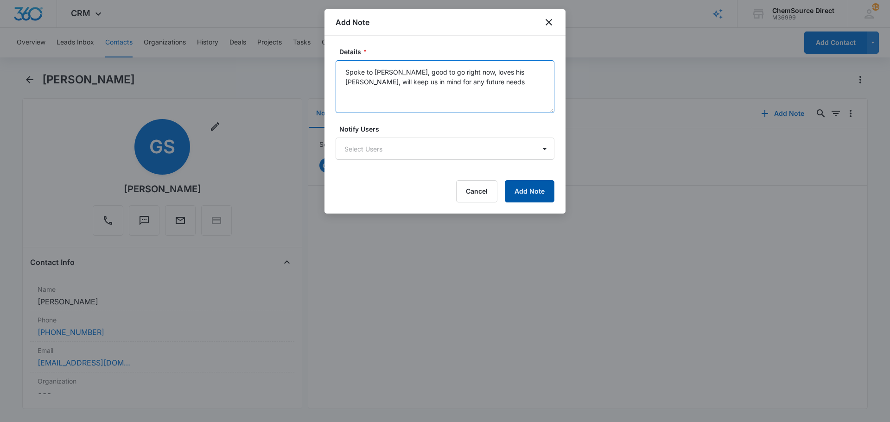
type textarea "Spoke to [PERSON_NAME], good to go right now, loves his [PERSON_NAME], will kee…"
click at [525, 190] on button "Add Note" at bounding box center [530, 191] width 50 height 22
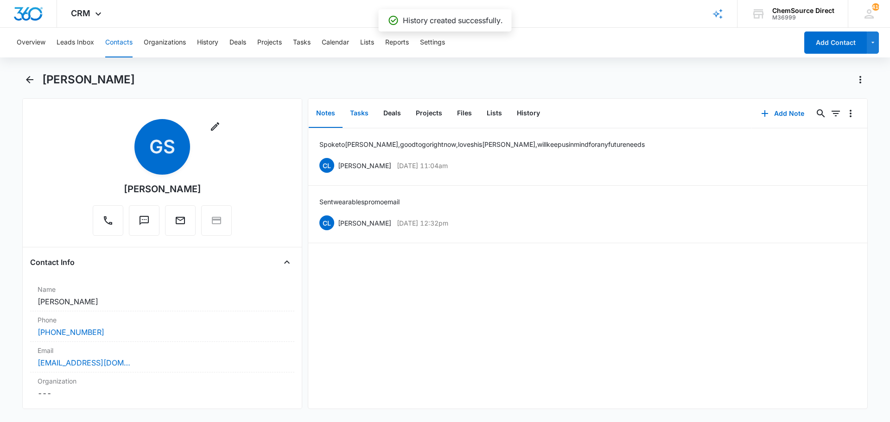
click at [360, 114] on button "Tasks" at bounding box center [359, 113] width 33 height 29
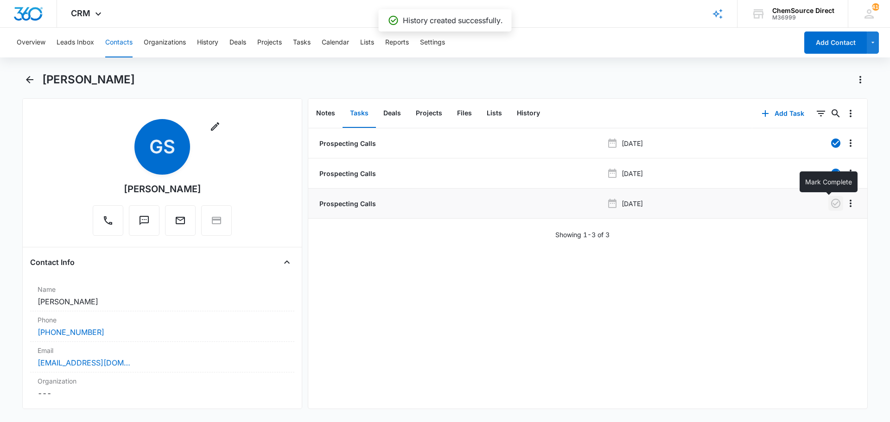
click at [831, 204] on icon "button" at bounding box center [835, 203] width 9 height 9
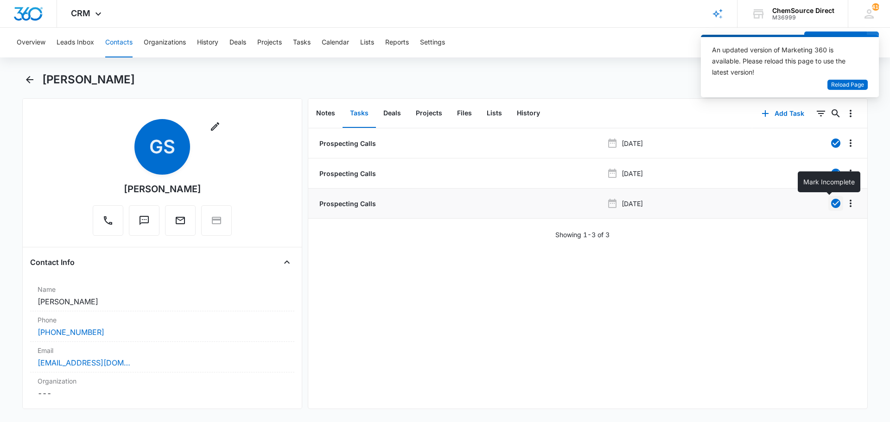
click at [452, 281] on div "Prospecting Calls [DATE] Prospecting Calls [DATE] Prospecting Calls [DATE] Show…" at bounding box center [587, 268] width 559 height 280
click at [119, 44] on button "Contacts" at bounding box center [118, 43] width 27 height 30
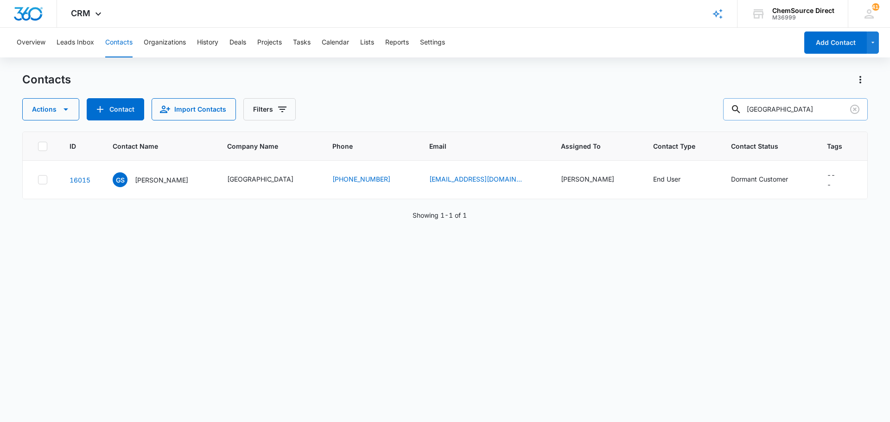
click at [789, 110] on input "[GEOGRAPHIC_DATA]" at bounding box center [795, 109] width 145 height 22
type input "fna"
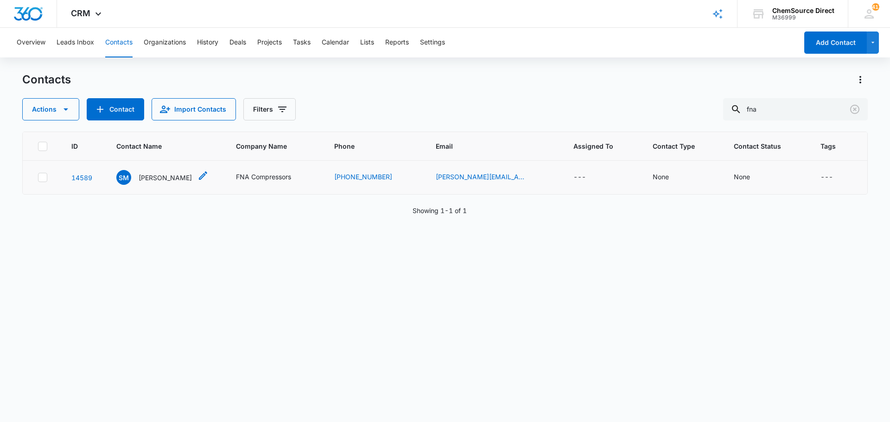
click at [163, 178] on p "[PERSON_NAME]" at bounding box center [165, 178] width 53 height 10
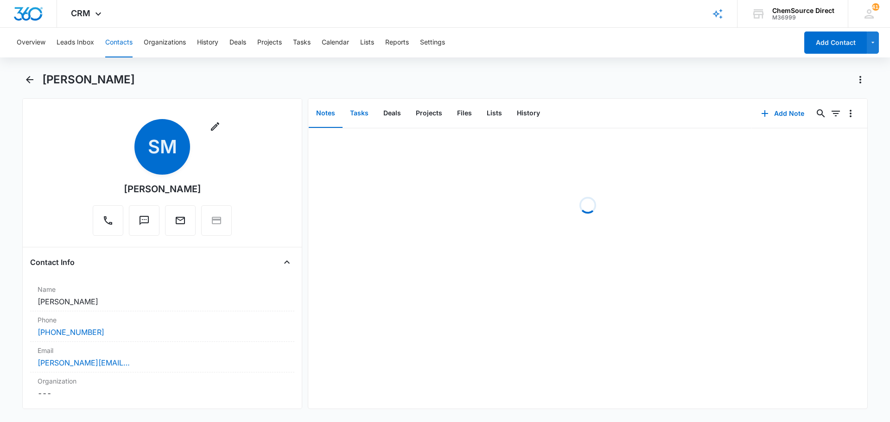
click at [360, 114] on button "Tasks" at bounding box center [359, 113] width 33 height 29
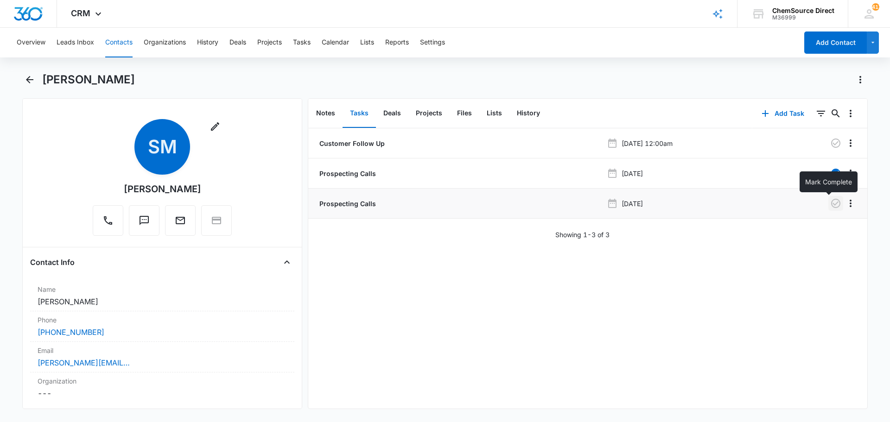
click at [830, 202] on icon "button" at bounding box center [835, 203] width 11 height 11
click at [329, 109] on button "Notes" at bounding box center [326, 113] width 34 height 29
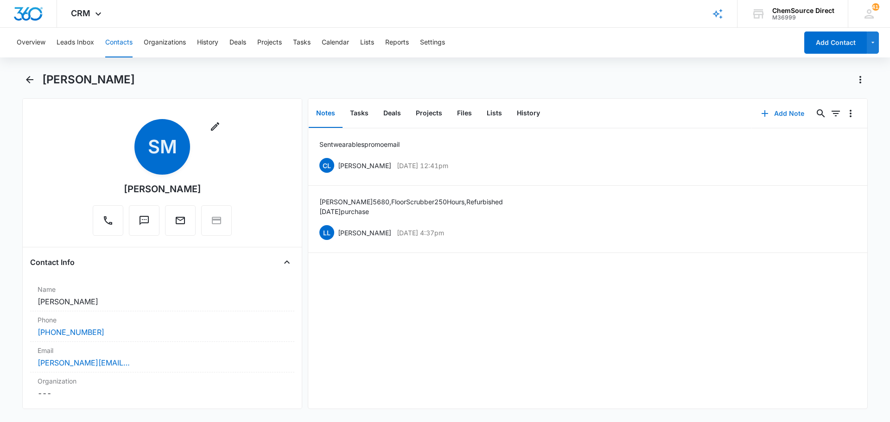
click at [777, 110] on button "Add Note" at bounding box center [783, 113] width 62 height 22
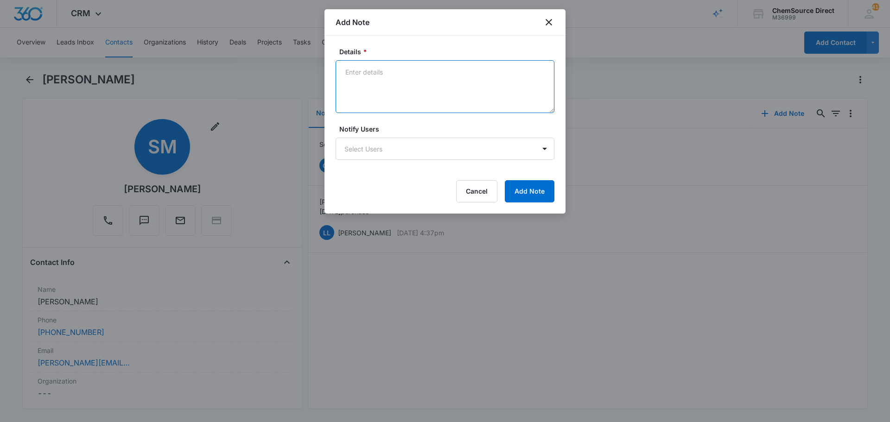
click at [360, 76] on textarea "Details *" at bounding box center [445, 86] width 219 height 53
type textarea "Called and left a message"
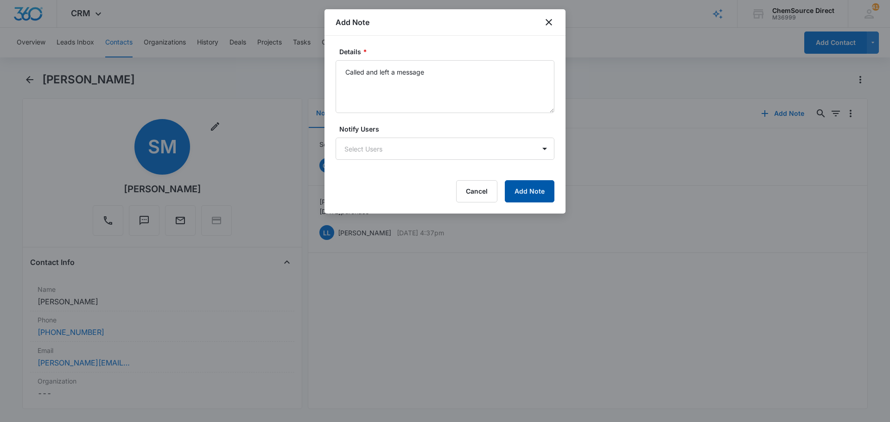
click at [530, 187] on button "Add Note" at bounding box center [530, 191] width 50 height 22
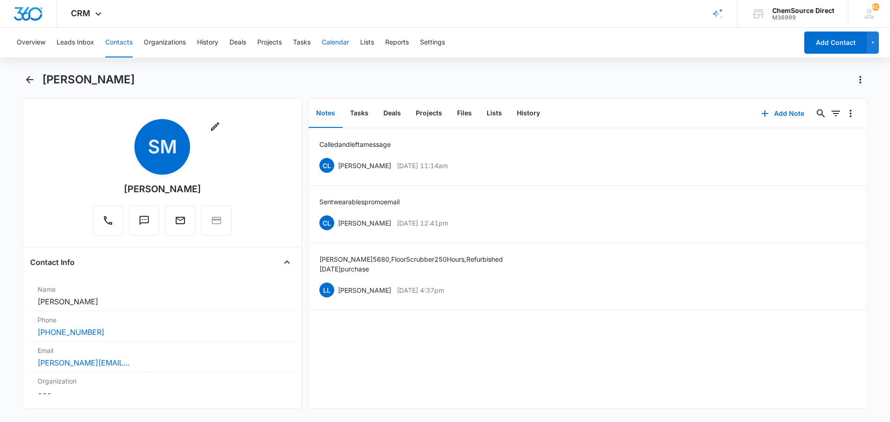
click at [334, 40] on button "Calendar" at bounding box center [335, 43] width 27 height 30
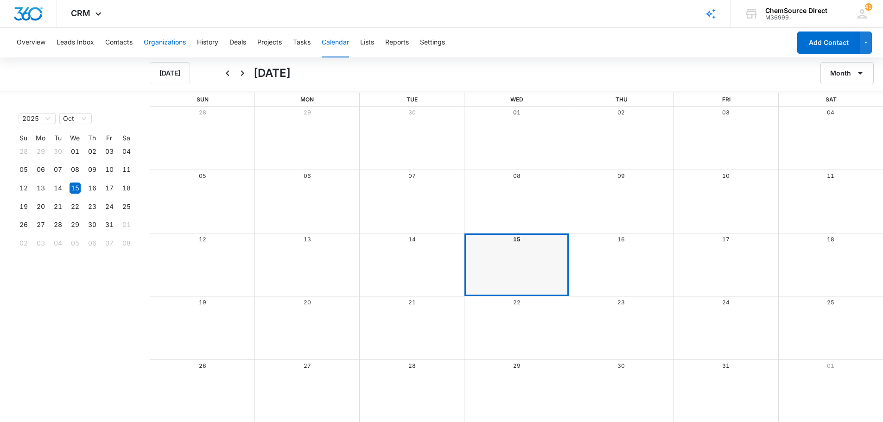
click at [169, 43] on button "Organizations" at bounding box center [165, 43] width 42 height 30
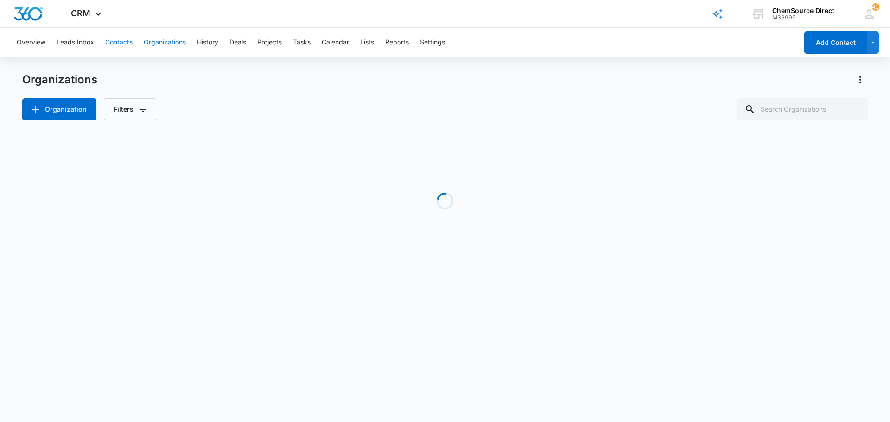
click at [115, 41] on button "Contacts" at bounding box center [118, 43] width 27 height 30
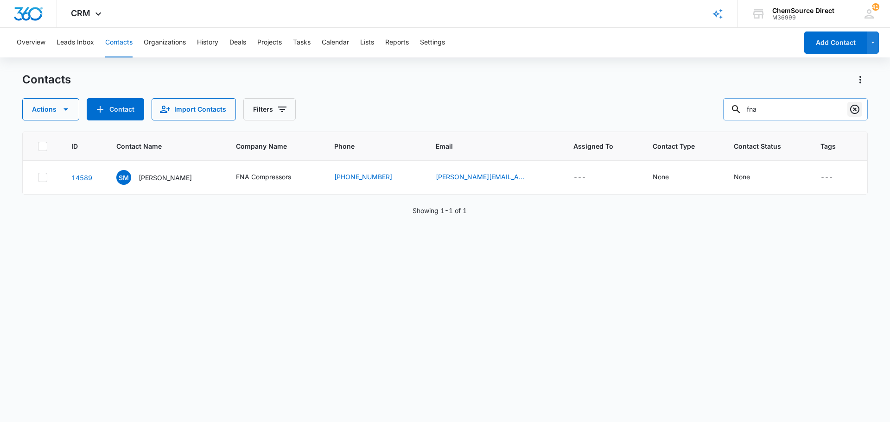
click at [852, 108] on icon "Clear" at bounding box center [854, 109] width 11 height 11
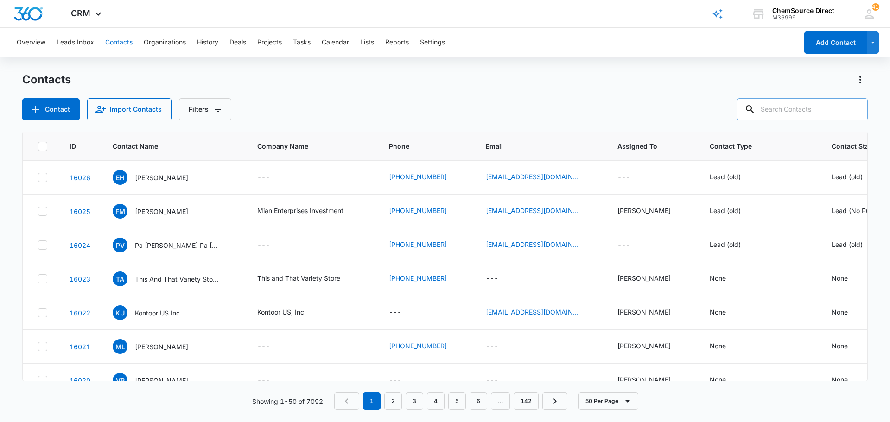
click at [779, 109] on input "text" at bounding box center [802, 109] width 131 height 22
type input "newdale"
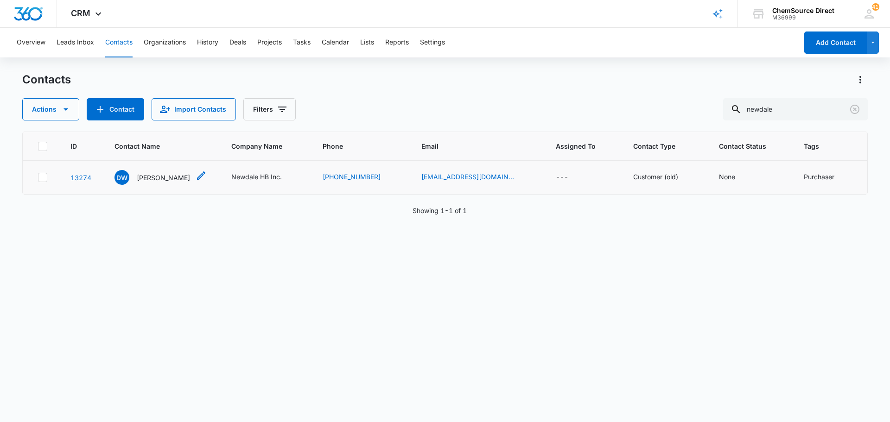
click at [150, 178] on p "David Waldner" at bounding box center [163, 178] width 53 height 10
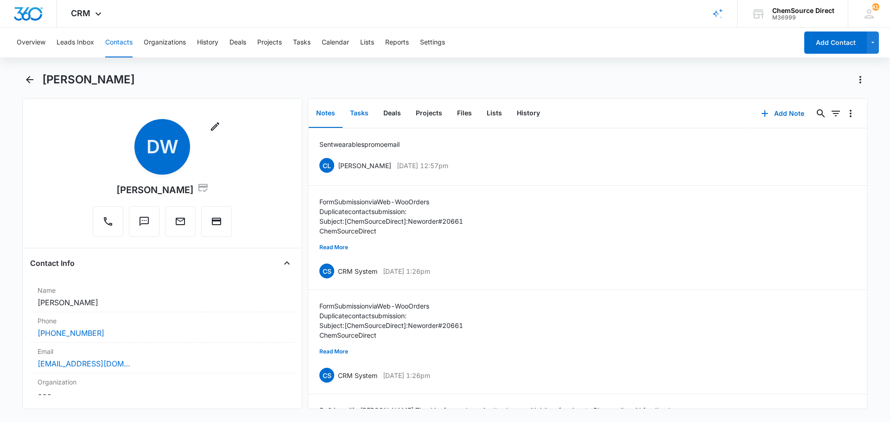
click at [357, 111] on button "Tasks" at bounding box center [359, 113] width 33 height 29
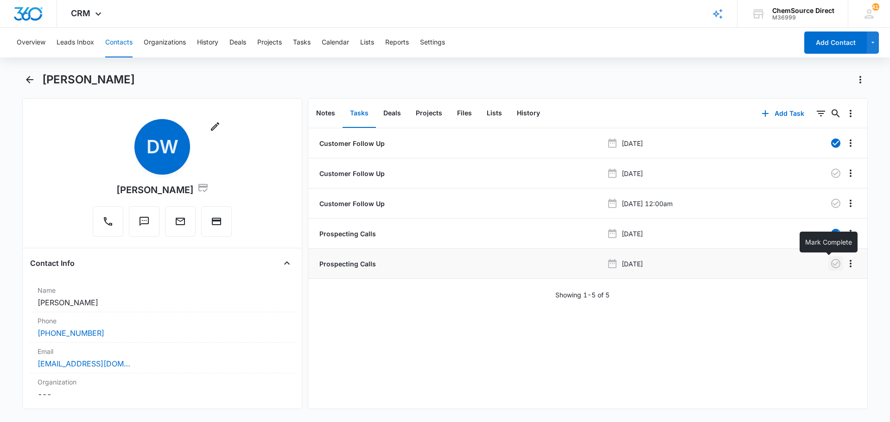
click at [830, 265] on icon "button" at bounding box center [835, 263] width 11 height 11
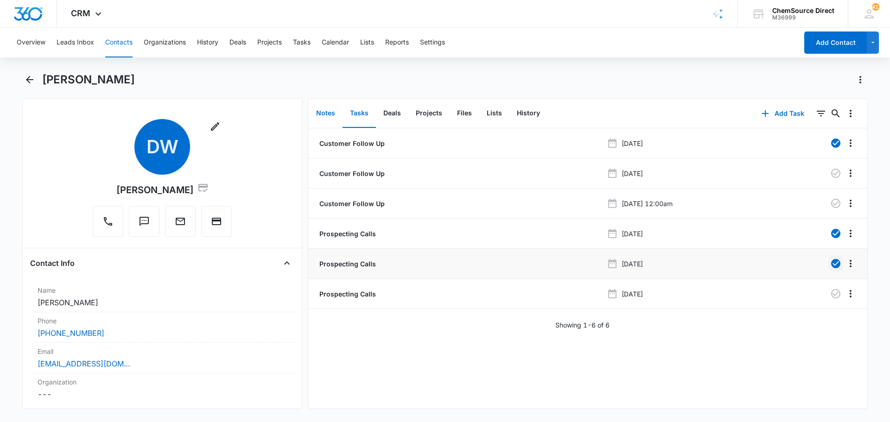
click at [332, 114] on button "Notes" at bounding box center [326, 113] width 34 height 29
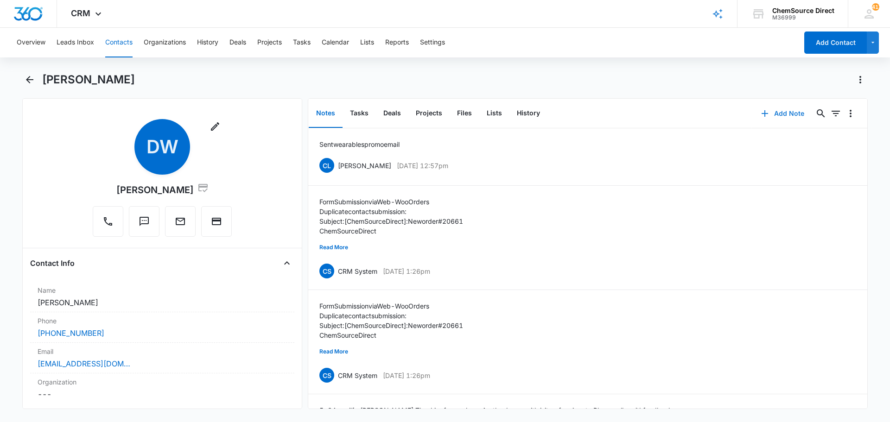
click at [773, 113] on button "Add Note" at bounding box center [783, 113] width 62 height 22
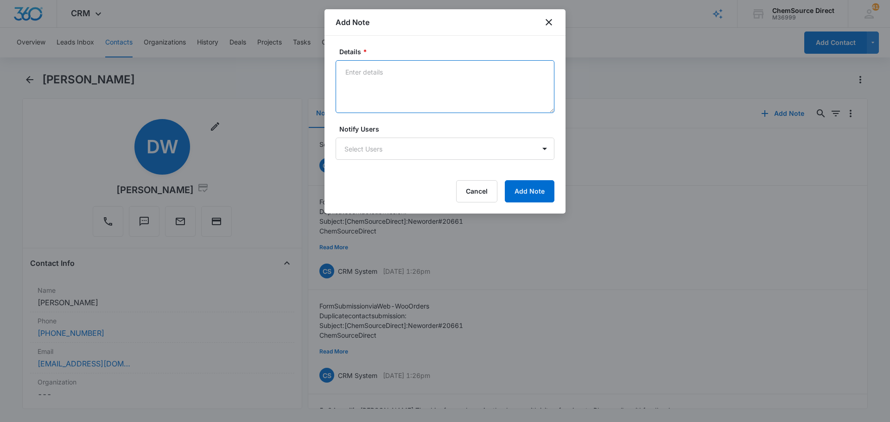
click at [353, 68] on textarea "Details *" at bounding box center [445, 86] width 219 height 53
type textarea "Called and left a message"
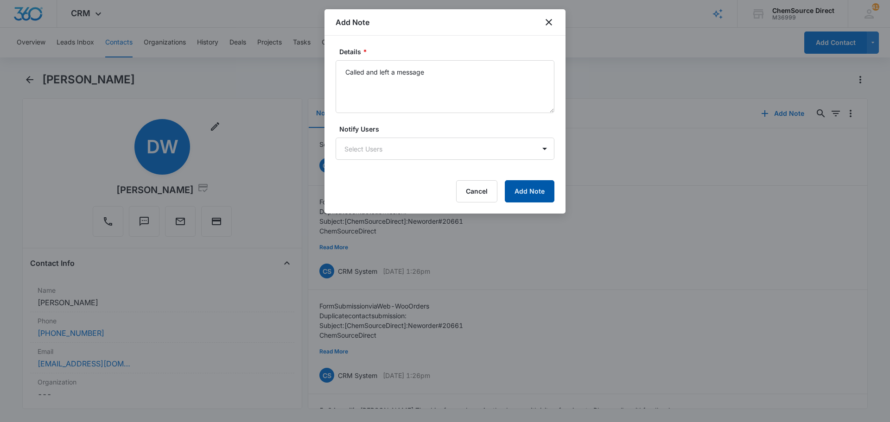
click at [529, 189] on button "Add Note" at bounding box center [530, 191] width 50 height 22
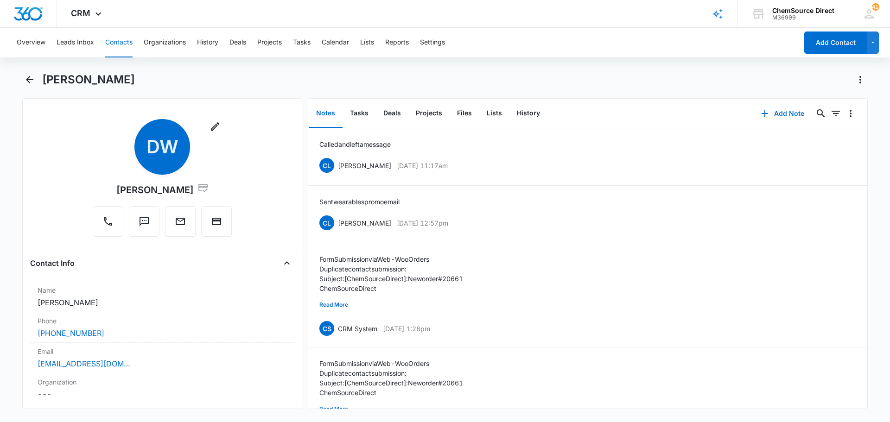
click at [121, 43] on button "Contacts" at bounding box center [118, 43] width 27 height 30
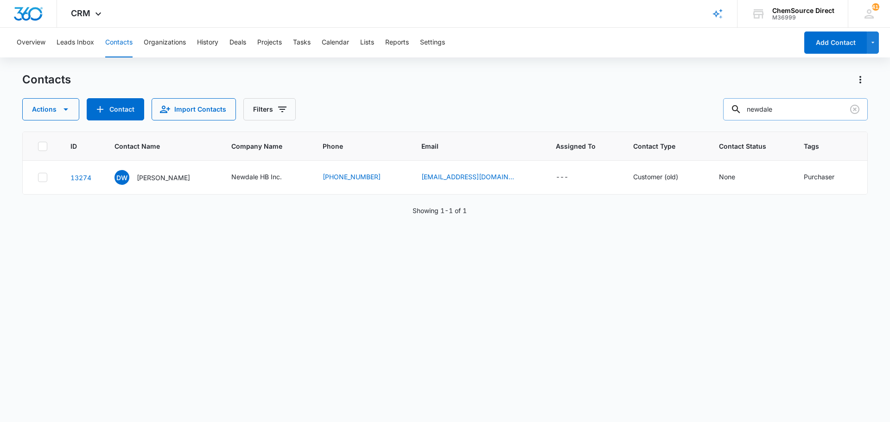
click at [770, 111] on input "newdale" at bounding box center [795, 109] width 145 height 22
type input "fairfax"
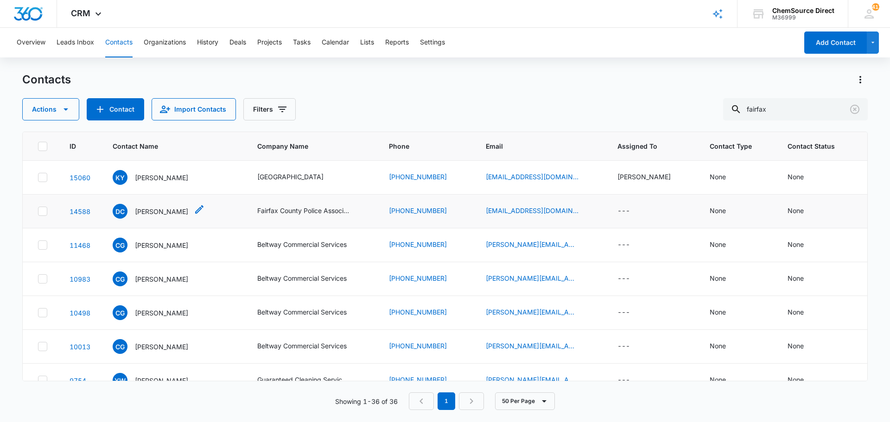
click at [149, 208] on p "Dan Custer" at bounding box center [161, 212] width 53 height 10
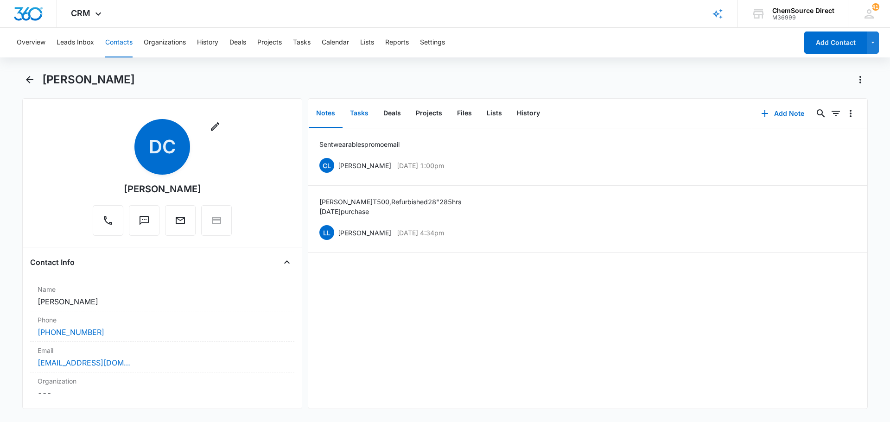
click at [361, 111] on button "Tasks" at bounding box center [359, 113] width 33 height 29
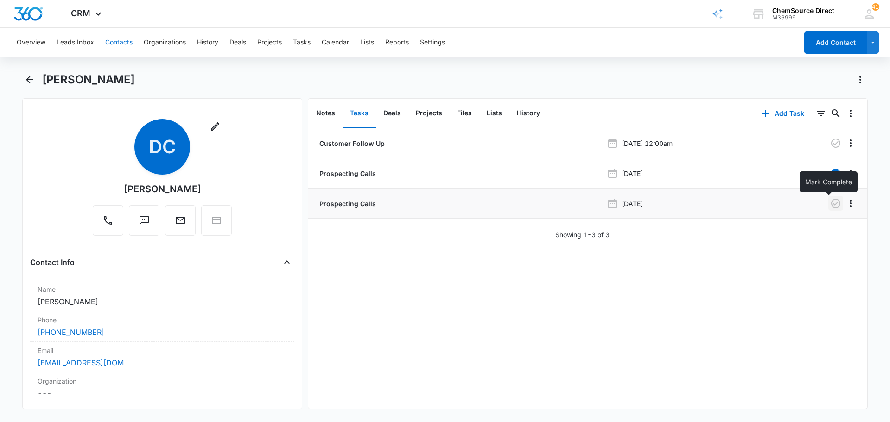
click at [830, 205] on icon "button" at bounding box center [835, 203] width 11 height 11
click at [328, 112] on button "Notes" at bounding box center [326, 113] width 34 height 29
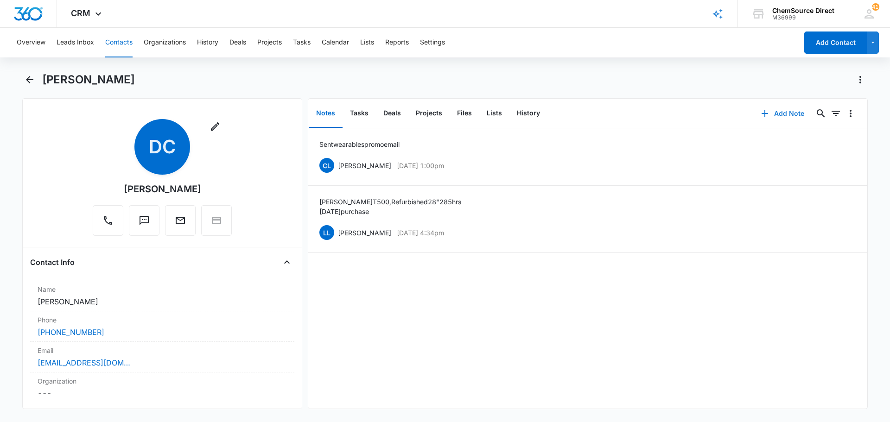
click at [778, 111] on button "Add Note" at bounding box center [783, 113] width 62 height 22
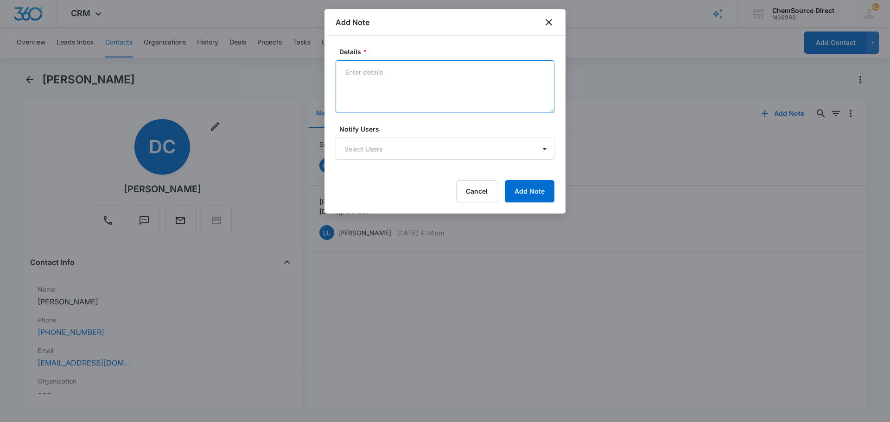
click at [363, 86] on textarea "Details *" at bounding box center [445, 86] width 219 height 53
type textarea "Called and left a mesage"
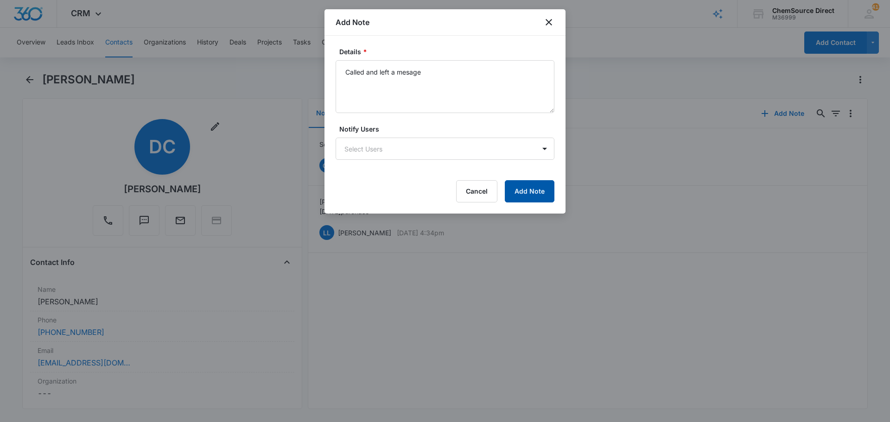
click at [524, 191] on button "Add Note" at bounding box center [530, 191] width 50 height 22
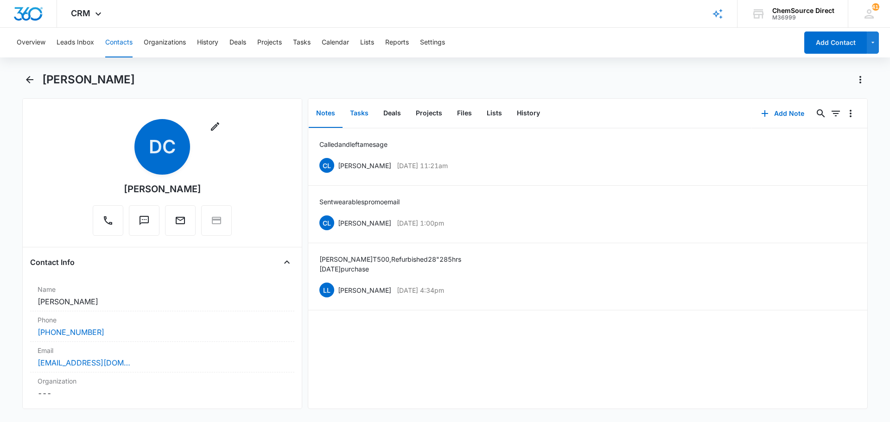
click at [357, 111] on button "Tasks" at bounding box center [359, 113] width 33 height 29
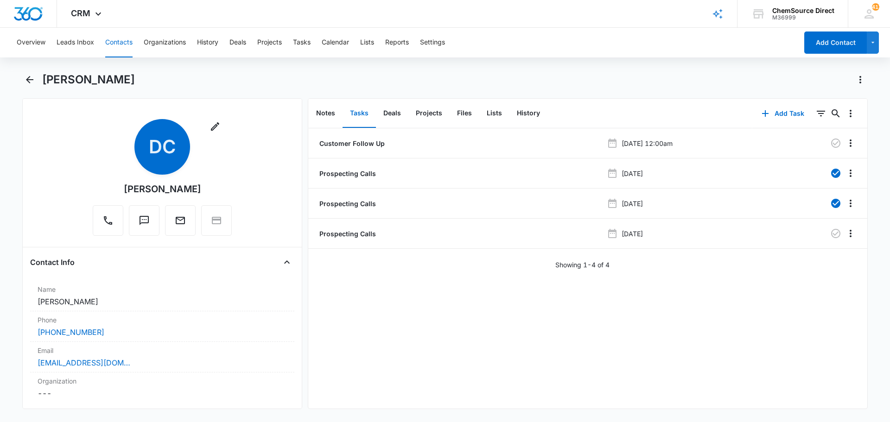
click at [125, 40] on button "Contacts" at bounding box center [118, 43] width 27 height 30
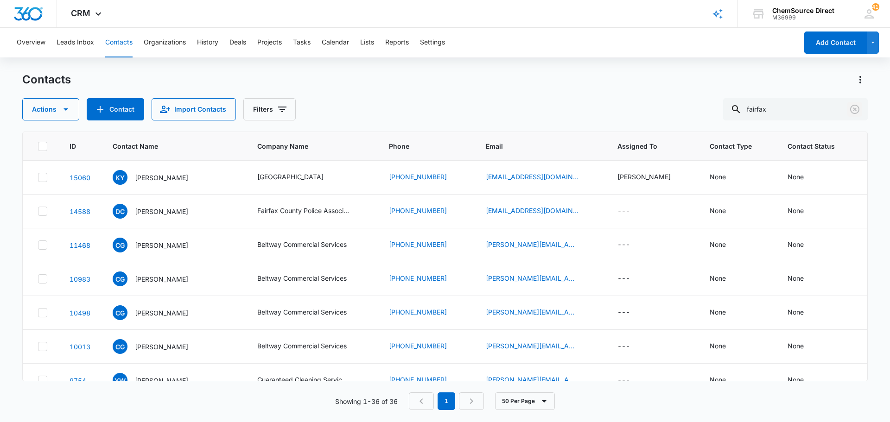
click at [855, 109] on icon "Clear" at bounding box center [854, 109] width 9 height 9
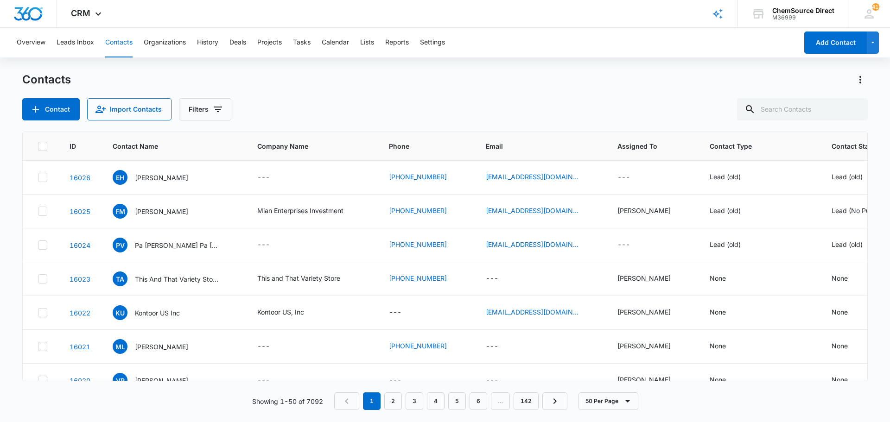
click at [480, 90] on div "Contacts Contact Import Contacts Filters" at bounding box center [445, 96] width 846 height 48
